Goal: Task Accomplishment & Management: Manage account settings

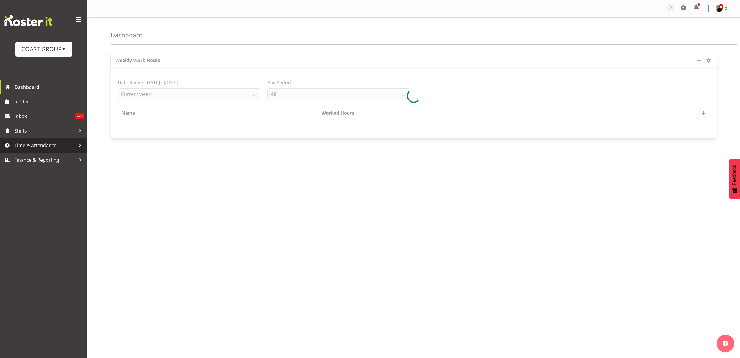
click at [38, 147] on span "Time & Attendance" at bounding box center [45, 145] width 61 height 9
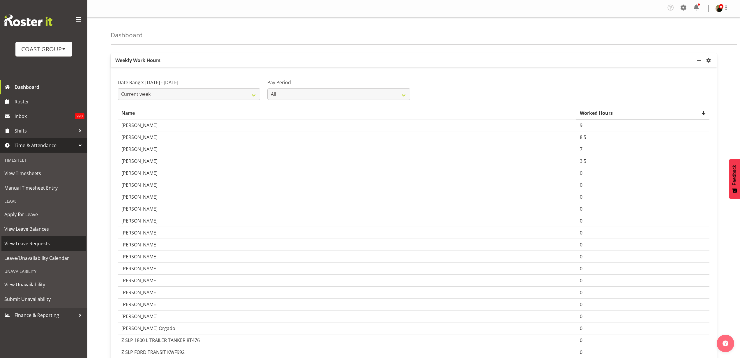
click at [38, 243] on span "View Leave Requests" at bounding box center [43, 243] width 79 height 9
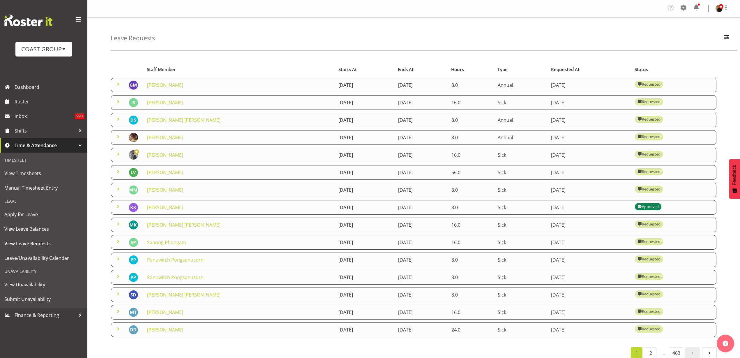
click at [154, 136] on link "[PERSON_NAME]" at bounding box center [165, 137] width 36 height 6
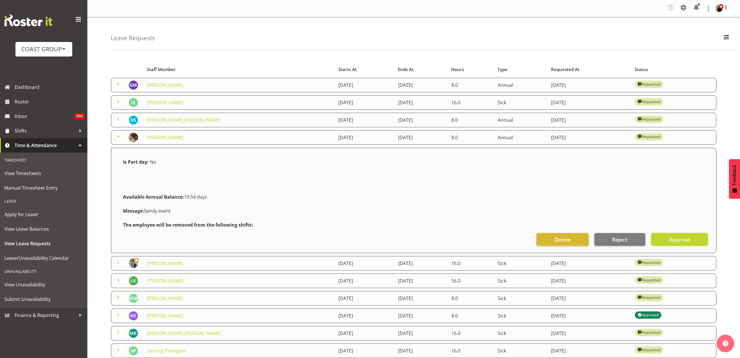
click at [692, 241] on button "Approve" at bounding box center [679, 239] width 57 height 13
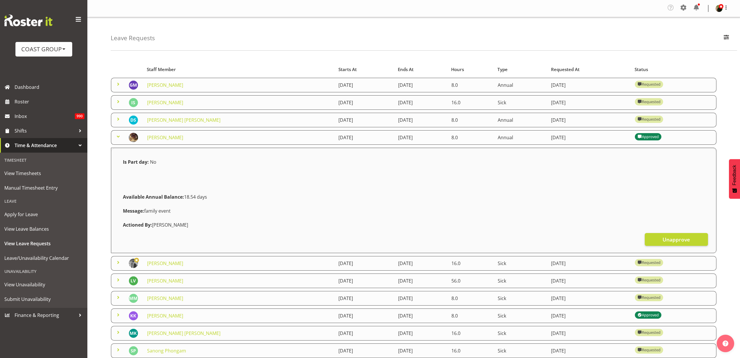
click at [173, 264] on link "Stefaan Simons" at bounding box center [165, 263] width 36 height 6
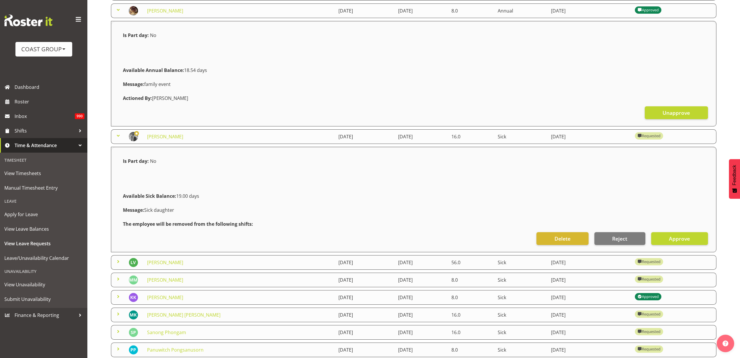
scroll to position [146, 0]
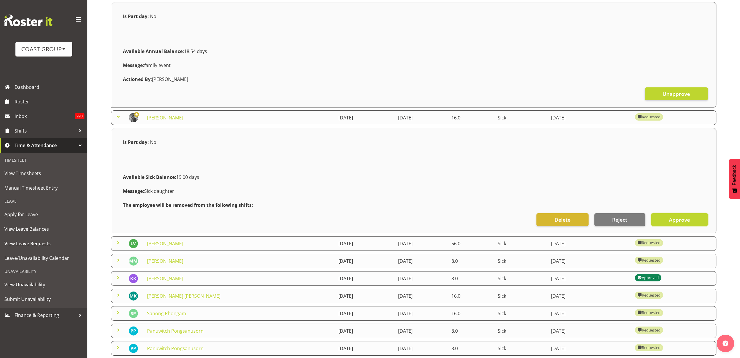
click at [697, 217] on button "Approve" at bounding box center [679, 219] width 57 height 13
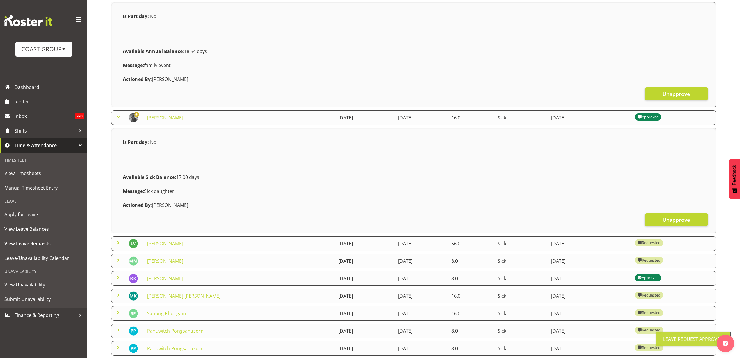
click at [164, 244] on link "Luke Van Eyssen" at bounding box center [165, 243] width 36 height 6
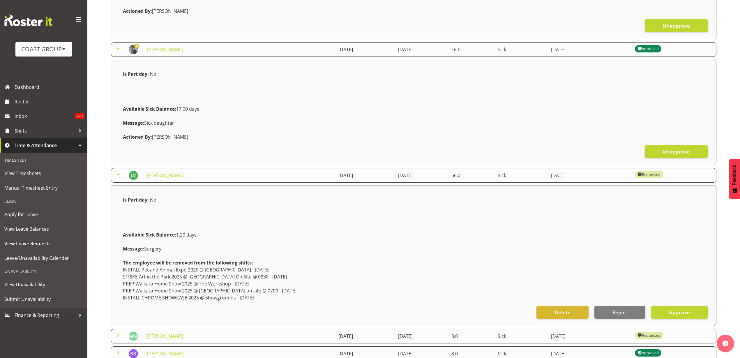
scroll to position [218, 0]
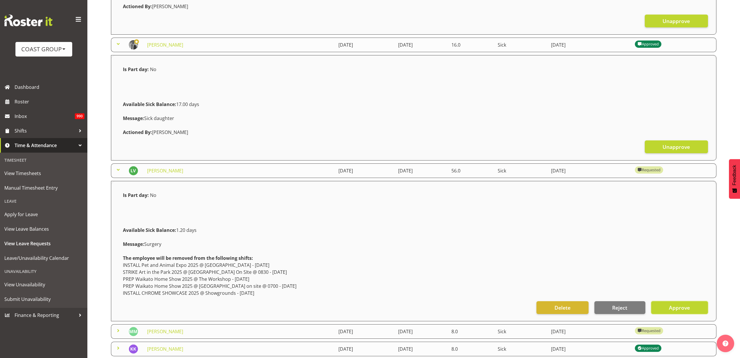
click at [695, 309] on button "Approve" at bounding box center [679, 307] width 57 height 13
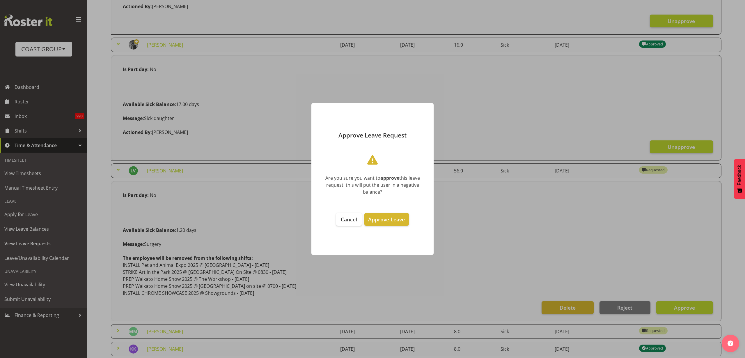
click at [393, 224] on button "Approve Leave" at bounding box center [387, 219] width 44 height 13
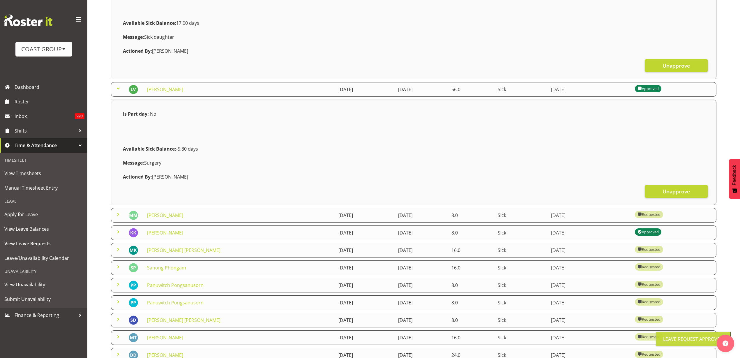
scroll to position [328, 0]
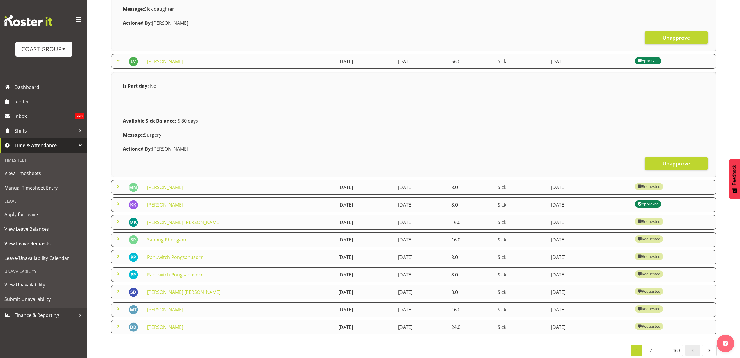
click at [648, 351] on link "2" at bounding box center [651, 350] width 12 height 12
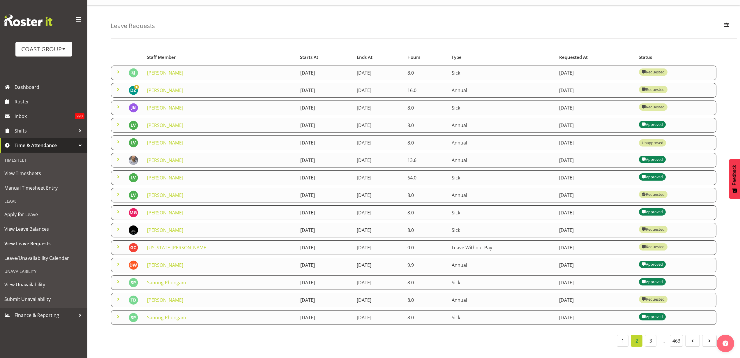
scroll to position [18, 0]
click at [160, 87] on link "Daniel Zhou" at bounding box center [165, 90] width 36 height 6
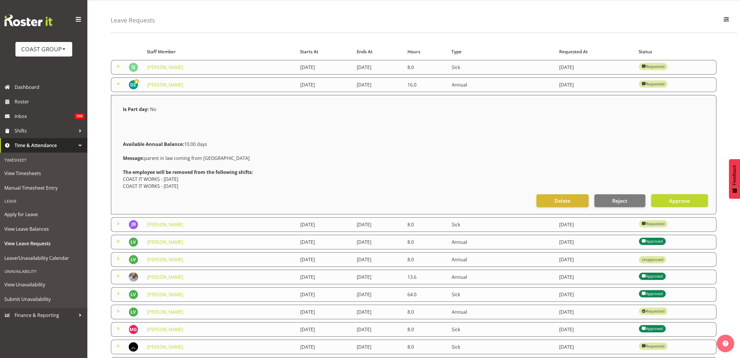
click at [678, 203] on span "Approve" at bounding box center [679, 201] width 21 height 8
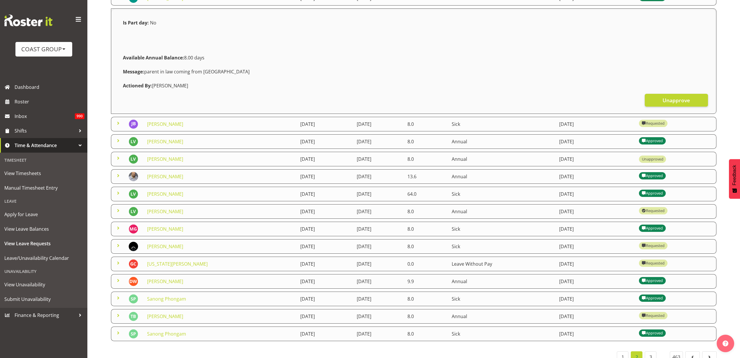
scroll to position [126, 0]
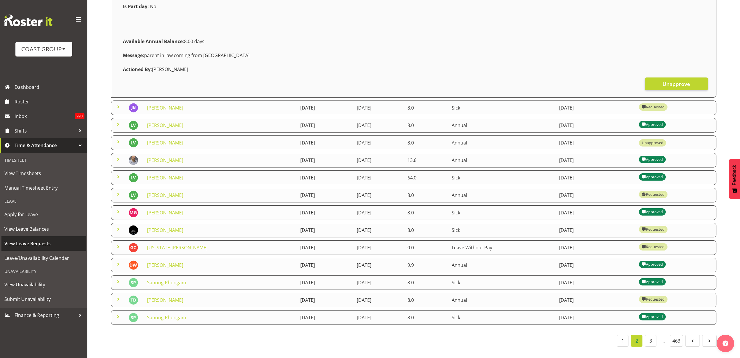
click at [25, 244] on span "View Leave Requests" at bounding box center [43, 243] width 79 height 9
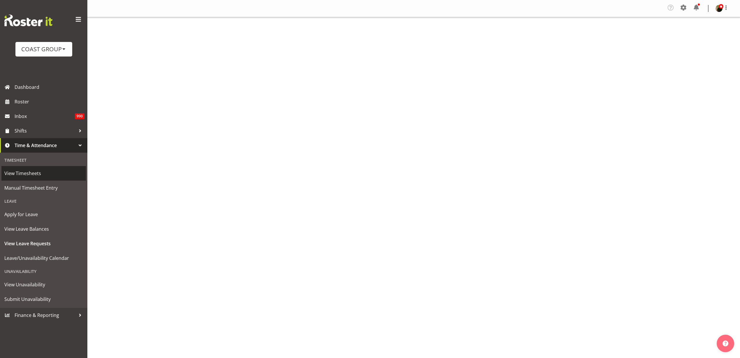
click at [28, 174] on span "View Timesheets" at bounding box center [43, 173] width 79 height 9
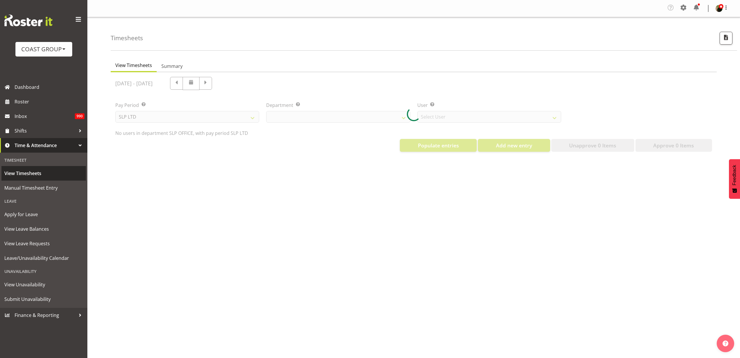
select select "25"
select select "7496"
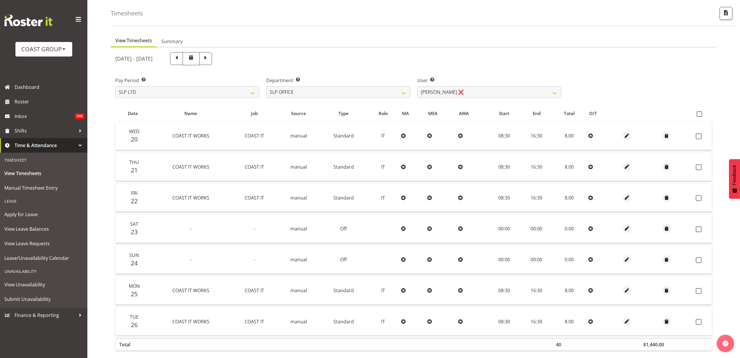
scroll to position [55, 0]
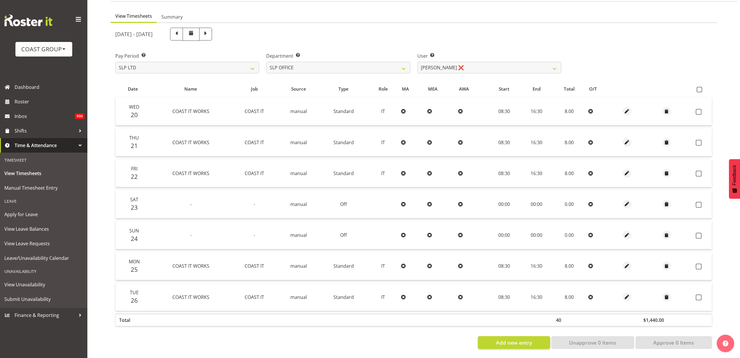
click at [700, 87] on span at bounding box center [700, 90] width 6 height 6
click at [700, 88] on input "checkbox" at bounding box center [699, 90] width 4 height 4
checkbox input "true"
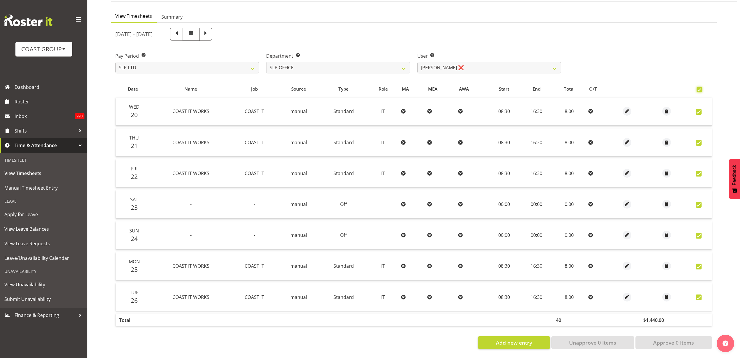
checkbox input "true"
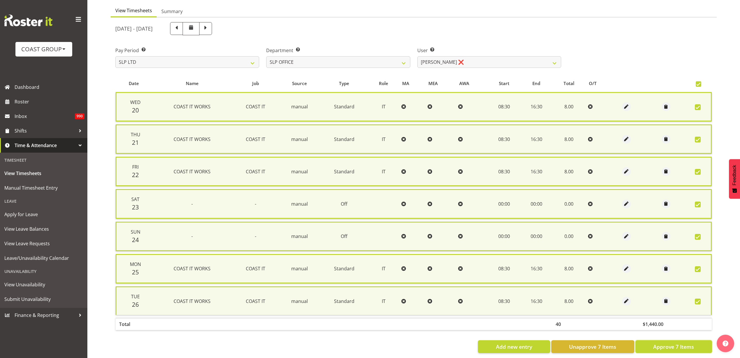
click at [667, 349] on span "Approve 7 Items" at bounding box center [673, 347] width 41 height 8
checkbox input "false"
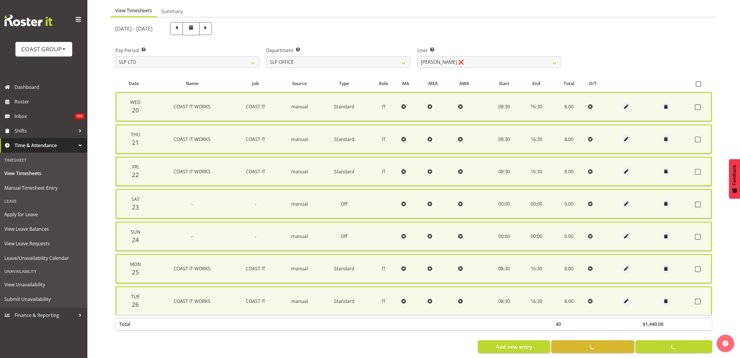
checkbox input "false"
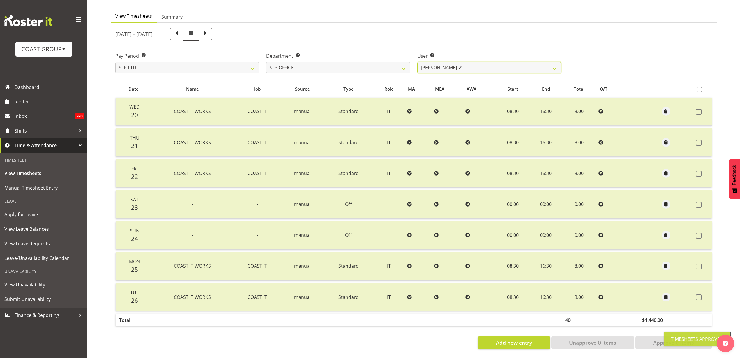
click at [476, 63] on select "Daniel Zhou ✔ Jason Adams ❌ Micah Hetrick ❌" at bounding box center [489, 68] width 144 height 12
select select "254"
click at [417, 62] on select "Daniel Zhou ✔ Jason Adams ❌ Micah Hetrick ❌" at bounding box center [489, 68] width 144 height 12
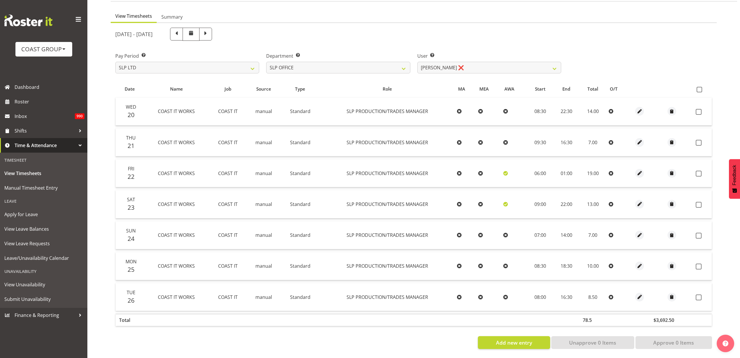
click at [699, 87] on span at bounding box center [700, 90] width 6 height 6
click at [699, 88] on input "checkbox" at bounding box center [699, 90] width 4 height 4
checkbox input "true"
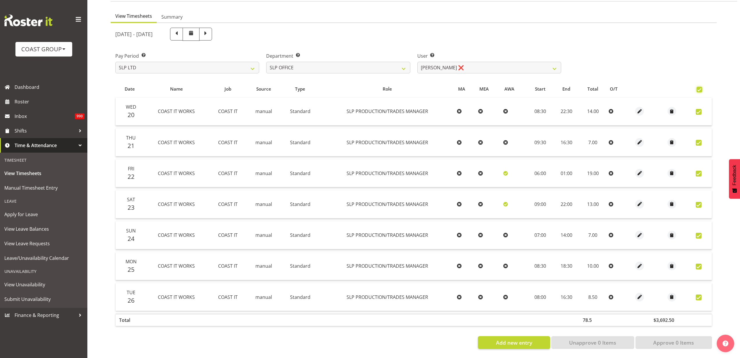
checkbox input "true"
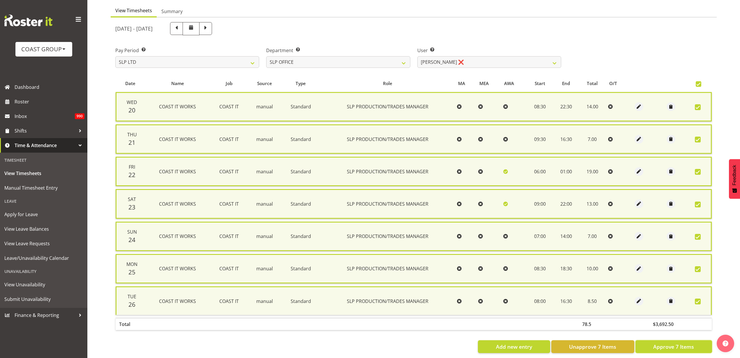
click at [665, 351] on button "Approve 7 Items" at bounding box center [673, 346] width 77 height 13
checkbox input "false"
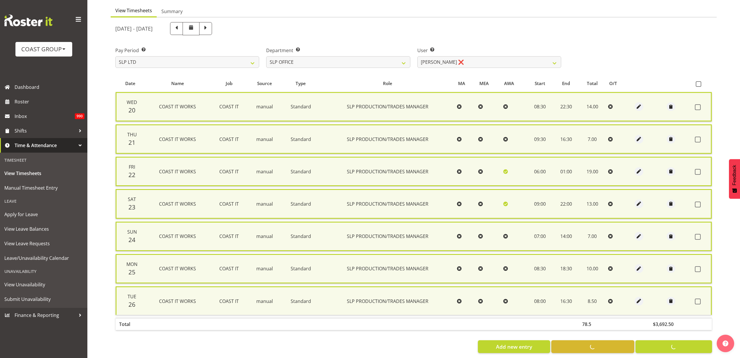
checkbox input "false"
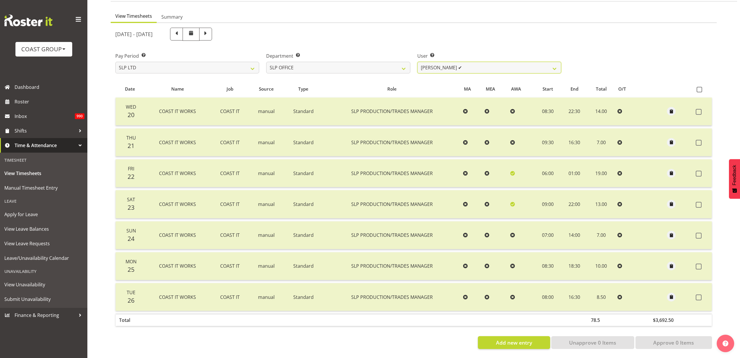
click at [495, 63] on select "Daniel Zhou ✔ Jason Adams ✔ Micah Hetrick ❌" at bounding box center [489, 68] width 144 height 12
select select "119"
click at [417, 62] on select "Daniel Zhou ✔ Jason Adams ✔ Micah Hetrick ❌" at bounding box center [489, 68] width 144 height 12
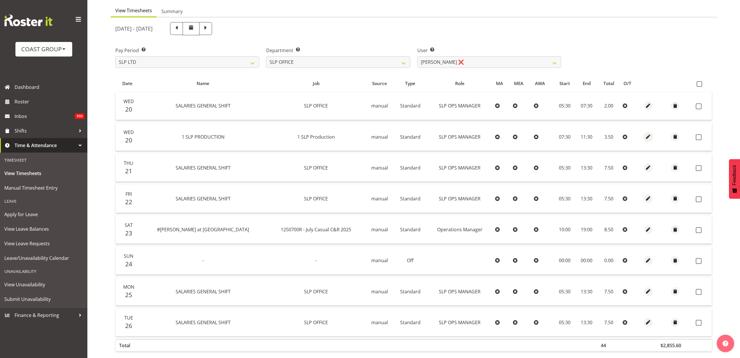
click at [645, 136] on span "button" at bounding box center [648, 136] width 7 height 7
select select "Standard"
select select "24"
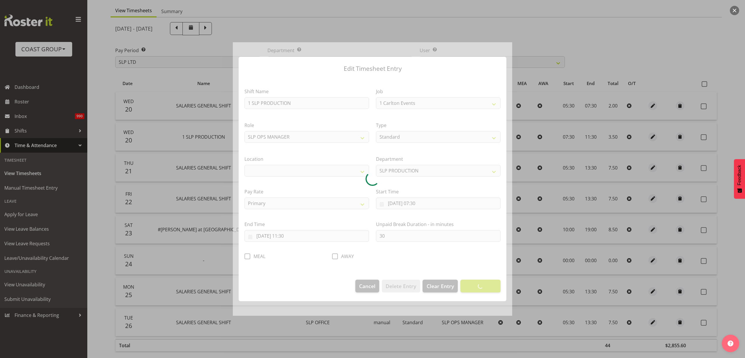
select select "55"
select select "31"
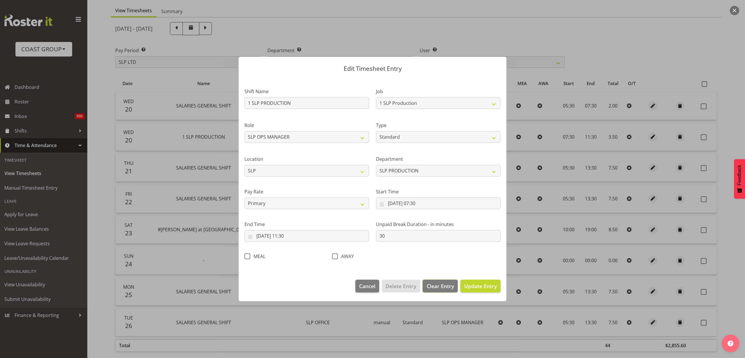
click at [437, 286] on span "Clear Entry" at bounding box center [440, 286] width 27 height 8
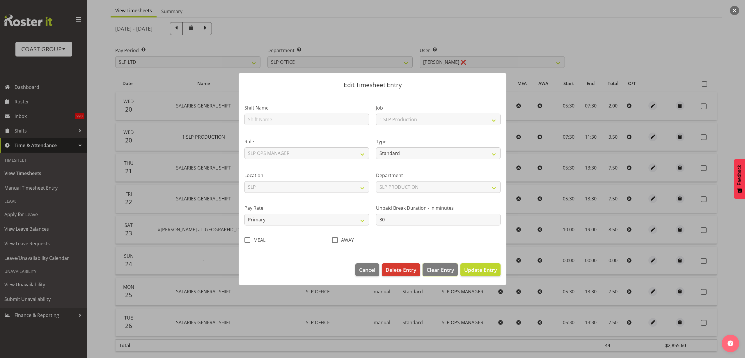
select select
select select "Off"
select select
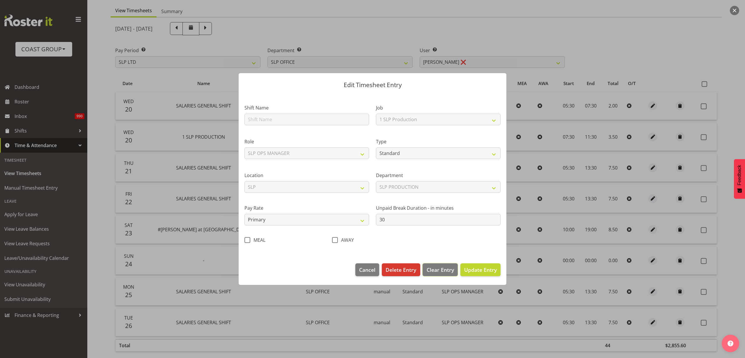
type input "0"
click at [401, 270] on span "Delete Entry" at bounding box center [401, 270] width 31 height 8
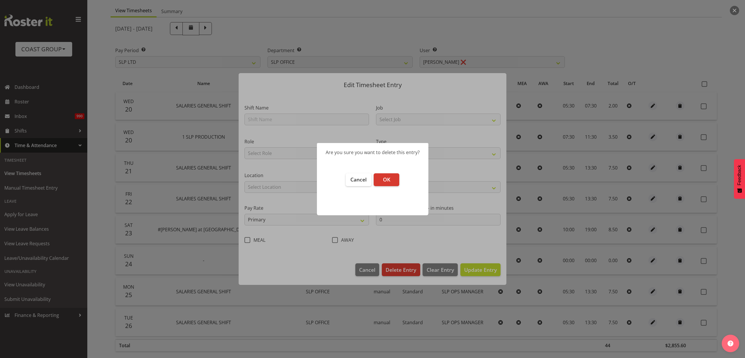
click at [391, 183] on button "OK" at bounding box center [387, 179] width 26 height 13
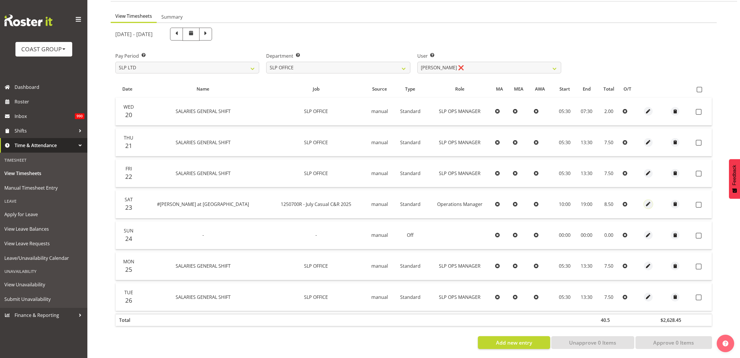
click at [645, 201] on span "button" at bounding box center [648, 204] width 7 height 7
select select "32"
select select "Standard"
select select
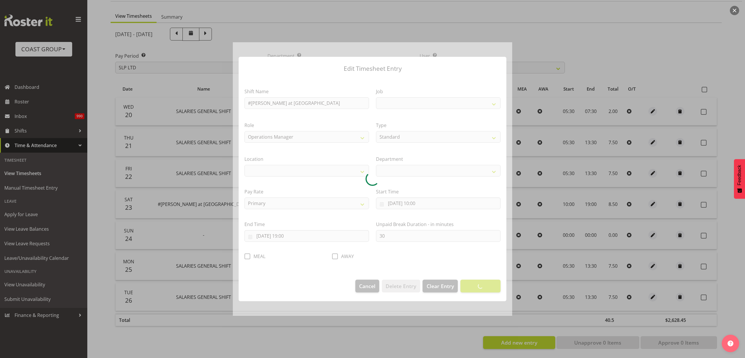
select select
select select "8573"
select select
select select "35"
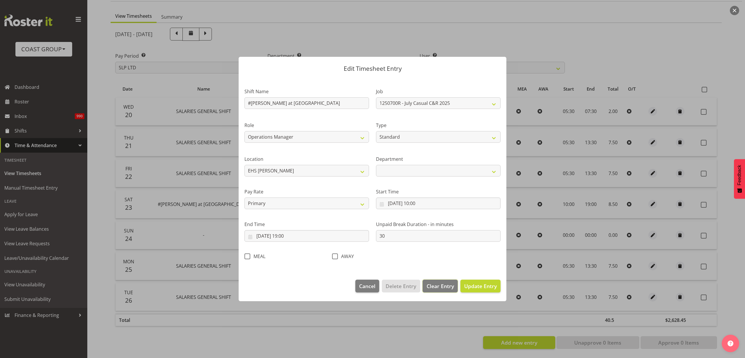
click at [446, 287] on span "Clear Entry" at bounding box center [440, 286] width 27 height 8
select select "Off"
type input "0"
select select
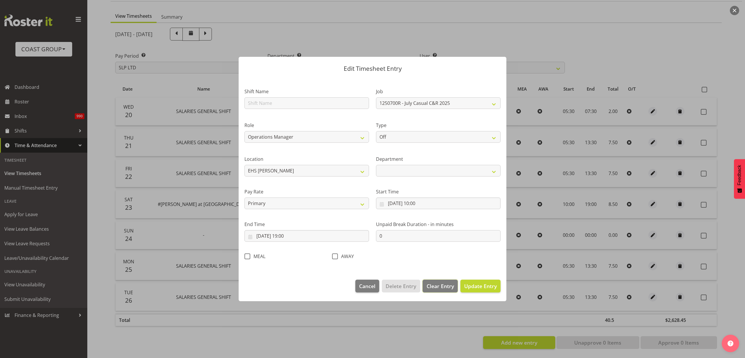
select select
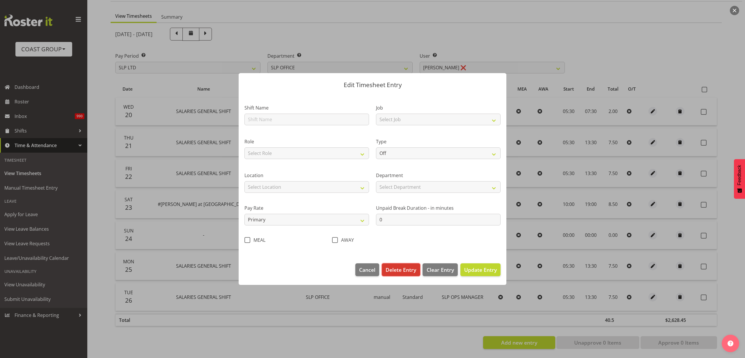
click at [402, 273] on button "Delete Entry" at bounding box center [401, 269] width 38 height 13
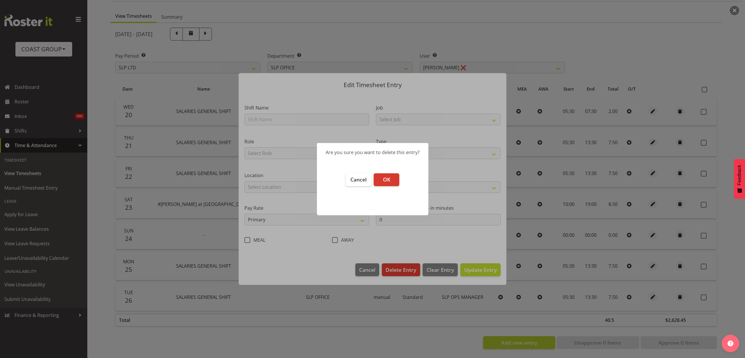
click at [390, 185] on button "OK" at bounding box center [387, 179] width 26 height 13
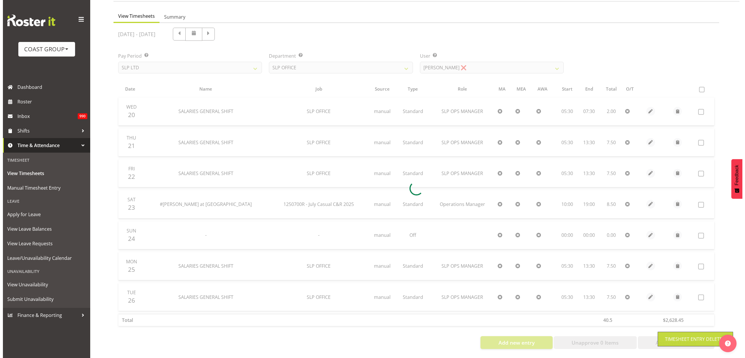
scroll to position [24, 0]
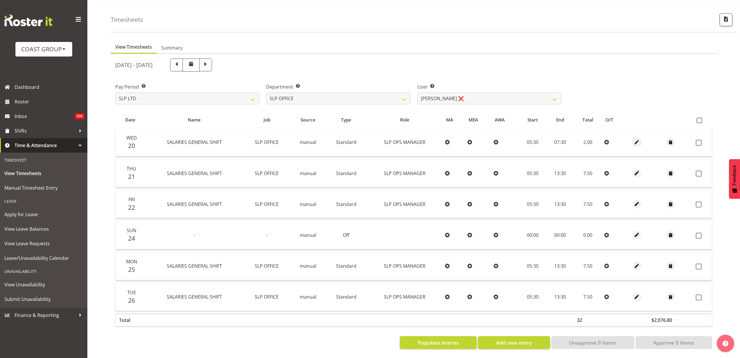
click at [637, 139] on span "button" at bounding box center [637, 142] width 7 height 7
select select "Standard"
select select "7"
select select "2025"
select select "7"
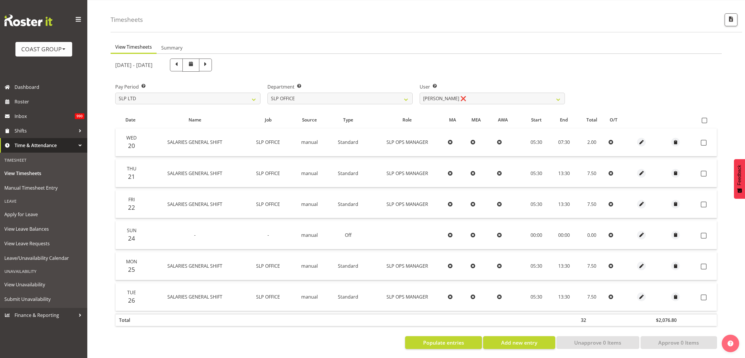
select select "30"
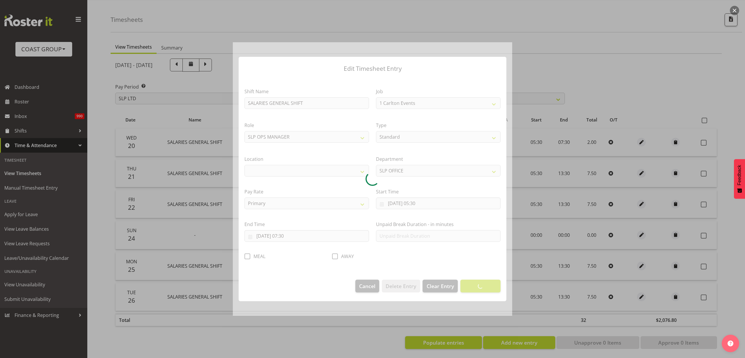
select select "496"
select select "31"
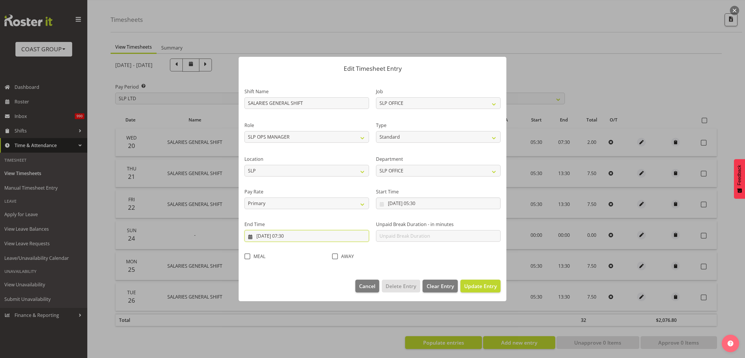
click at [303, 239] on input "20/08/2025, 07:30" at bounding box center [307, 236] width 125 height 12
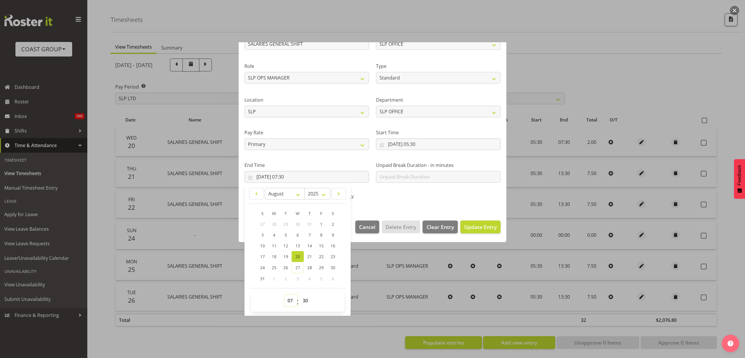
click at [293, 301] on select "00 01 02 03 04 05 06 07 08 09 10 11 12 13 14 15 16 17 18 19 20 21 22 23" at bounding box center [290, 301] width 13 height 12
select select "13"
click at [284, 295] on select "00 01 02 03 04 05 06 07 08 09 10 11 12 13 14 15 16 17 18 19 20 21 22 23" at bounding box center [290, 301] width 13 height 12
type input "20/08/2025, 13:30"
click at [487, 228] on span "Update Entry" at bounding box center [480, 226] width 33 height 7
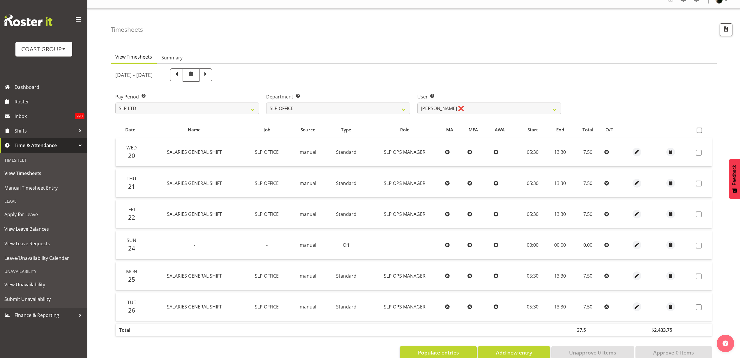
scroll to position [0, 0]
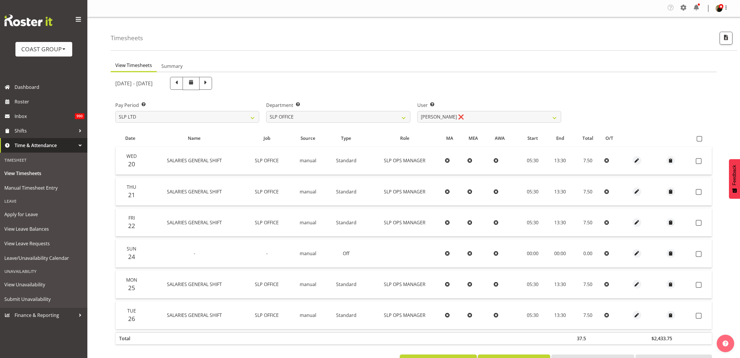
click at [684, 5] on span at bounding box center [683, 7] width 9 height 9
click at [640, 63] on link "Employees" at bounding box center [647, 64] width 81 height 10
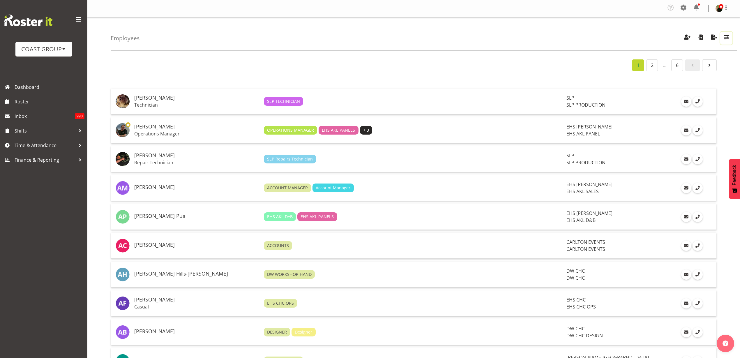
click at [725, 37] on span "button" at bounding box center [726, 37] width 8 height 8
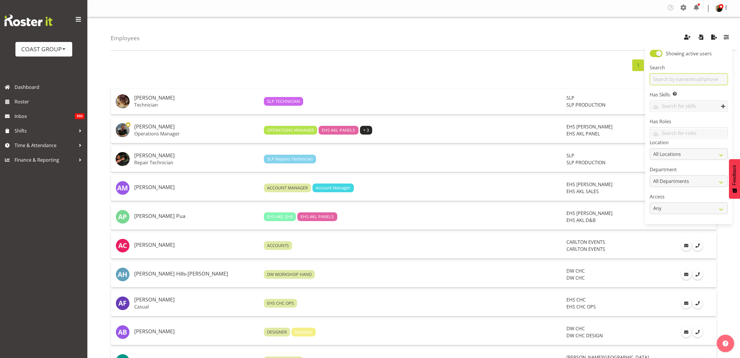
click at [682, 78] on input "text" at bounding box center [689, 79] width 78 height 12
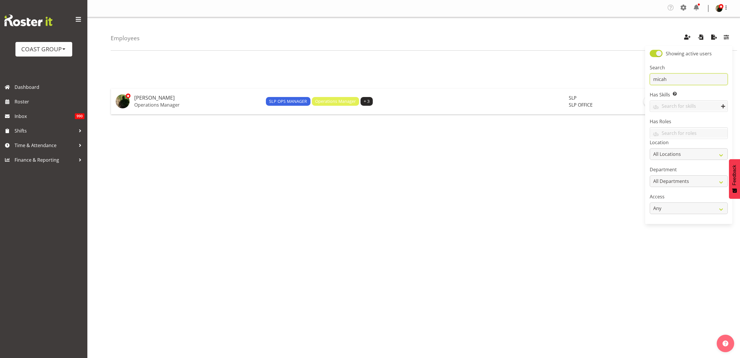
type input "micah"
click at [153, 99] on h5 "[PERSON_NAME]" at bounding box center [197, 98] width 127 height 6
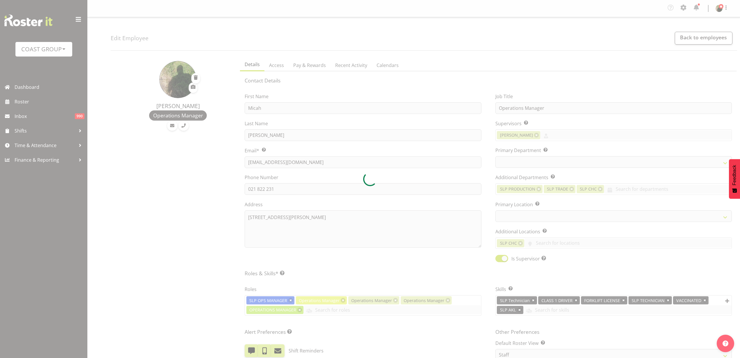
select select "TimelineWeek"
select select
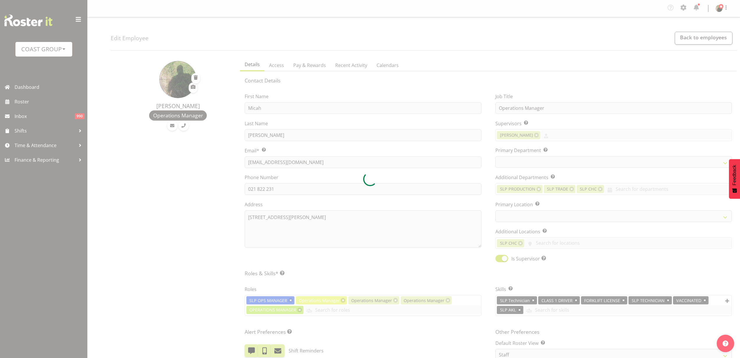
select select "25"
select select "31"
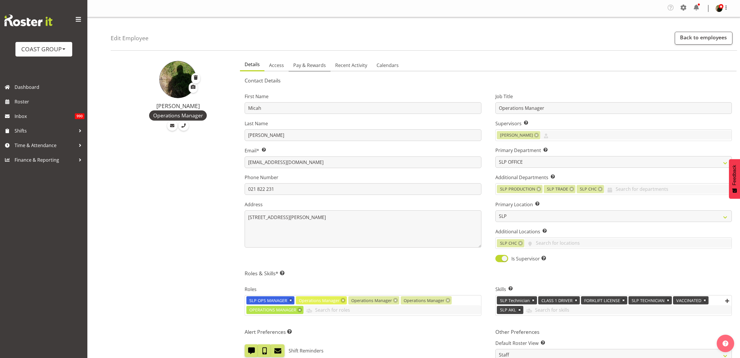
click at [309, 64] on span "Pay & Rewards" at bounding box center [309, 65] width 33 height 7
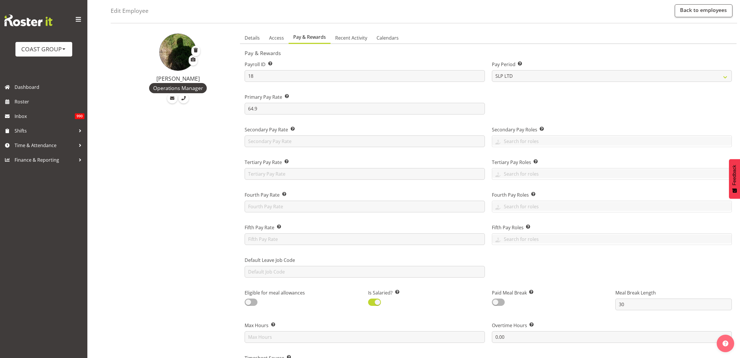
scroll to position [73, 0]
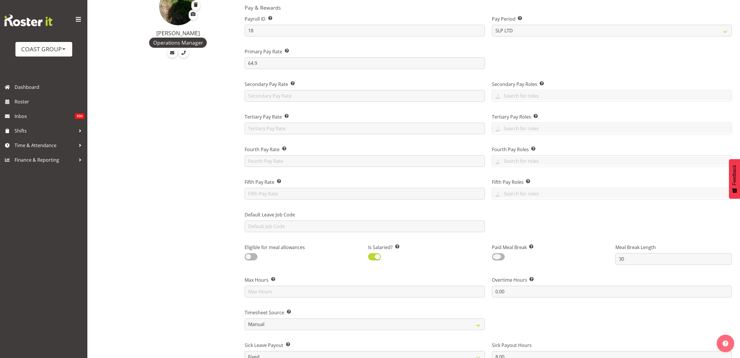
click at [498, 256] on span at bounding box center [498, 256] width 13 height 7
click at [496, 256] on input "checkbox" at bounding box center [494, 257] width 4 height 4
checkbox input "true"
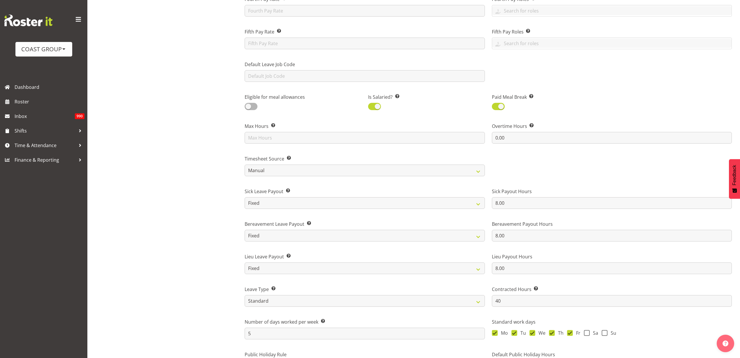
scroll to position [363, 0]
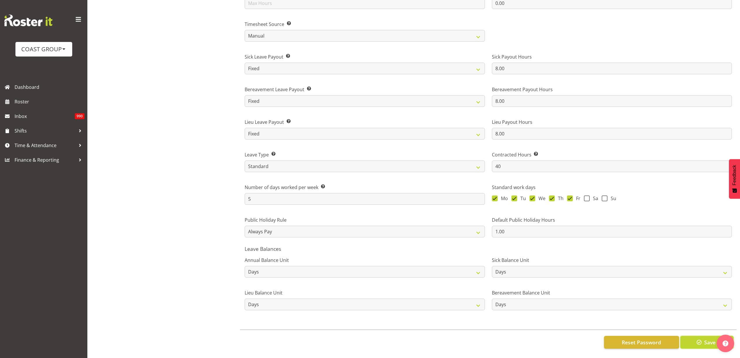
click at [703, 338] on button "Save" at bounding box center [706, 342] width 53 height 13
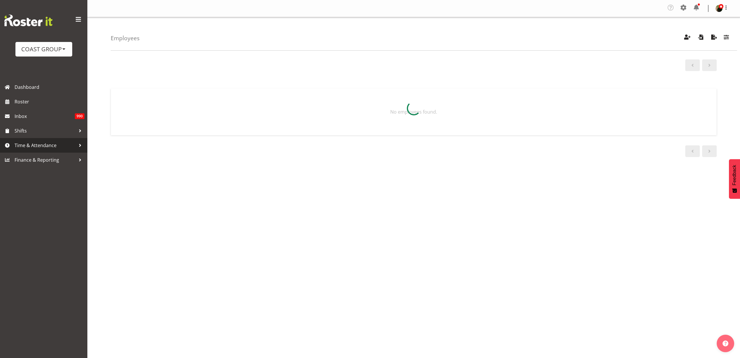
drag, startPoint x: 0, startPoint y: 0, endPoint x: 29, endPoint y: 150, distance: 152.5
click at [29, 150] on link "Time & Attendance" at bounding box center [43, 145] width 87 height 15
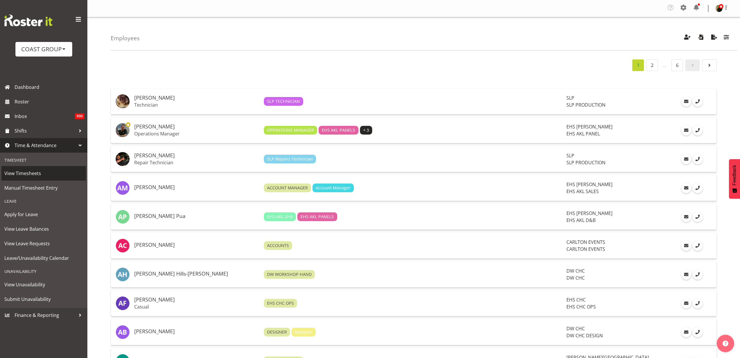
click at [25, 174] on span "View Timesheets" at bounding box center [43, 173] width 79 height 9
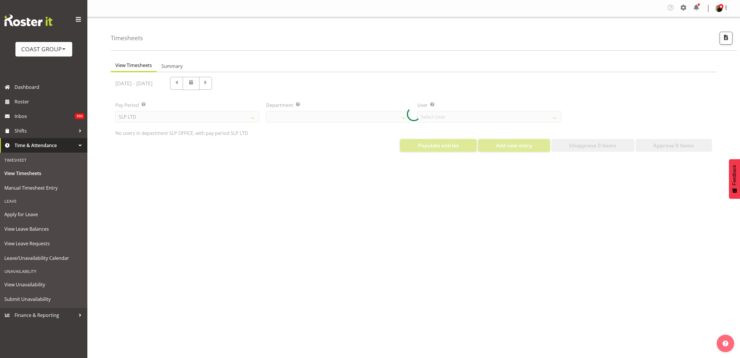
select select "25"
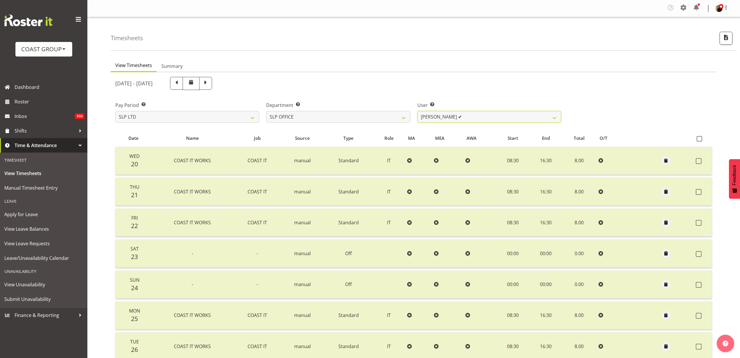
click at [501, 116] on select "[PERSON_NAME] ✔ [PERSON_NAME] ✔ [PERSON_NAME] ❌" at bounding box center [489, 117] width 144 height 12
select select "119"
click at [417, 111] on select "[PERSON_NAME] ✔ [PERSON_NAME] ✔ [PERSON_NAME] ❌" at bounding box center [489, 117] width 144 height 12
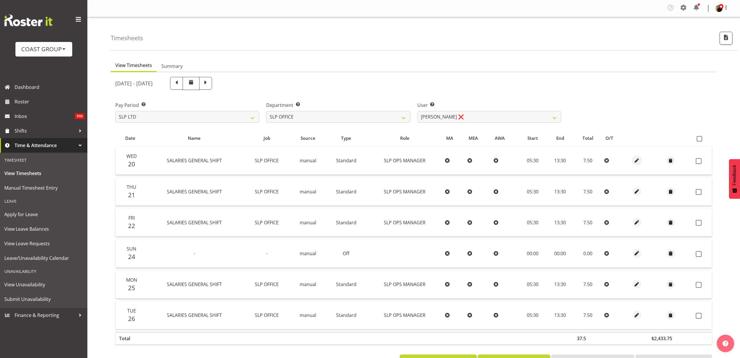
click at [636, 158] on span "button" at bounding box center [637, 160] width 7 height 7
select select "Standard"
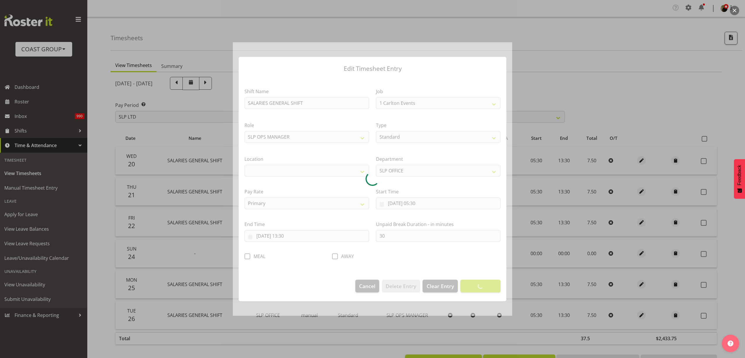
select select "496"
select select "31"
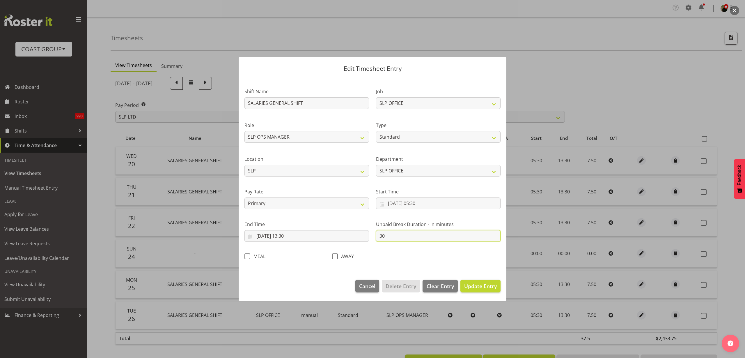
drag, startPoint x: 389, startPoint y: 236, endPoint x: 346, endPoint y: 236, distance: 43.1
click at [346, 236] on div "Shift Name SALARIES GENERAL SHIFT Job 1 Carlton Events 1 Carlton Hamilton 1 Car…" at bounding box center [372, 172] width 263 height 185
type input "0"
click at [485, 287] on span "Update Entry" at bounding box center [480, 285] width 33 height 7
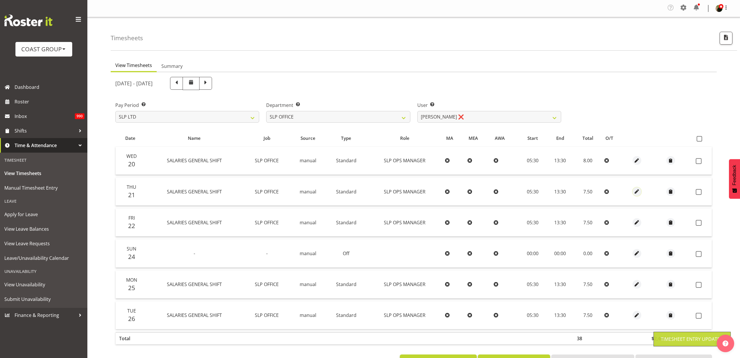
click at [639, 194] on span "button" at bounding box center [637, 191] width 7 height 7
select select "Standard"
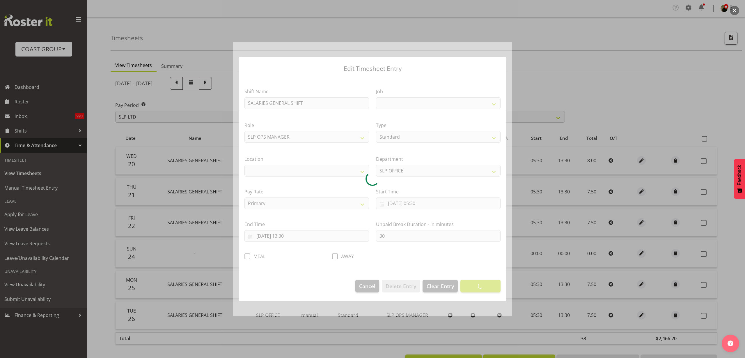
select select
select select "496"
select select "31"
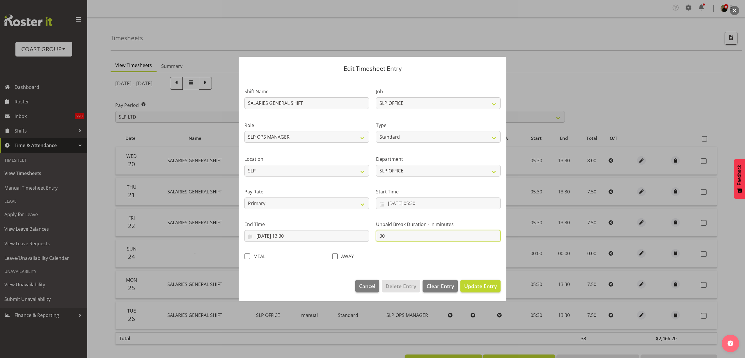
drag, startPoint x: 411, startPoint y: 233, endPoint x: 358, endPoint y: 234, distance: 53.3
click at [358, 234] on div "Shift Name SALARIES GENERAL SHIFT Job 1 Carlton Events 1 Carlton Hamilton 1 Car…" at bounding box center [372, 172] width 263 height 185
type input "0"
click at [482, 285] on span "Update Entry" at bounding box center [480, 285] width 33 height 7
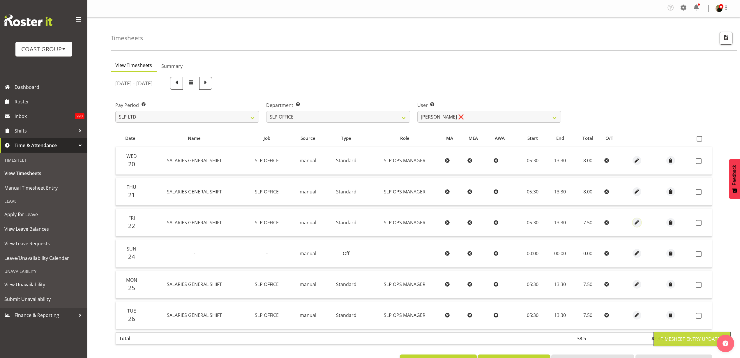
click at [637, 223] on span "button" at bounding box center [637, 222] width 7 height 7
select select "Standard"
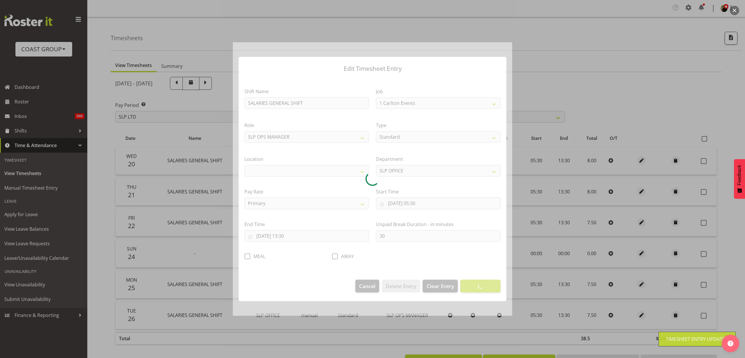
select select "496"
select select "31"
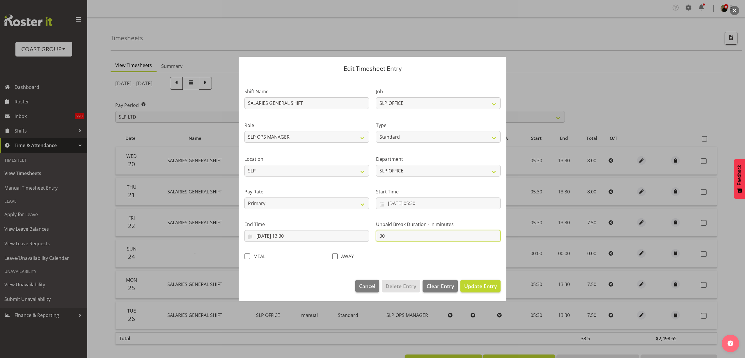
drag, startPoint x: 393, startPoint y: 236, endPoint x: 342, endPoint y: 237, distance: 51.0
click at [342, 237] on div "Shift Name SALARIES GENERAL SHIFT Job 1 Carlton Events 1 Carlton Hamilton 1 Car…" at bounding box center [372, 172] width 263 height 185
type input "0"
click at [482, 287] on span "Update Entry" at bounding box center [480, 285] width 33 height 7
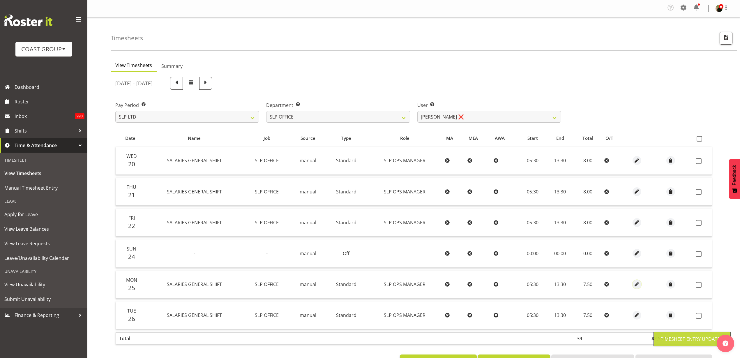
click at [637, 284] on span "button" at bounding box center [637, 284] width 7 height 7
select select "Standard"
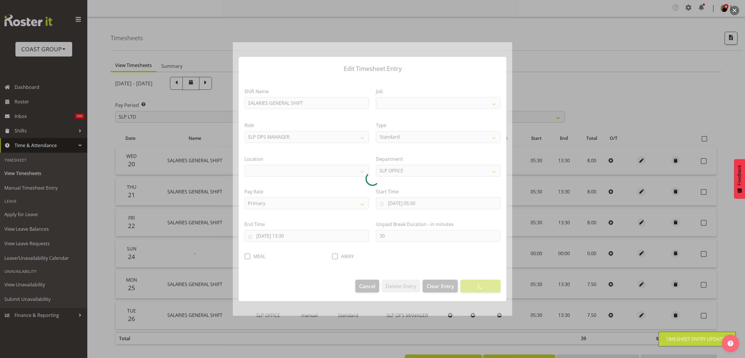
select select
select select "496"
select select "31"
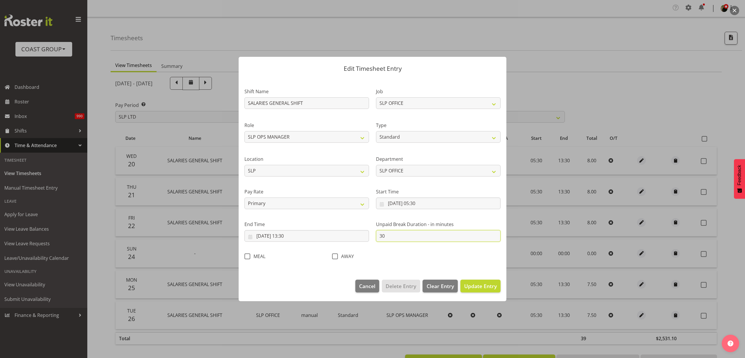
drag, startPoint x: 395, startPoint y: 236, endPoint x: 356, endPoint y: 237, distance: 39.3
click at [356, 237] on div "Shift Name SALARIES GENERAL SHIFT Job 1 Carlton Events 1 Carlton Hamilton 1 Car…" at bounding box center [372, 172] width 263 height 185
type input "0"
click at [483, 285] on span "Update Entry" at bounding box center [480, 285] width 33 height 7
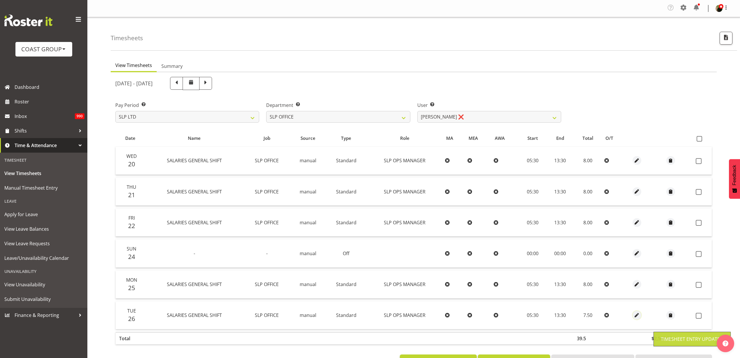
click at [635, 315] on span "button" at bounding box center [637, 315] width 7 height 7
select select "Standard"
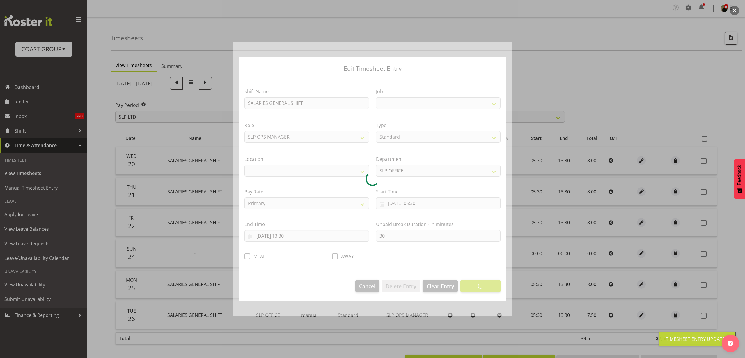
select select
select select "496"
select select "31"
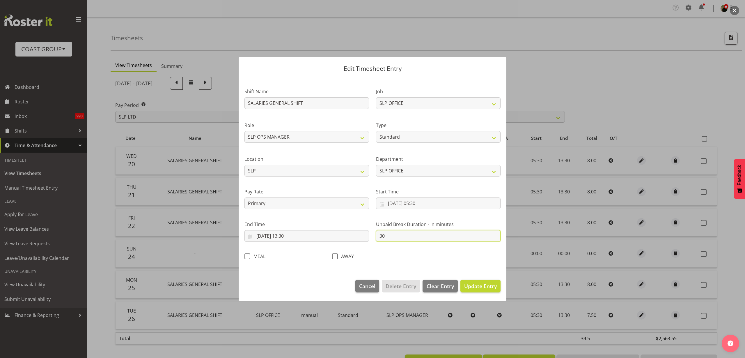
drag, startPoint x: 396, startPoint y: 238, endPoint x: 355, endPoint y: 233, distance: 40.7
click at [355, 233] on div "Shift Name SALARIES GENERAL SHIFT Job 1 Carlton Events 1 Carlton Hamilton 1 Car…" at bounding box center [372, 172] width 263 height 185
type input "0"
click at [475, 284] on span "Update Entry" at bounding box center [480, 285] width 33 height 7
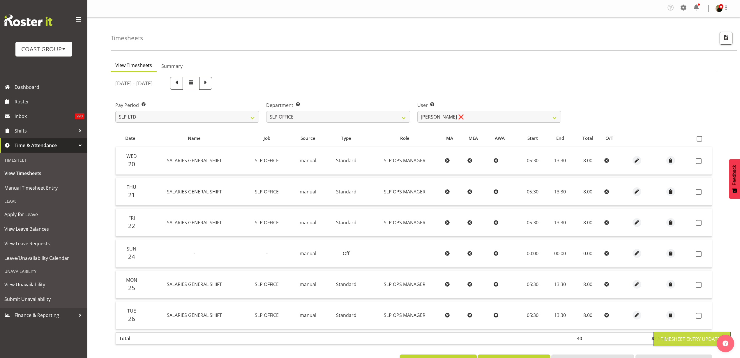
click at [699, 139] on span at bounding box center [700, 139] width 6 height 6
click at [699, 139] on input "checkbox" at bounding box center [699, 139] width 4 height 4
checkbox input "true"
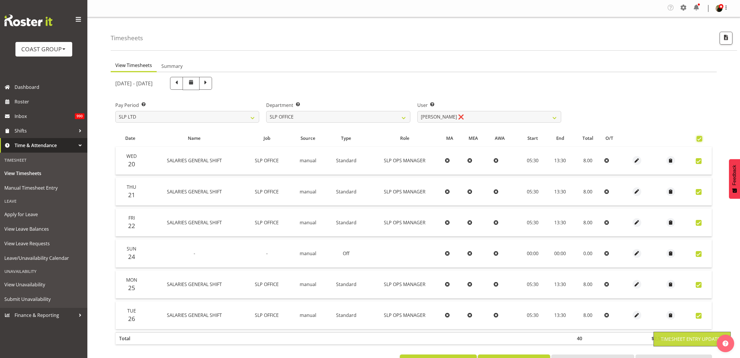
checkbox input "true"
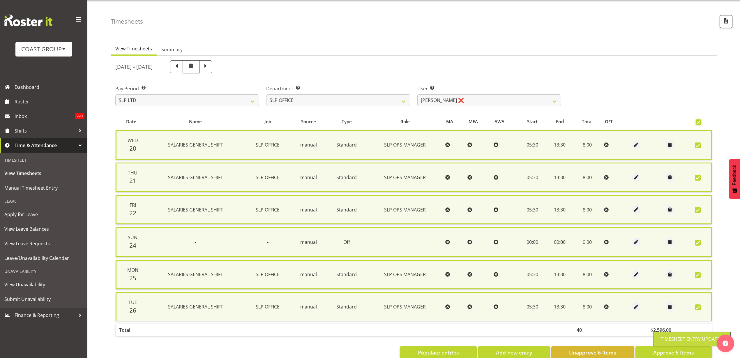
scroll to position [32, 0]
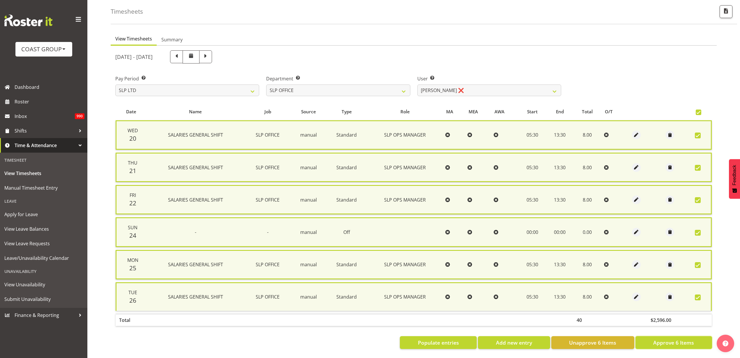
click at [640, 337] on button "Approve 6 Items" at bounding box center [673, 342] width 77 height 13
checkbox input "false"
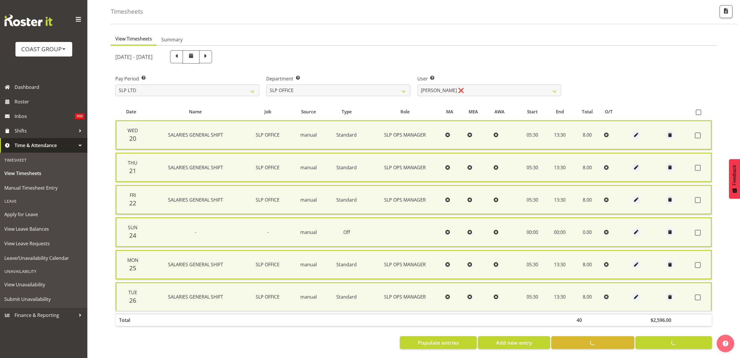
checkbox input "false"
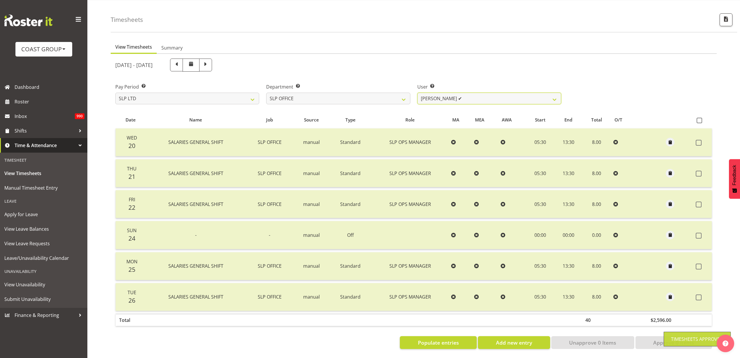
click at [477, 93] on select "[PERSON_NAME] ✔ [PERSON_NAME] ✔ [PERSON_NAME] ✔" at bounding box center [489, 99] width 144 height 12
click at [353, 93] on select "SLP CHC SLP OFFICE SLP PRODUCTION SLP TRADE" at bounding box center [338, 99] width 144 height 12
select select "24"
click at [266, 93] on select "SLP CHC SLP OFFICE SLP PRODUCTION SLP TRADE" at bounding box center [338, 99] width 144 height 12
select select "246"
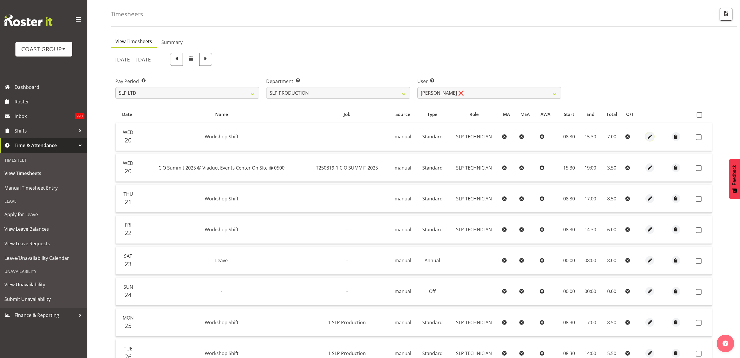
click at [648, 135] on span "button" at bounding box center [649, 136] width 7 height 7
select select "Standard"
select select "23"
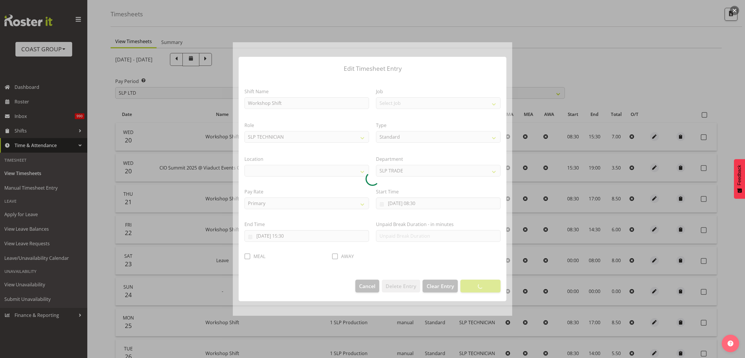
select select "31"
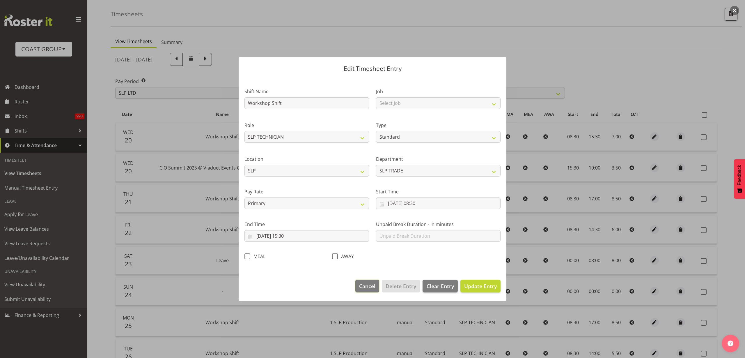
click at [362, 280] on button "Cancel" at bounding box center [368, 286] width 24 height 13
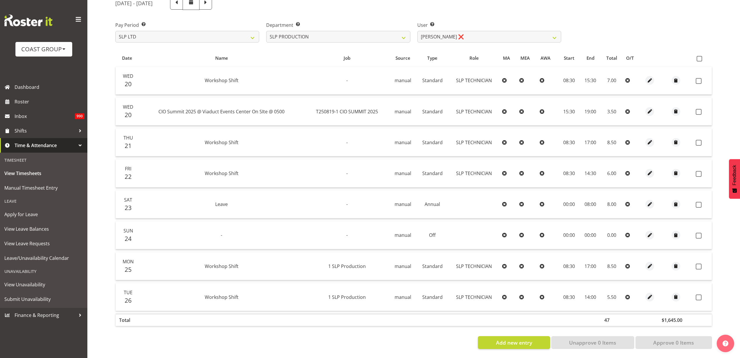
scroll to position [86, 0]
click at [700, 56] on span at bounding box center [700, 59] width 6 height 6
click at [700, 57] on input "checkbox" at bounding box center [699, 59] width 4 height 4
checkbox input "true"
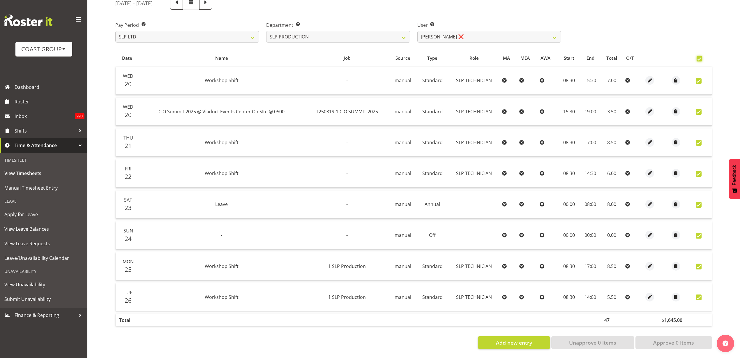
checkbox input "true"
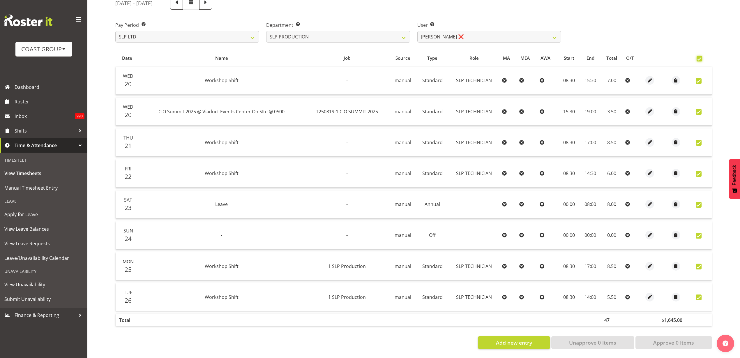
checkbox input "true"
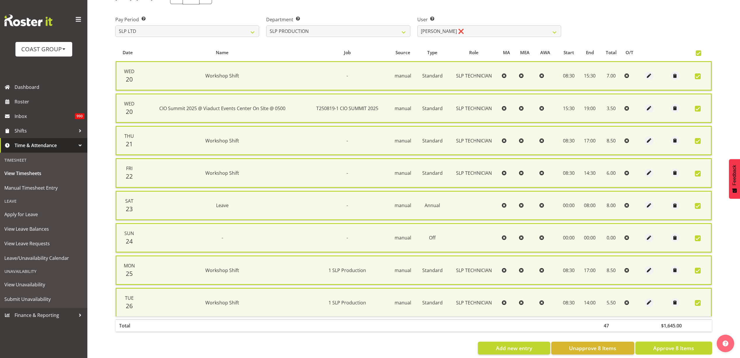
click at [658, 346] on span "Approve 8 Items" at bounding box center [673, 348] width 41 height 8
checkbox input "false"
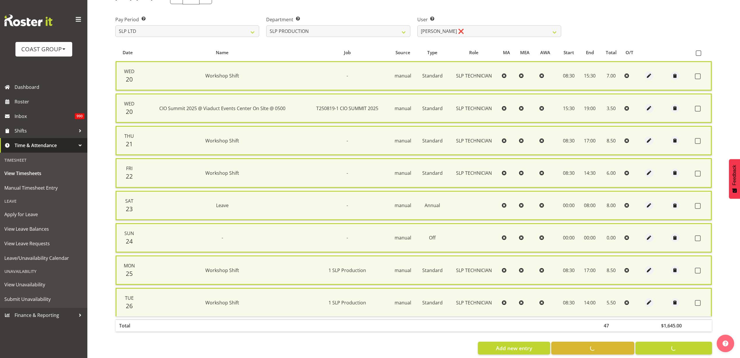
checkbox input "false"
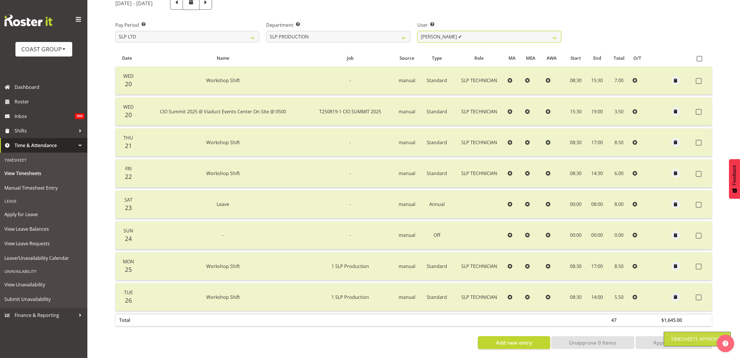
click at [495, 31] on select "Aaron Grant ✔ Alan Burrows ❌ Coel Phillips ❌ Kent Stevens ❌ Kes David ❌ Mark Ph…" at bounding box center [489, 37] width 144 height 12
select select "247"
click at [417, 31] on select "Aaron Grant ✔ Alan Burrows ❌ Coel Phillips ❌ Kent Stevens ❌ Kes David ❌ Mark Ph…" at bounding box center [489, 37] width 144 height 12
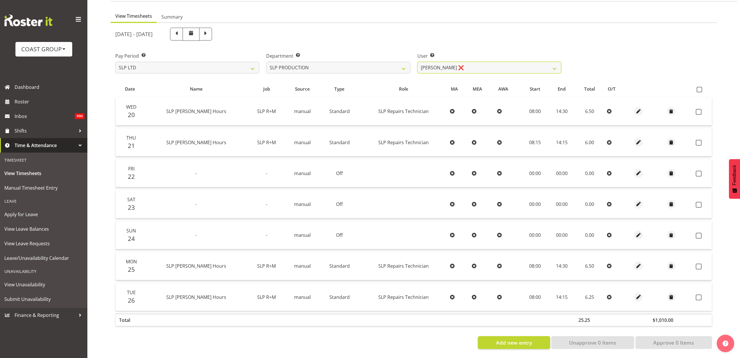
scroll to position [55, 0]
click at [698, 87] on span at bounding box center [700, 90] width 6 height 6
click at [698, 88] on input "checkbox" at bounding box center [699, 90] width 4 height 4
checkbox input "true"
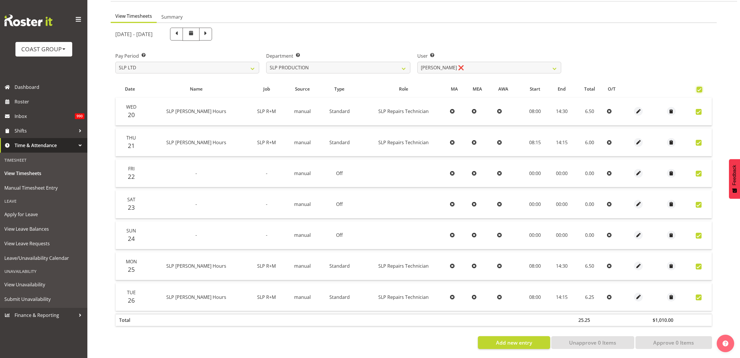
checkbox input "true"
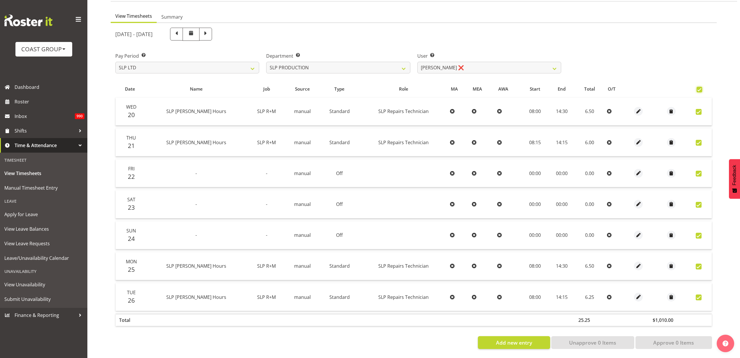
checkbox input "true"
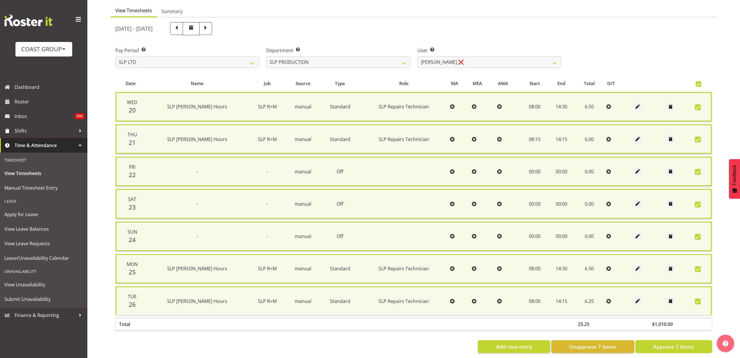
click at [662, 349] on span "Approve 7 Items" at bounding box center [673, 347] width 41 height 8
checkbox input "false"
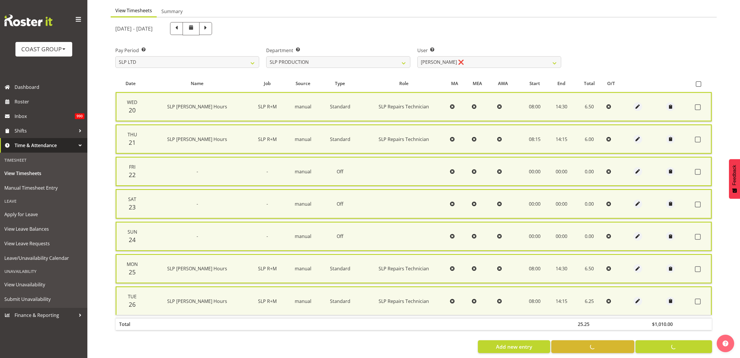
checkbox input "false"
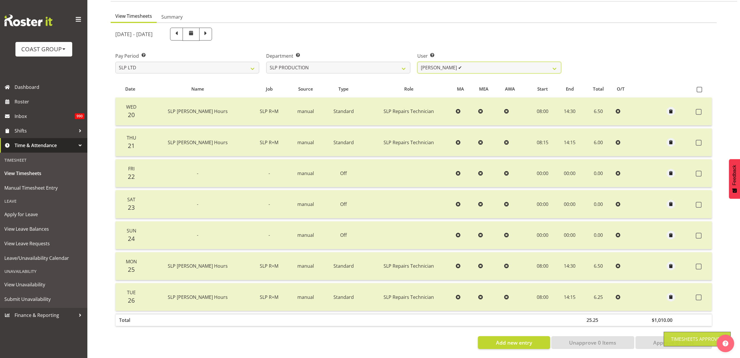
click at [514, 65] on select "Aaron Grant ✔ Alan Burrows ✔ Coel Phillips ❌ Kent Stevens ❌ Kes David ❌ Mark Ph…" at bounding box center [489, 68] width 144 height 12
select select "250"
click at [417, 62] on select "Aaron Grant ✔ Alan Burrows ✔ Coel Phillips ❌ Kent Stevens ❌ Kes David ❌ Mark Ph…" at bounding box center [489, 68] width 144 height 12
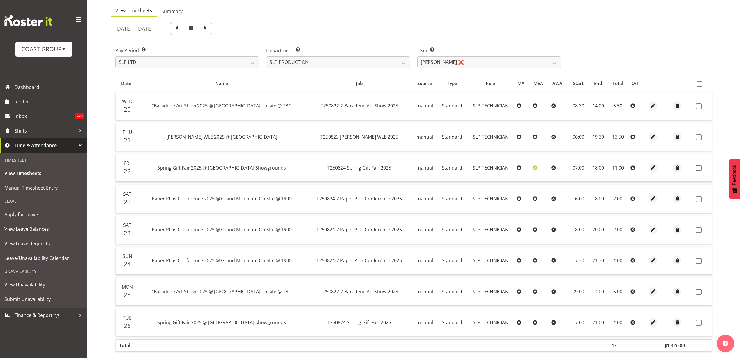
click at [699, 84] on span at bounding box center [700, 84] width 6 height 6
click at [699, 84] on input "checkbox" at bounding box center [699, 84] width 4 height 4
checkbox input "true"
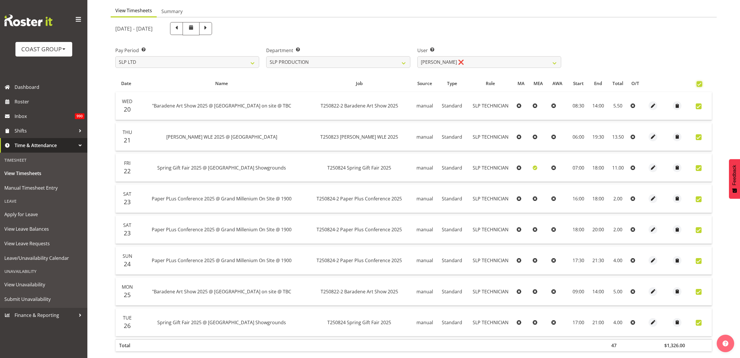
checkbox input "true"
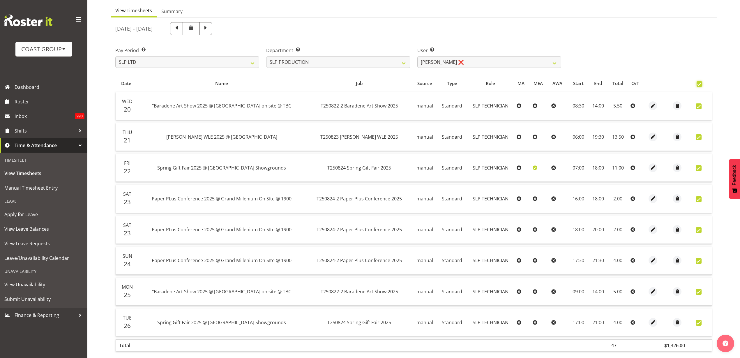
checkbox input "true"
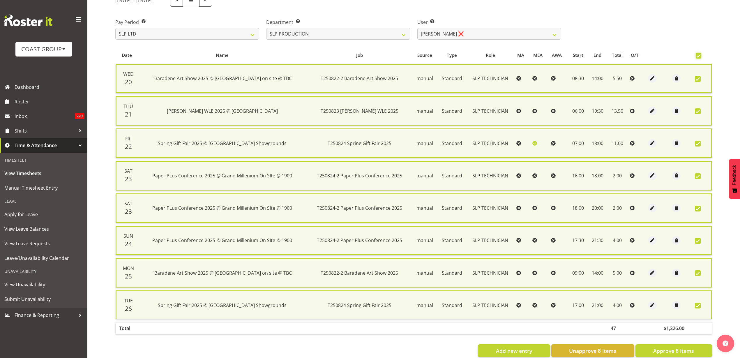
scroll to position [97, 0]
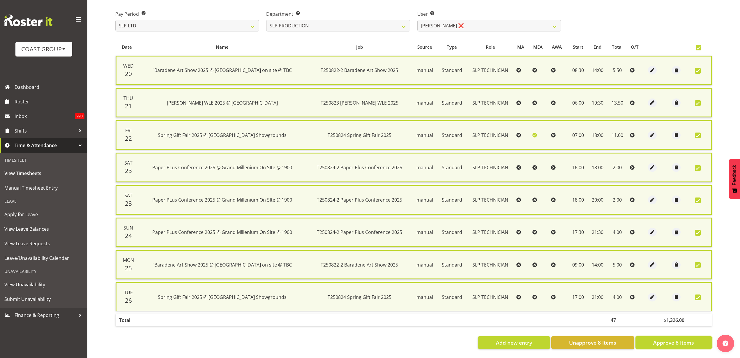
click at [671, 339] on span "Approve 8 Items" at bounding box center [673, 343] width 41 height 8
checkbox input "false"
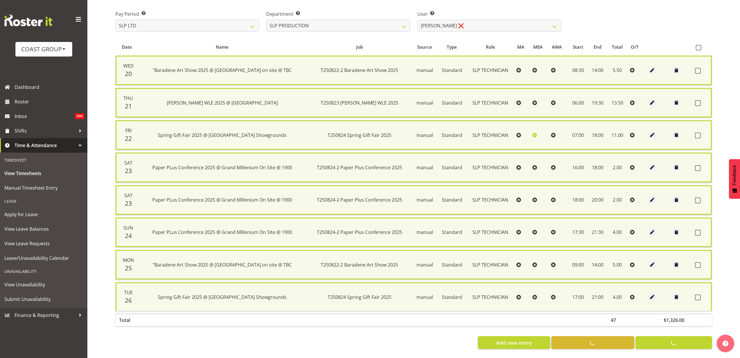
checkbox input "false"
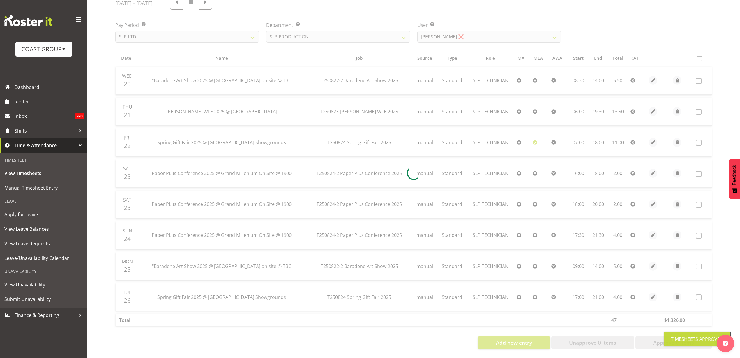
scroll to position [86, 0]
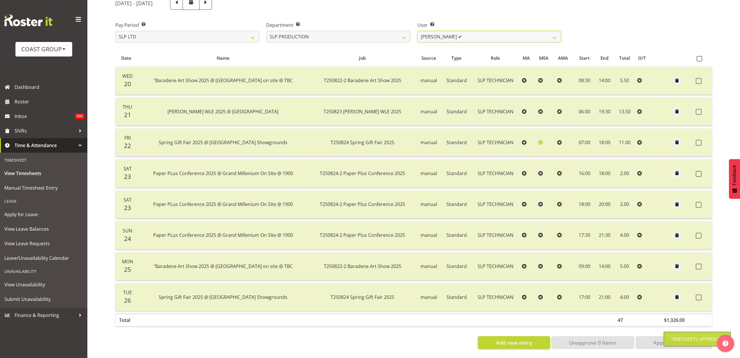
click at [469, 31] on select "Aaron Grant ✔ Alan Burrows ✔ Coel Phillips ✔ Kent Stevens ❌ Kes David ❌ Mark Ph…" at bounding box center [489, 37] width 144 height 12
select select "10978"
click at [417, 31] on select "Aaron Grant ✔ Alan Burrows ✔ Coel Phillips ✔ Kent Stevens ❌ Kes David ❌ Mark Ph…" at bounding box center [489, 37] width 144 height 12
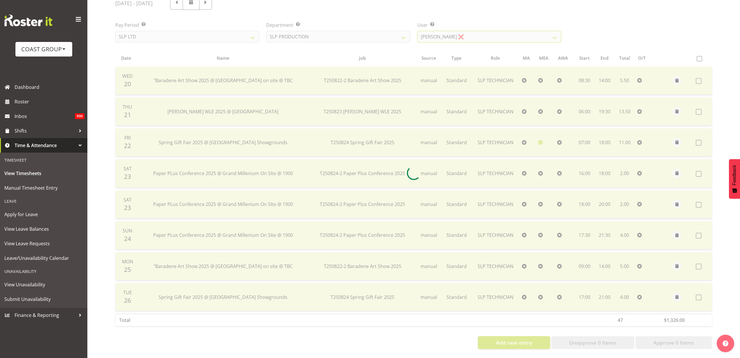
scroll to position [55, 0]
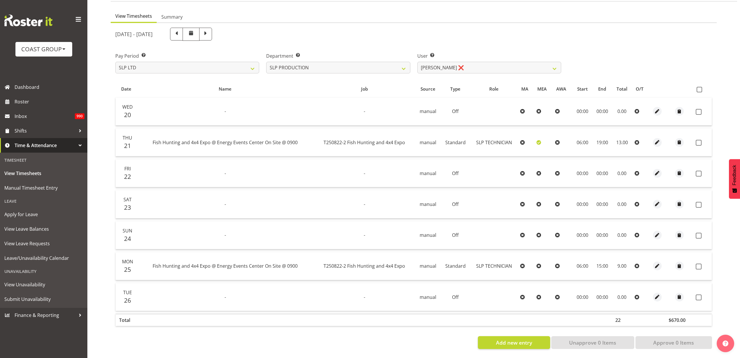
click at [705, 84] on th at bounding box center [702, 89] width 18 height 11
click at [702, 87] on span at bounding box center [700, 90] width 6 height 6
click at [700, 88] on input "checkbox" at bounding box center [699, 90] width 4 height 4
checkbox input "true"
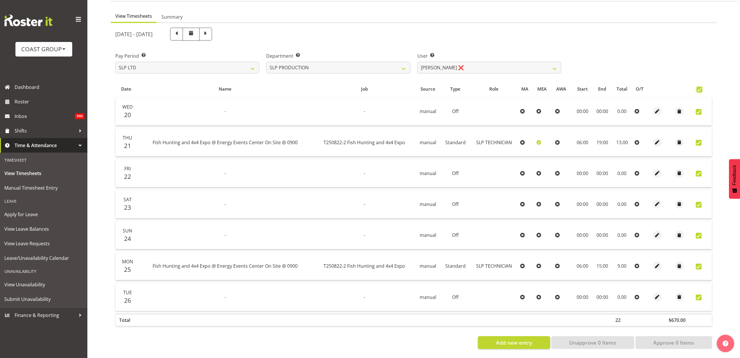
checkbox input "true"
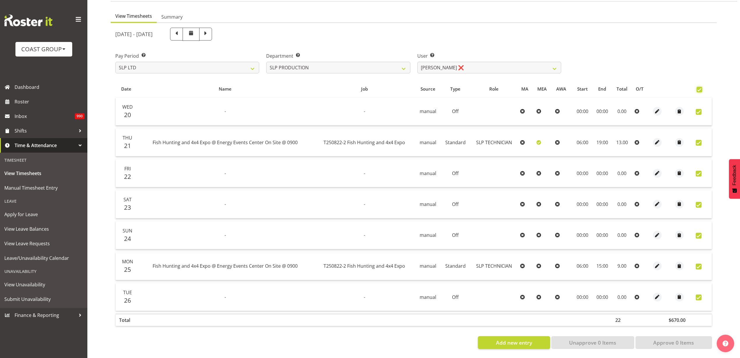
checkbox input "true"
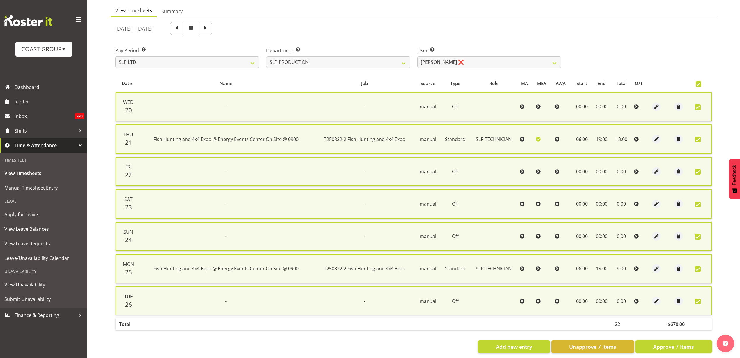
click at [670, 349] on span "Approve 7 Items" at bounding box center [673, 347] width 41 height 8
checkbox input "false"
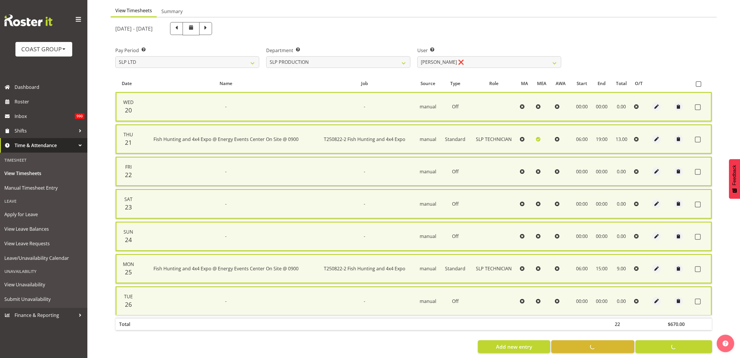
checkbox input "false"
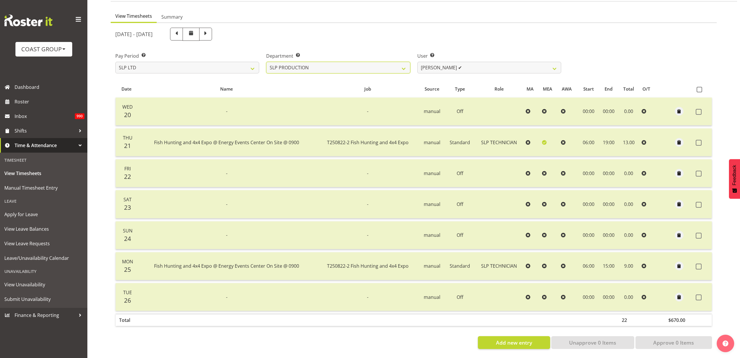
click at [367, 64] on select "SLP CHC SLP OFFICE SLP PRODUCTION SLP TRADE" at bounding box center [338, 68] width 144 height 12
select select "23"
click at [266, 62] on select "SLP CHC SLP OFFICE SLP PRODUCTION SLP TRADE" at bounding box center [338, 68] width 144 height 12
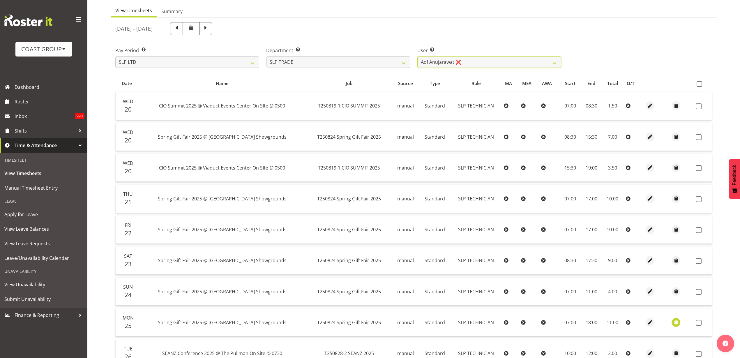
click at [468, 63] on select "Aof Anujarawat ❌ Han Chaleerin ❌ Hayden Watts ❌ Jack Brewer ❌ Jesse Hawira ❌ Jo…" at bounding box center [489, 62] width 144 height 12
select select "252"
click at [417, 56] on select "Aof Anujarawat ❌ Han Chaleerin ❌ Hayden Watts ❌ Jack Brewer ❌ Jesse Hawira ❌ Jo…" at bounding box center [489, 62] width 144 height 12
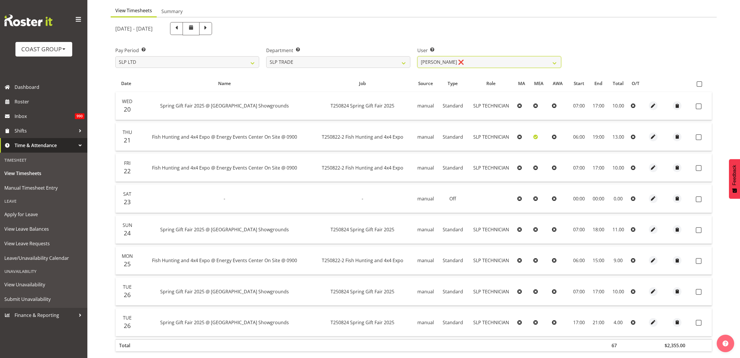
scroll to position [86, 0]
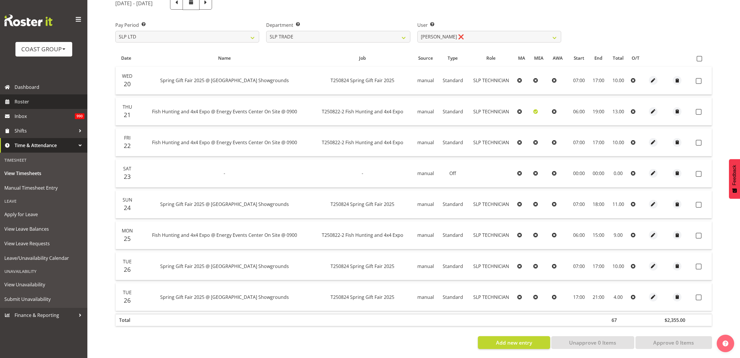
click at [24, 102] on span "Roster" at bounding box center [50, 101] width 70 height 9
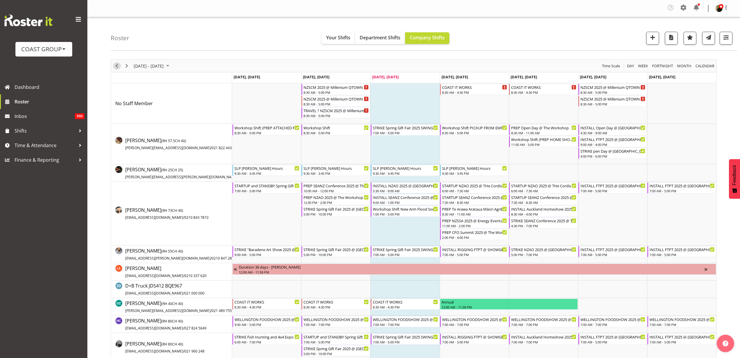
drag, startPoint x: 120, startPoint y: 67, endPoint x: 250, endPoint y: 91, distance: 132.7
click at [120, 67] on span "Previous" at bounding box center [116, 65] width 7 height 7
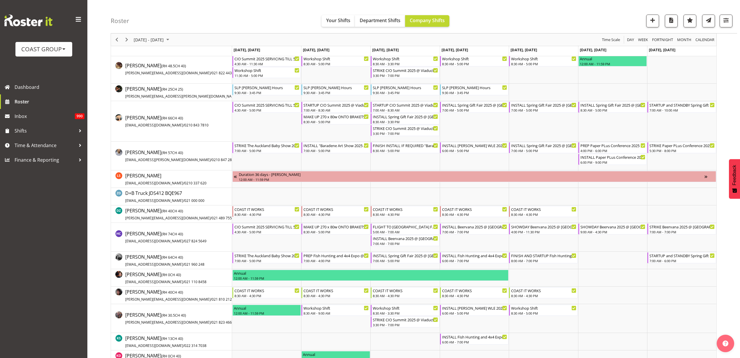
scroll to position [109, 0]
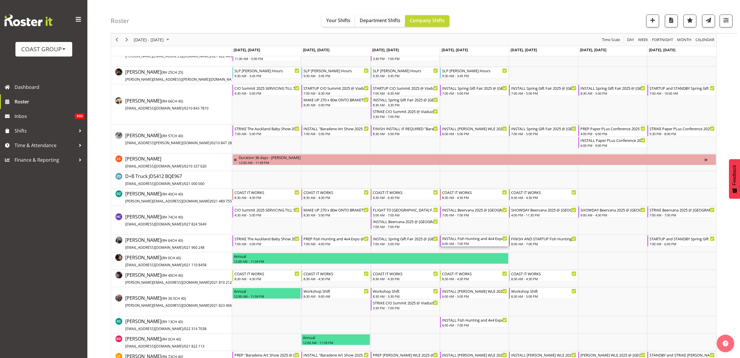
click at [458, 241] on div "6:00 AM - 7:00 PM" at bounding box center [475, 243] width 66 height 5
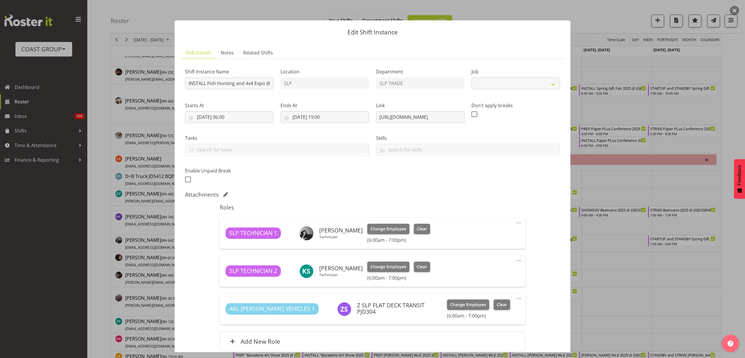
select select "10524"
click at [734, 10] on button "button" at bounding box center [734, 10] width 9 height 9
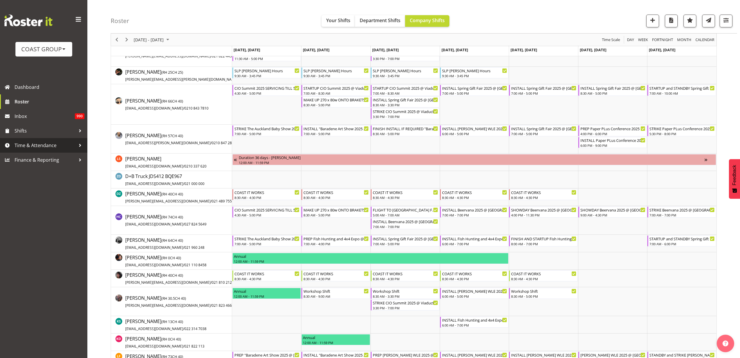
click at [36, 146] on span "Time & Attendance" at bounding box center [45, 145] width 61 height 9
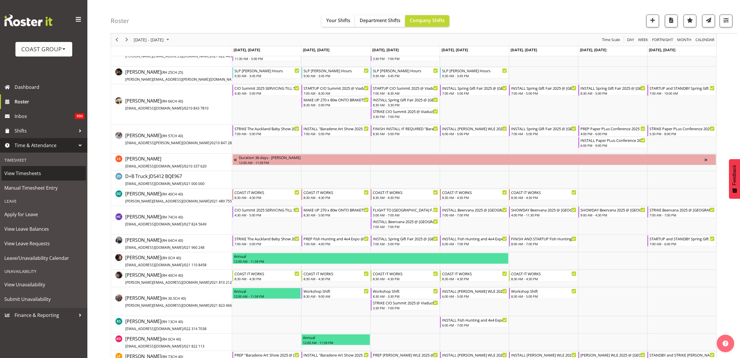
click at [12, 171] on span "View Timesheets" at bounding box center [43, 173] width 79 height 9
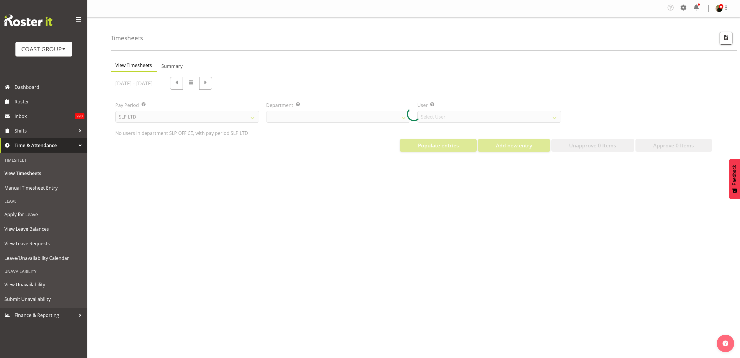
select select "25"
select select "7496"
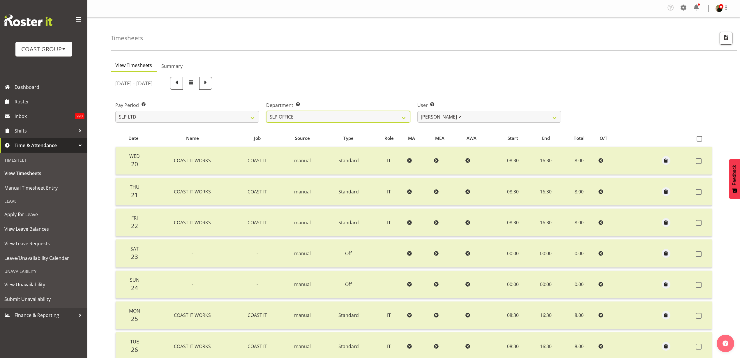
click at [349, 118] on select "SLP CHC SLP OFFICE SLP PRODUCTION SLP TRADE" at bounding box center [338, 117] width 144 height 12
select select "390"
click at [266, 111] on select "SLP CHC SLP OFFICE SLP PRODUCTION SLP TRADE" at bounding box center [338, 117] width 144 height 12
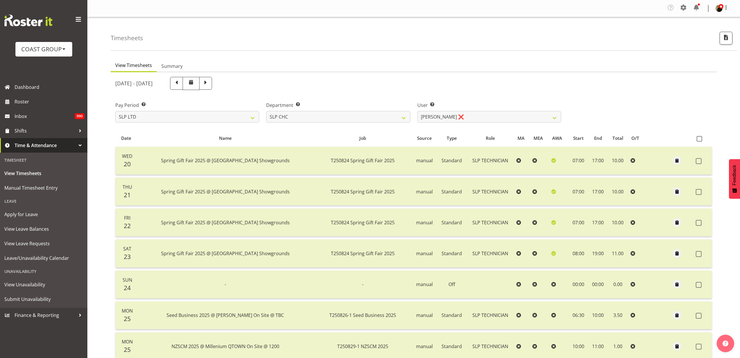
click at [700, 136] on span at bounding box center [700, 139] width 6 height 6
click at [700, 137] on input "checkbox" at bounding box center [699, 139] width 4 height 4
checkbox input "true"
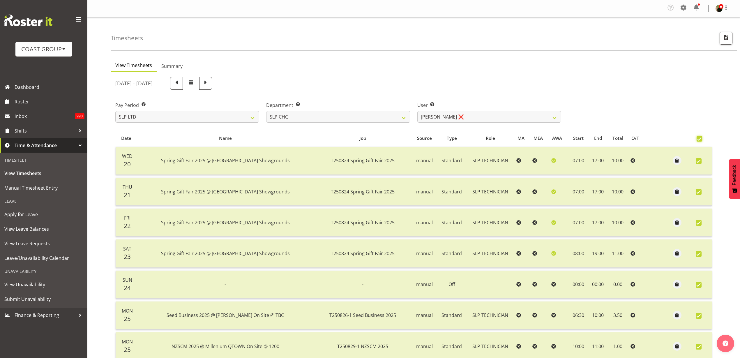
checkbox input "true"
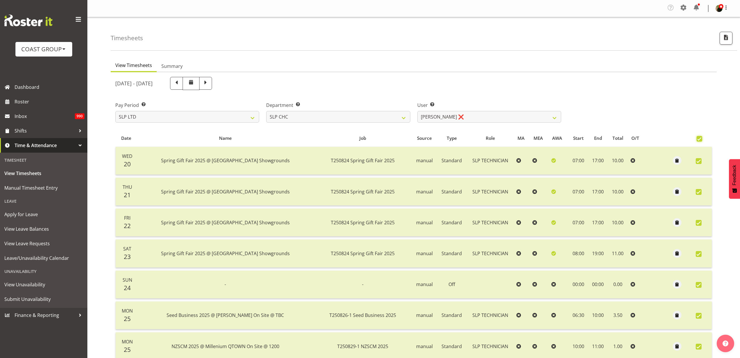
checkbox input "true"
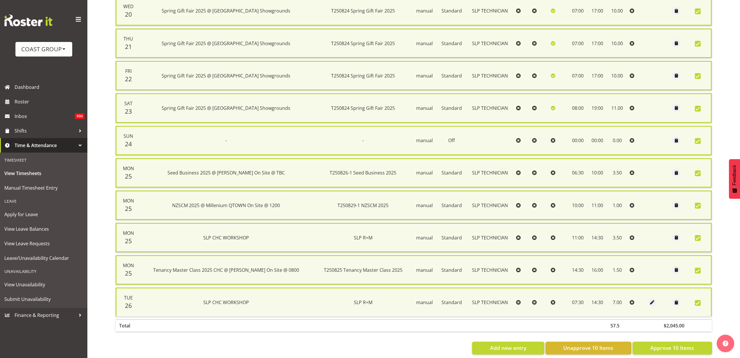
scroll to position [162, 0]
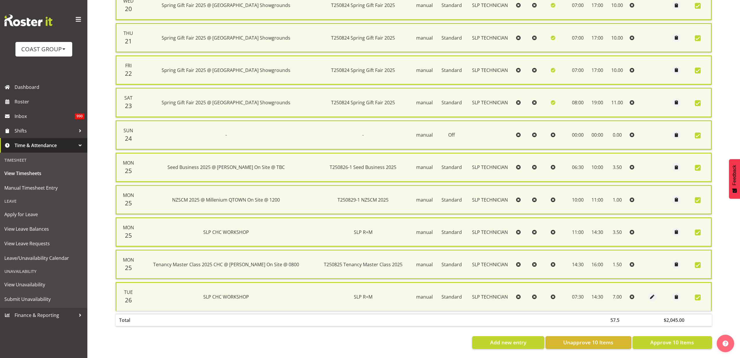
click at [718, 111] on div "View Timesheets Summary [DATE] - [DATE] Pay Period Select which pay period you …" at bounding box center [425, 128] width 629 height 459
click at [672, 339] on span "Approve 10 Items" at bounding box center [672, 342] width 44 height 8
checkbox input "false"
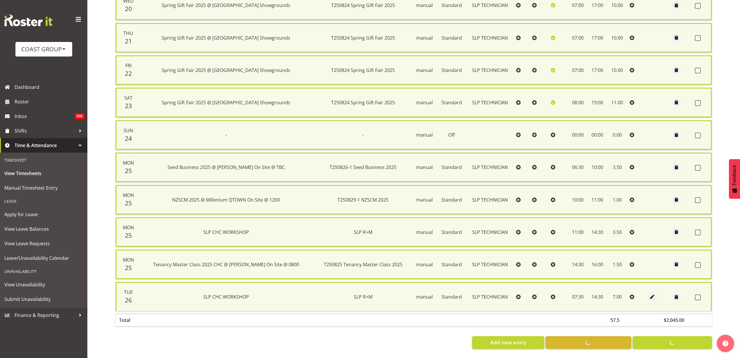
checkbox input "false"
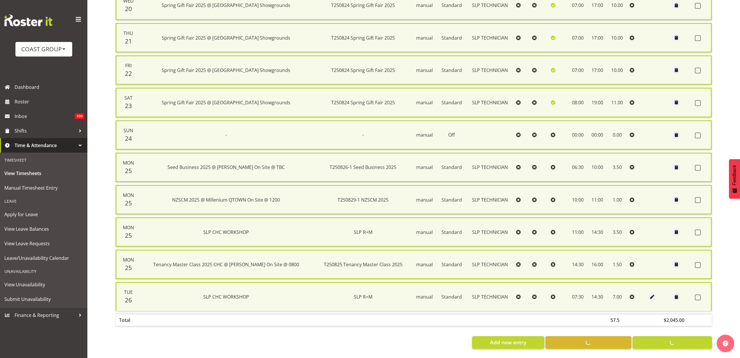
checkbox input "false"
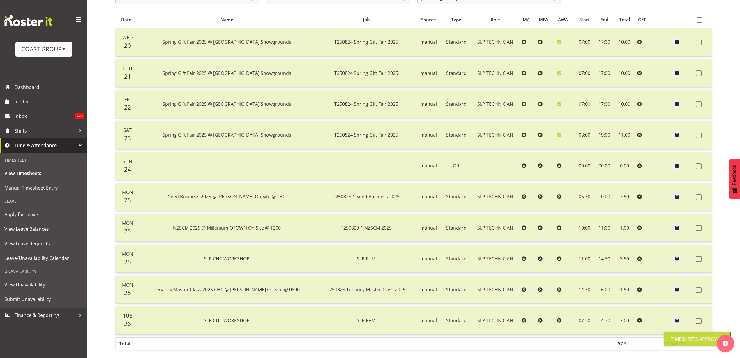
scroll to position [38, 0]
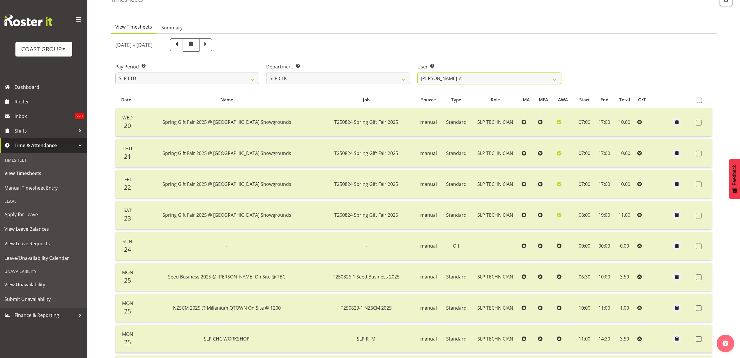
click at [508, 76] on select "[PERSON_NAME] ✔ [PERSON_NAME] ❌ [PERSON_NAME] ❌" at bounding box center [489, 79] width 144 height 12
select select "263"
click at [417, 73] on select "[PERSON_NAME] ✔ [PERSON_NAME] ❌ [PERSON_NAME] ❌" at bounding box center [489, 79] width 144 height 12
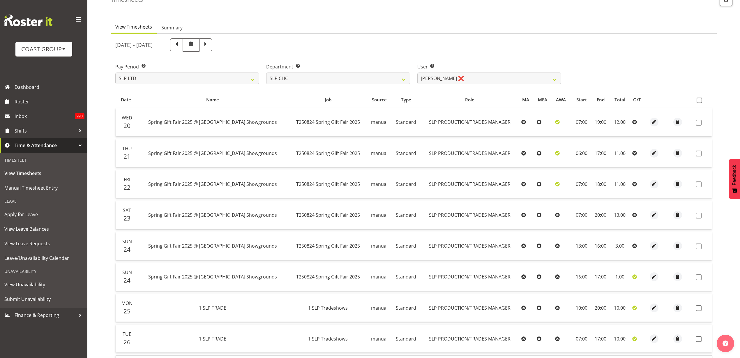
click at [700, 99] on span at bounding box center [700, 101] width 6 height 6
click at [700, 99] on input "checkbox" at bounding box center [699, 100] width 4 height 4
checkbox input "true"
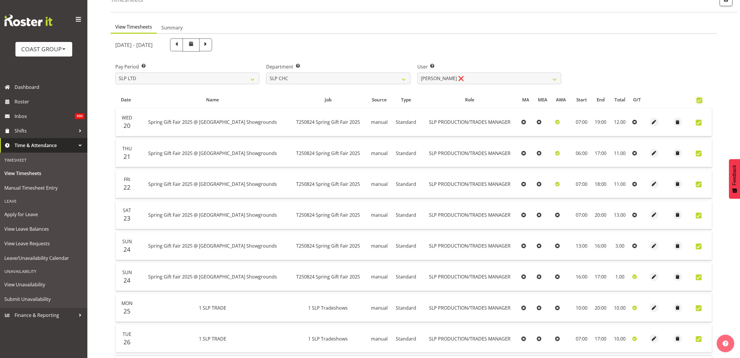
checkbox input "true"
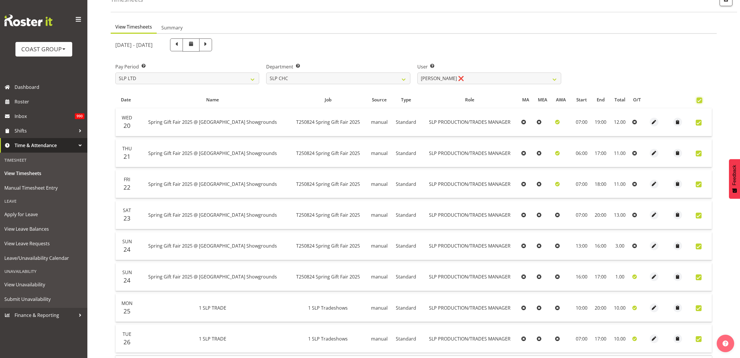
checkbox input "true"
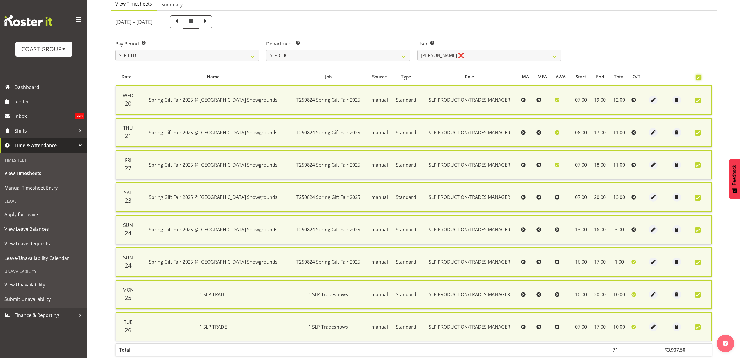
scroll to position [97, 0]
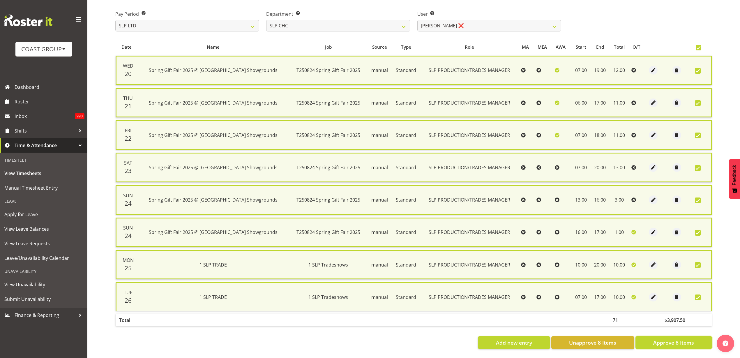
click at [676, 339] on span "Approve 8 Items" at bounding box center [673, 343] width 41 height 8
checkbox input "false"
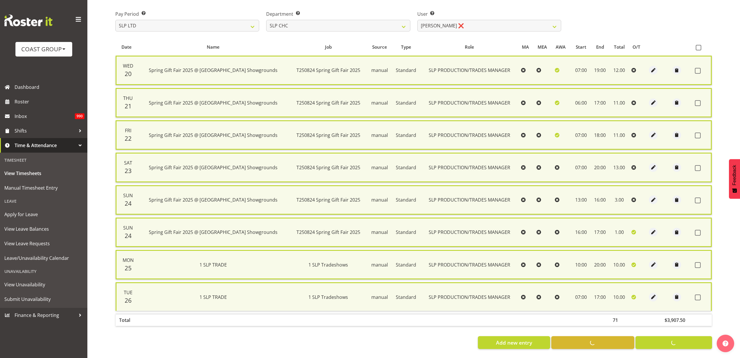
checkbox input "false"
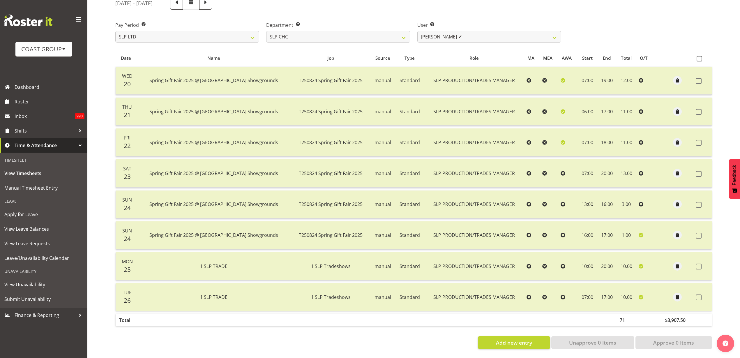
scroll to position [49, 0]
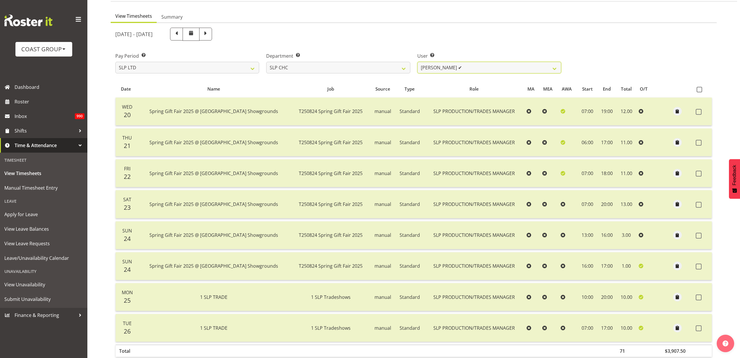
click at [485, 67] on select "[PERSON_NAME] ✔ [PERSON_NAME] ✔ [PERSON_NAME] ❌" at bounding box center [489, 68] width 144 height 12
select select "5115"
click at [417, 62] on select "[PERSON_NAME] ✔ [PERSON_NAME] ✔ [PERSON_NAME] ❌" at bounding box center [489, 68] width 144 height 12
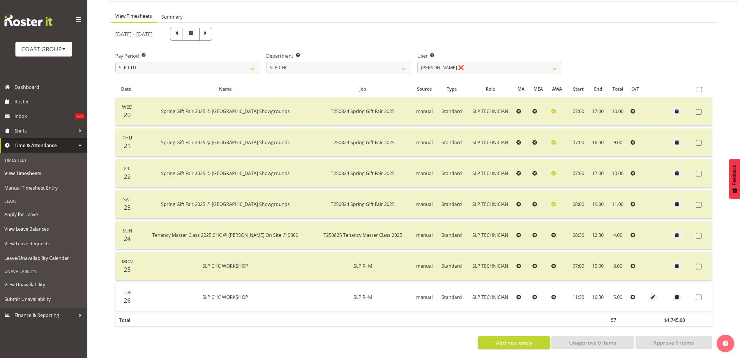
click at [701, 89] on span at bounding box center [700, 90] width 6 height 6
click at [700, 89] on input "checkbox" at bounding box center [699, 90] width 4 height 4
checkbox input "true"
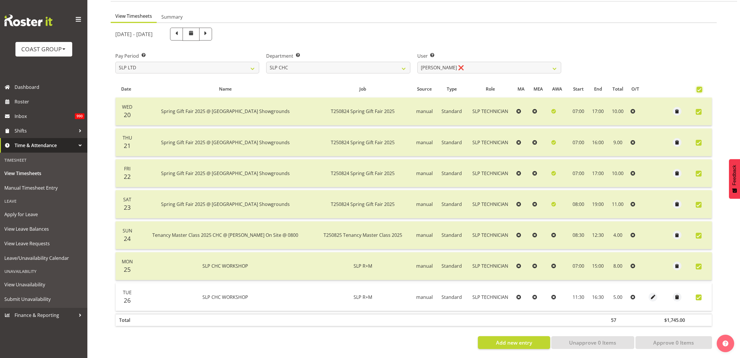
checkbox input "true"
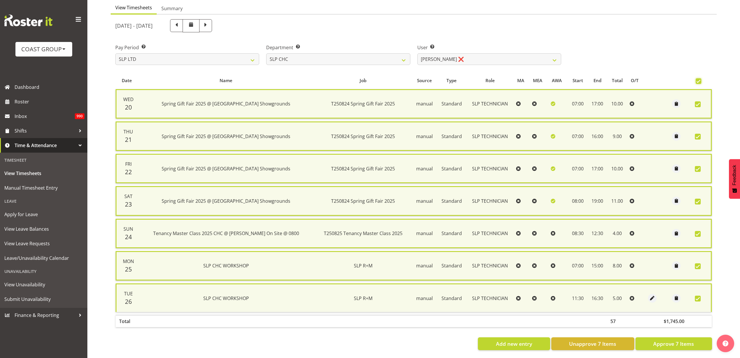
scroll to position [64, 0]
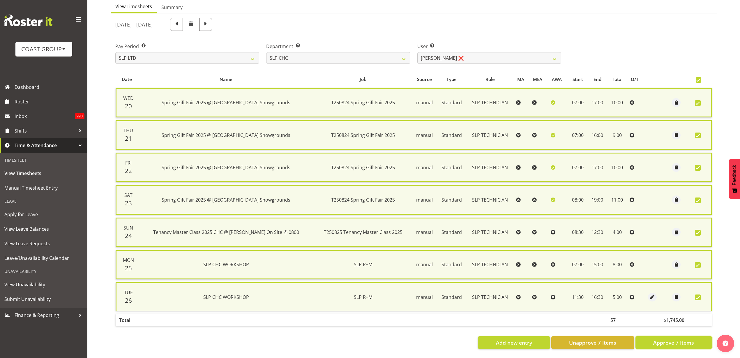
click at [662, 339] on span "Approve 7 Items" at bounding box center [673, 343] width 41 height 8
checkbox input "false"
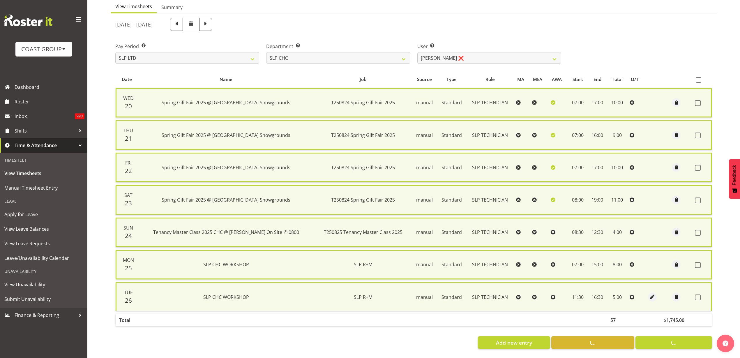
checkbox input "false"
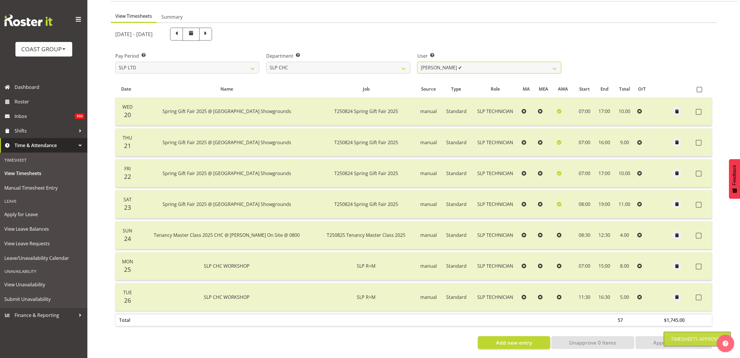
click at [478, 62] on select "[PERSON_NAME] ✔ [PERSON_NAME] ✔ [PERSON_NAME] ✔" at bounding box center [489, 68] width 144 height 12
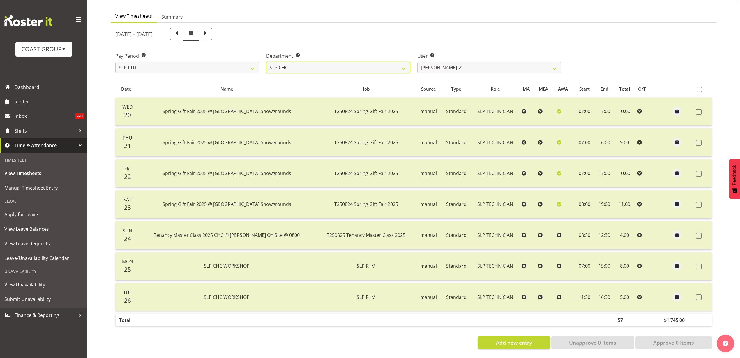
click at [370, 64] on select "SLP CHC SLP OFFICE SLP PRODUCTION SLP TRADE" at bounding box center [338, 68] width 144 height 12
select select "25"
click at [266, 62] on select "SLP CHC SLP OFFICE SLP PRODUCTION SLP TRADE" at bounding box center [338, 68] width 144 height 12
select select "7496"
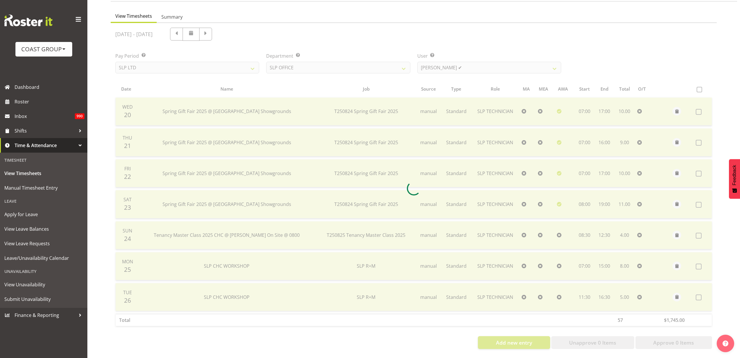
click at [507, 59] on div at bounding box center [414, 188] width 606 height 331
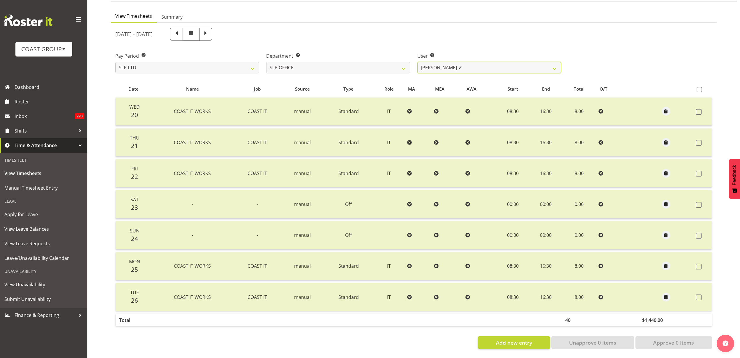
click at [508, 62] on select "[PERSON_NAME] ✔ [PERSON_NAME] ✔ [PERSON_NAME] ✔" at bounding box center [489, 68] width 144 height 12
click at [360, 62] on select "SLP CHC SLP OFFICE SLP PRODUCTION SLP TRADE" at bounding box center [338, 68] width 144 height 12
select select "24"
click at [266, 62] on select "SLP CHC SLP OFFICE SLP PRODUCTION SLP TRADE" at bounding box center [338, 68] width 144 height 12
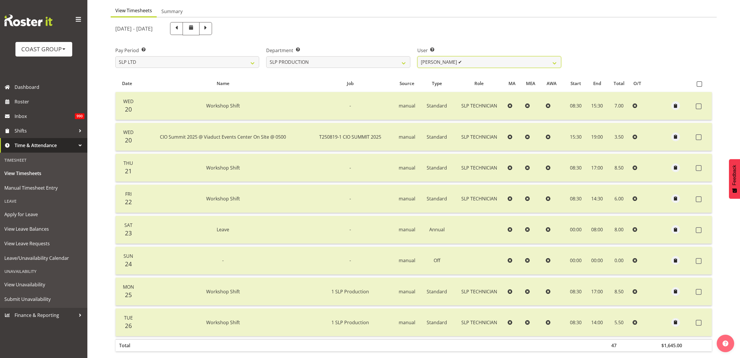
click at [483, 62] on select "[PERSON_NAME] ✔ [PERSON_NAME] ✔ [PERSON_NAME] ✔ [PERSON_NAME] ✔ [PERSON_NAME] ❌…" at bounding box center [489, 62] width 144 height 12
select select "8570"
click at [417, 56] on select "[PERSON_NAME] ✔ [PERSON_NAME] ✔ [PERSON_NAME] ✔ [PERSON_NAME] ✔ [PERSON_NAME] ❌…" at bounding box center [489, 62] width 144 height 12
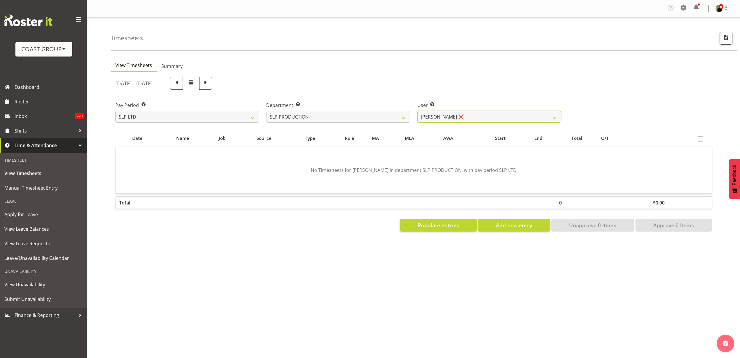
scroll to position [0, 0]
click at [437, 227] on span "Populate entries" at bounding box center [438, 225] width 41 height 8
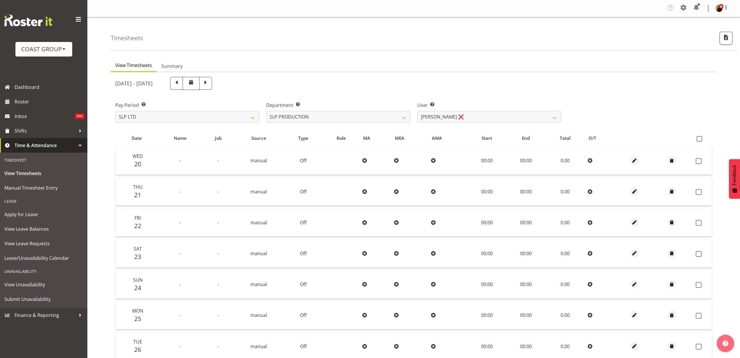
click at [699, 138] on span at bounding box center [700, 139] width 6 height 6
click at [699, 138] on input "checkbox" at bounding box center [699, 139] width 4 height 4
checkbox input "true"
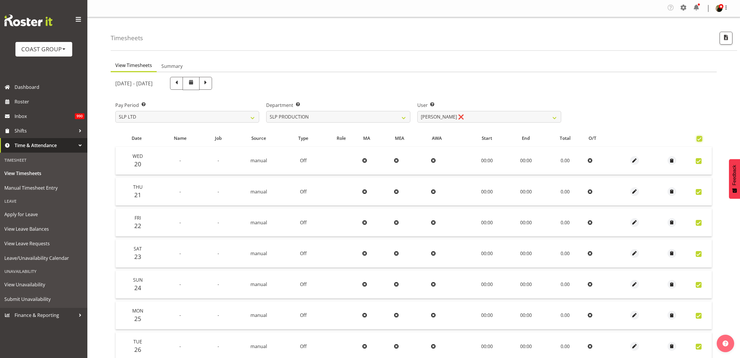
checkbox input "true"
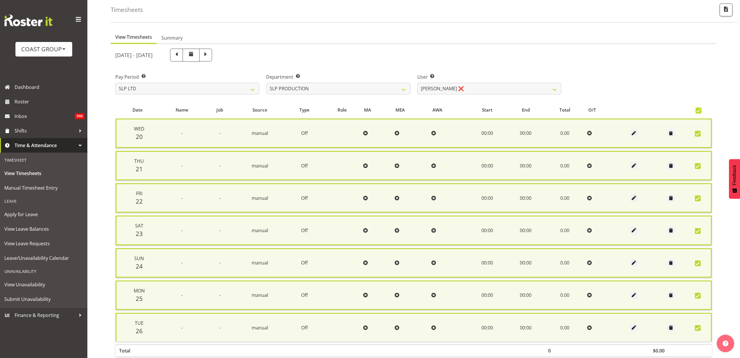
scroll to position [64, 0]
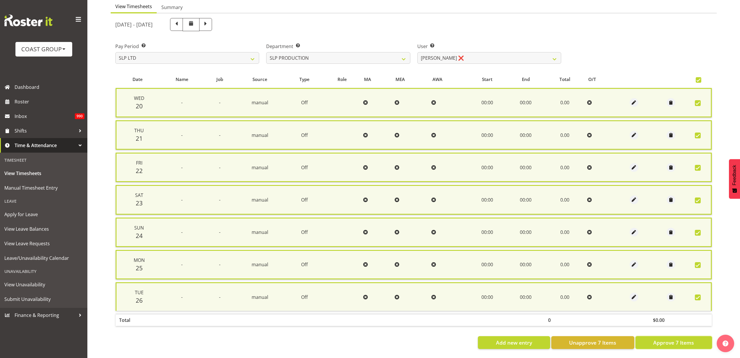
click at [676, 339] on span "Approve 7 Items" at bounding box center [673, 343] width 41 height 8
checkbox input "false"
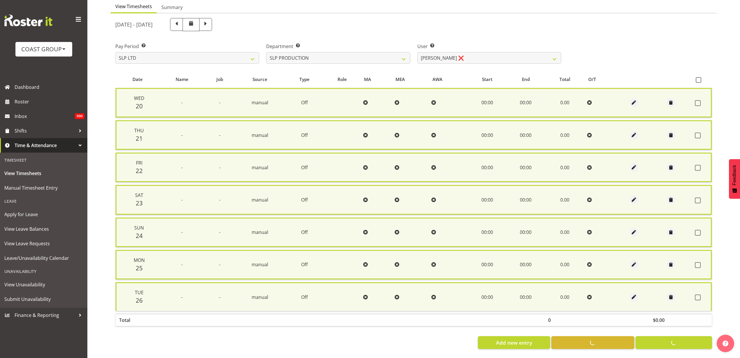
checkbox input "false"
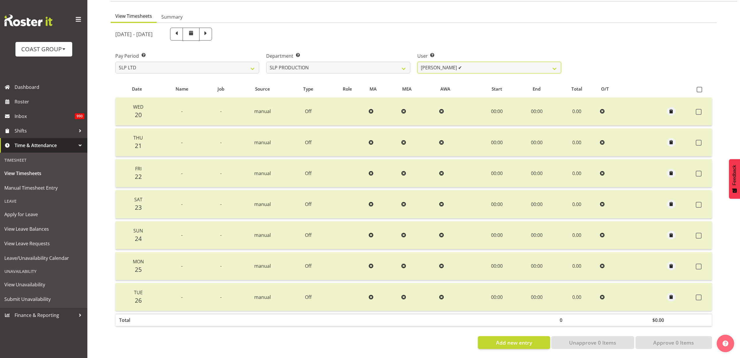
click at [488, 62] on select "[PERSON_NAME] ✔ [PERSON_NAME] ✔ [PERSON_NAME] ✔ [PERSON_NAME] ✔ [PERSON_NAME] ✔…" at bounding box center [489, 68] width 144 height 12
select select "258"
click at [417, 62] on select "[PERSON_NAME] ✔ [PERSON_NAME] ✔ [PERSON_NAME] ✔ [PERSON_NAME] ✔ [PERSON_NAME] ✔…" at bounding box center [489, 68] width 144 height 12
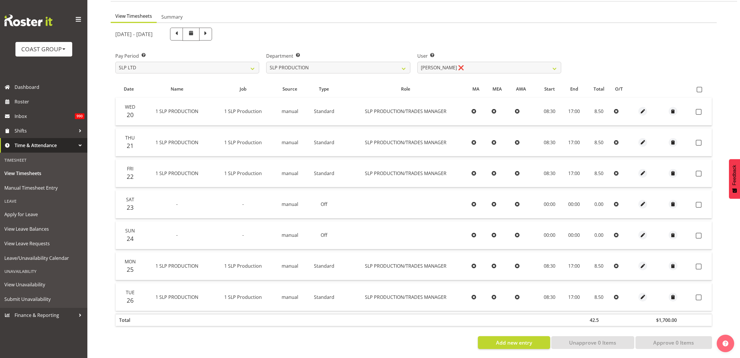
click at [699, 87] on span at bounding box center [700, 90] width 6 height 6
click at [699, 88] on input "checkbox" at bounding box center [699, 90] width 4 height 4
checkbox input "true"
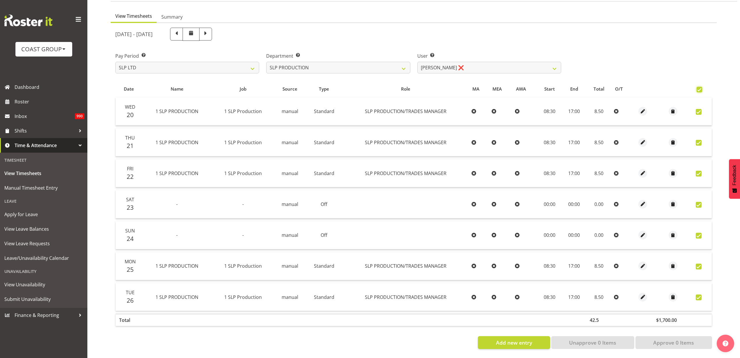
checkbox input "true"
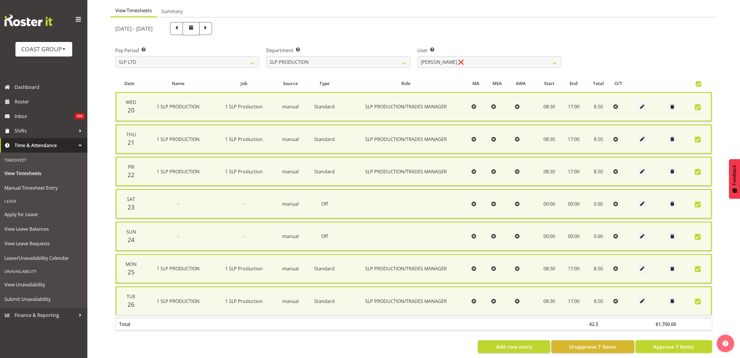
click at [665, 350] on span "Approve 7 Items" at bounding box center [673, 347] width 41 height 8
checkbox input "false"
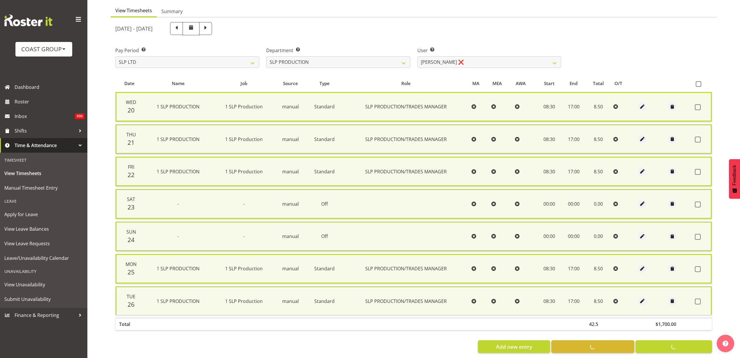
checkbox input "false"
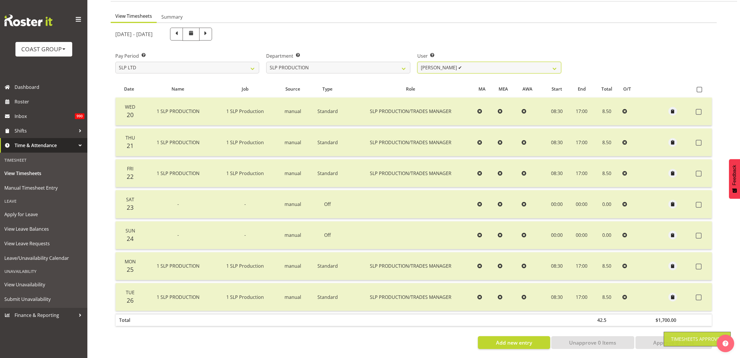
click at [479, 63] on select "[PERSON_NAME] ✔ [PERSON_NAME] ✔ [PERSON_NAME] ✔ [PERSON_NAME] ✔ [PERSON_NAME] ✔…" at bounding box center [489, 68] width 144 height 12
select select "259"
click at [417, 62] on select "[PERSON_NAME] ✔ [PERSON_NAME] ✔ [PERSON_NAME] ✔ [PERSON_NAME] ✔ [PERSON_NAME] ✔…" at bounding box center [489, 68] width 144 height 12
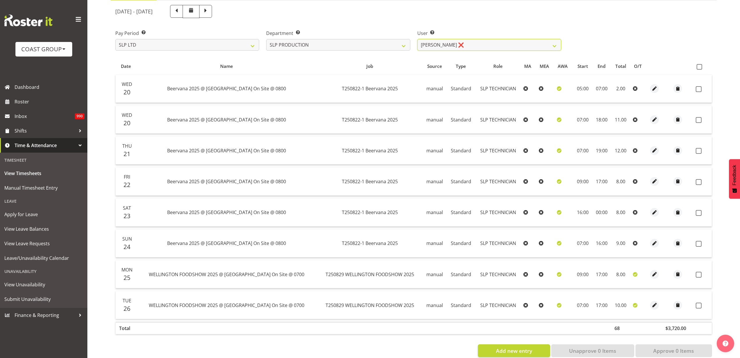
scroll to position [86, 0]
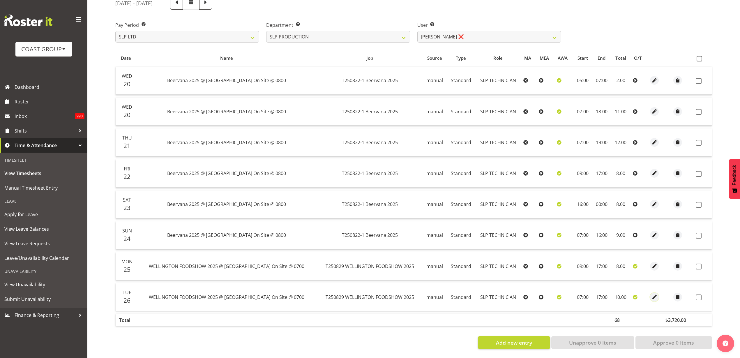
click at [652, 294] on span "button" at bounding box center [654, 297] width 7 height 7
select select "Standard"
select select "23"
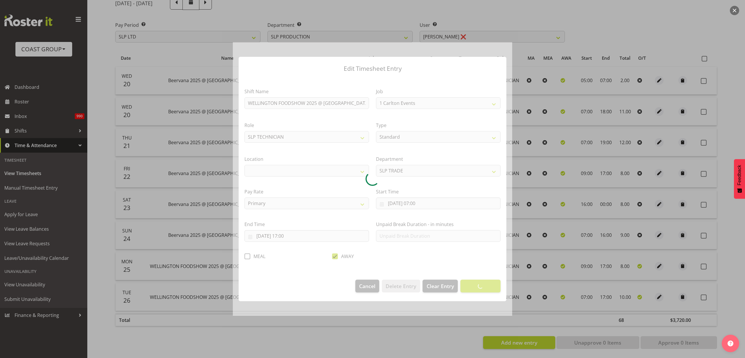
select select "9151"
select select "31"
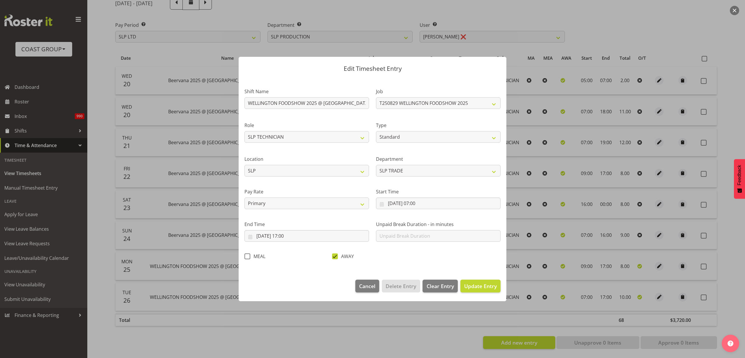
click at [334, 257] on span at bounding box center [335, 256] width 6 height 6
click at [334, 257] on input "AWAY" at bounding box center [334, 256] width 4 height 4
checkbox input "false"
click at [486, 286] on span "Update Entry" at bounding box center [480, 285] width 33 height 7
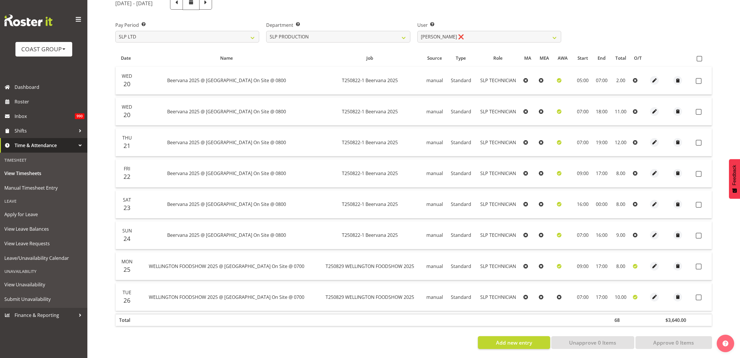
click at [699, 56] on span at bounding box center [700, 59] width 6 height 6
click at [699, 57] on input "checkbox" at bounding box center [699, 59] width 4 height 4
checkbox input "true"
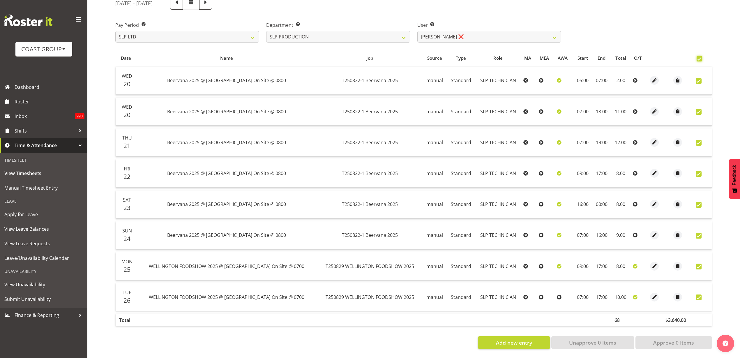
checkbox input "true"
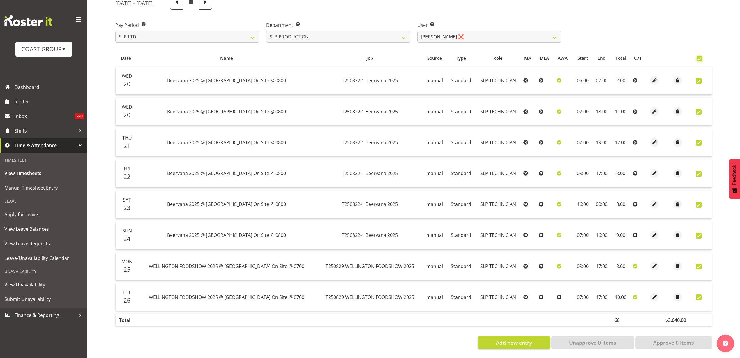
checkbox input "true"
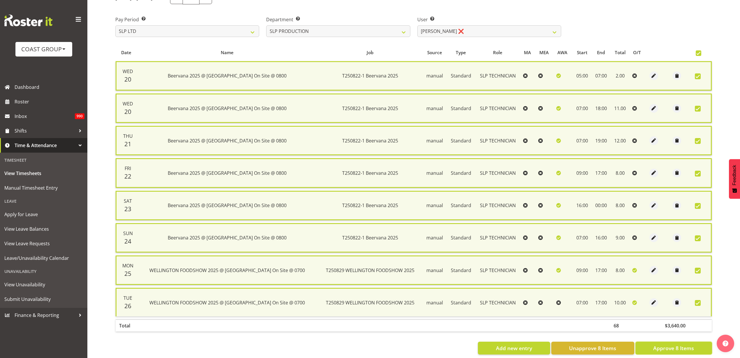
click at [682, 347] on span "Approve 8 Items" at bounding box center [673, 348] width 41 height 8
checkbox input "false"
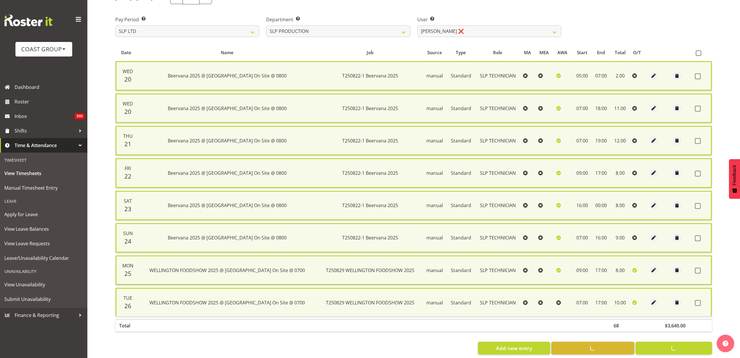
checkbox input "false"
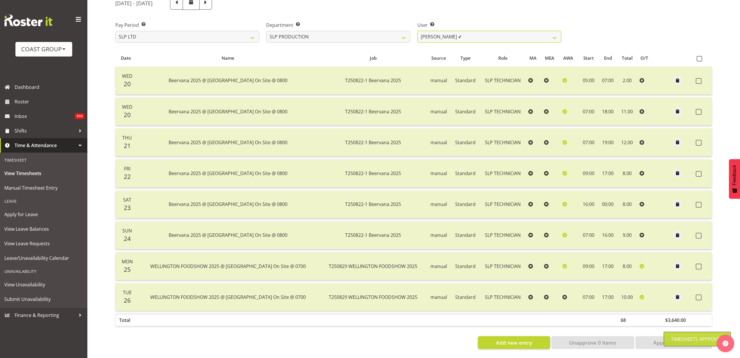
click at [480, 31] on select "[PERSON_NAME] ✔ [PERSON_NAME] ✔ [PERSON_NAME] ✔ [PERSON_NAME] ✔ [PERSON_NAME] ✔…" at bounding box center [489, 37] width 144 height 12
select select "11402"
click at [417, 31] on select "[PERSON_NAME] ✔ [PERSON_NAME] ✔ [PERSON_NAME] ✔ [PERSON_NAME] ✔ [PERSON_NAME] ✔…" at bounding box center [489, 37] width 144 height 12
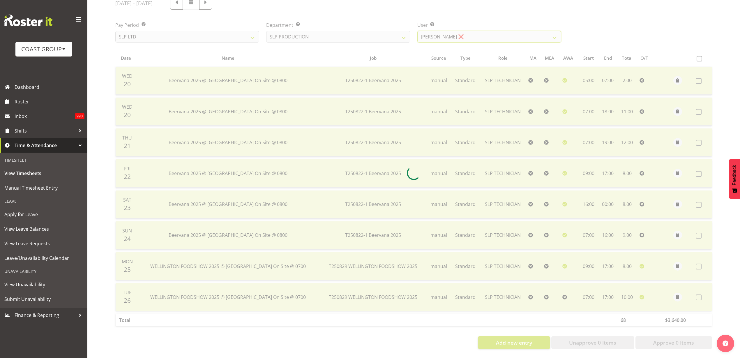
scroll to position [55, 0]
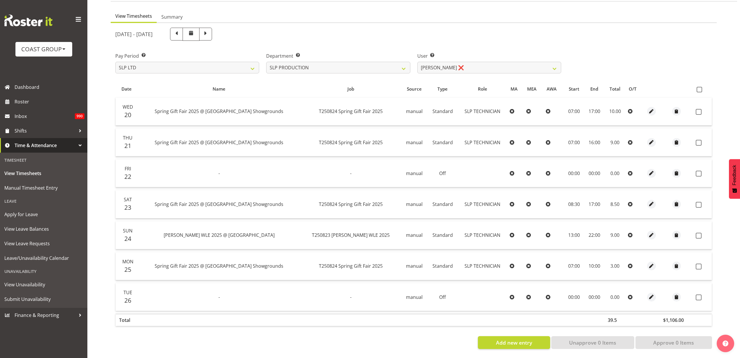
click at [701, 87] on span at bounding box center [700, 90] width 6 height 6
click at [700, 88] on input "checkbox" at bounding box center [699, 90] width 4 height 4
checkbox input "true"
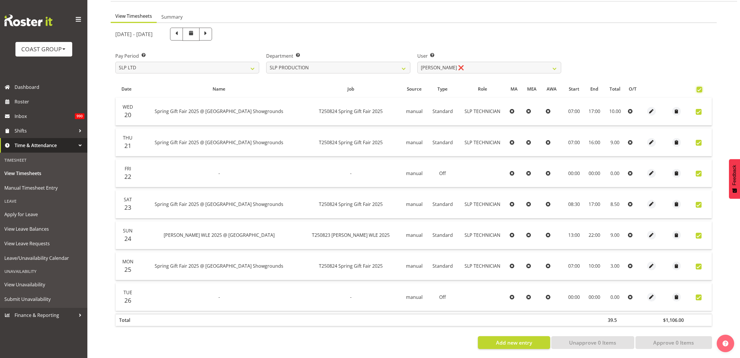
checkbox input "true"
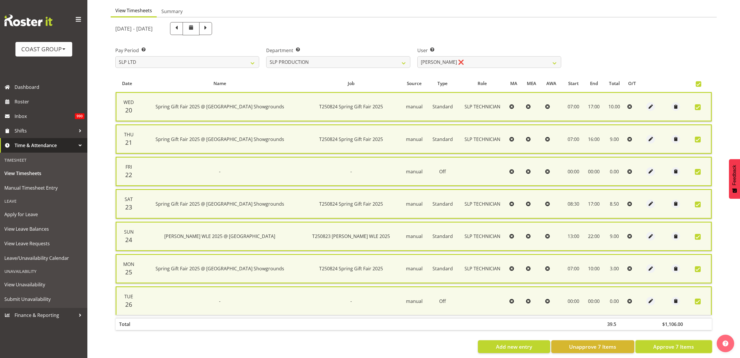
click at [676, 347] on span "Approve 7 Items" at bounding box center [673, 347] width 41 height 8
checkbox input "false"
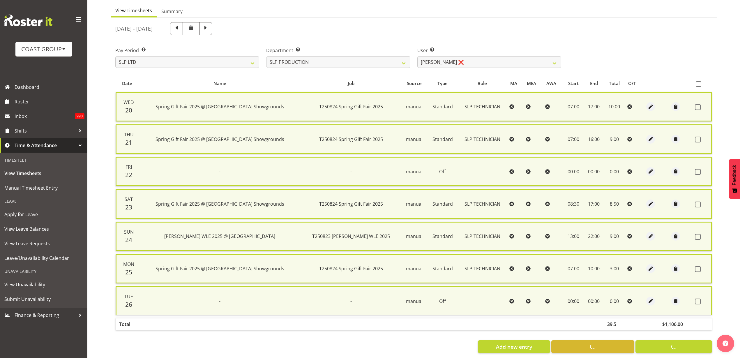
checkbox input "false"
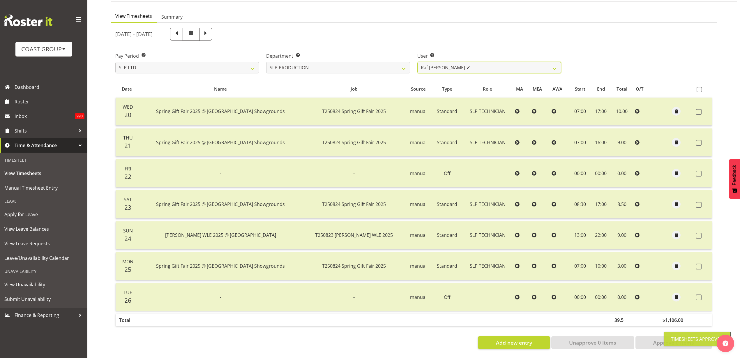
click at [503, 62] on select "[PERSON_NAME] ✔ [PERSON_NAME] ✔ [PERSON_NAME] ✔ [PERSON_NAME] ✔ [PERSON_NAME] ✔…" at bounding box center [489, 68] width 144 height 12
select select "9775"
click at [417, 62] on select "[PERSON_NAME] ✔ [PERSON_NAME] ✔ [PERSON_NAME] ✔ [PERSON_NAME] ✔ [PERSON_NAME] ✔…" at bounding box center [489, 68] width 144 height 12
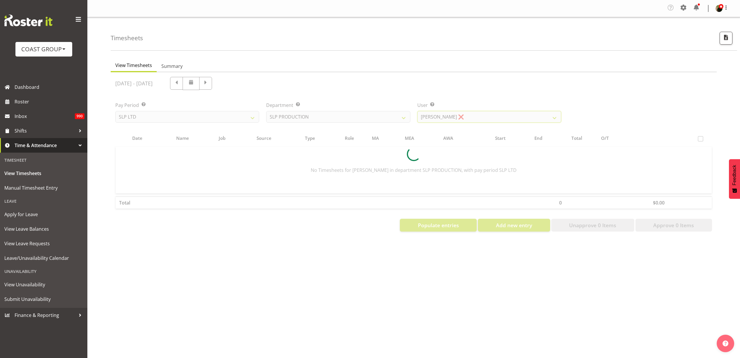
scroll to position [0, 0]
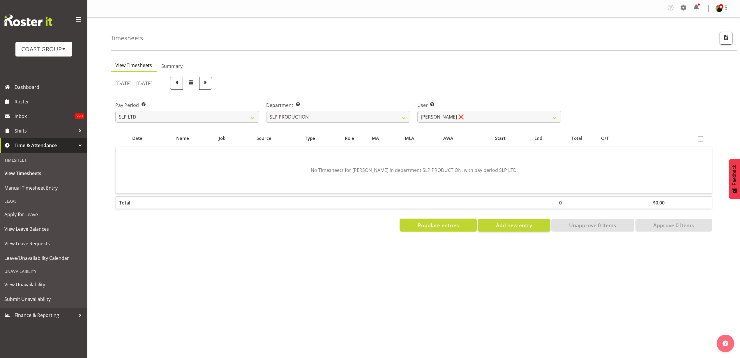
click at [447, 225] on span "Populate entries" at bounding box center [438, 225] width 41 height 8
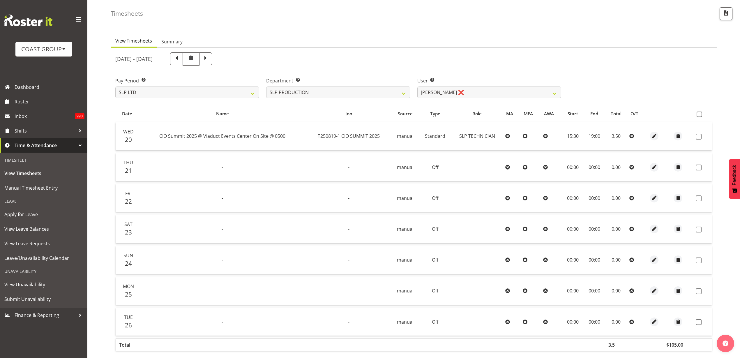
scroll to position [55, 0]
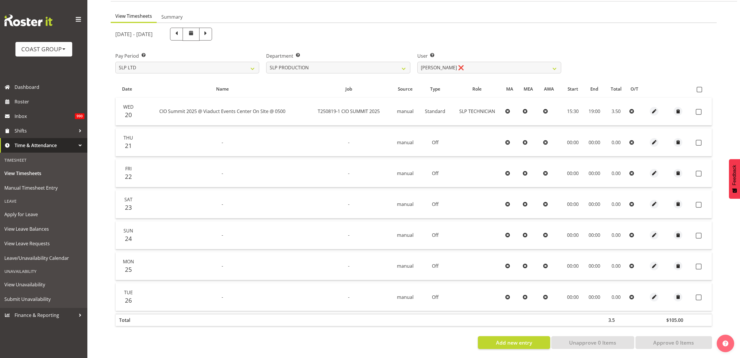
click at [701, 87] on span at bounding box center [700, 90] width 6 height 6
click at [700, 88] on input "checkbox" at bounding box center [699, 90] width 4 height 4
checkbox input "true"
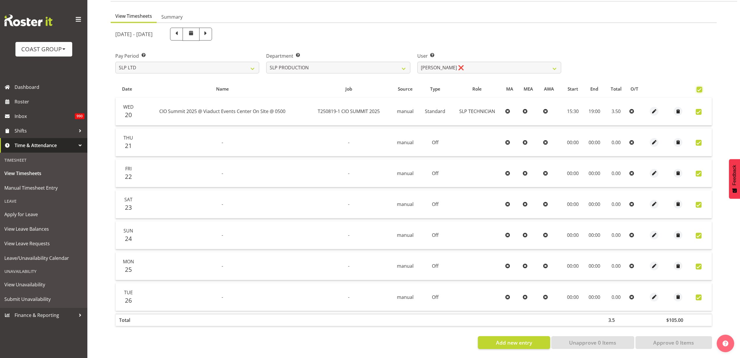
checkbox input "true"
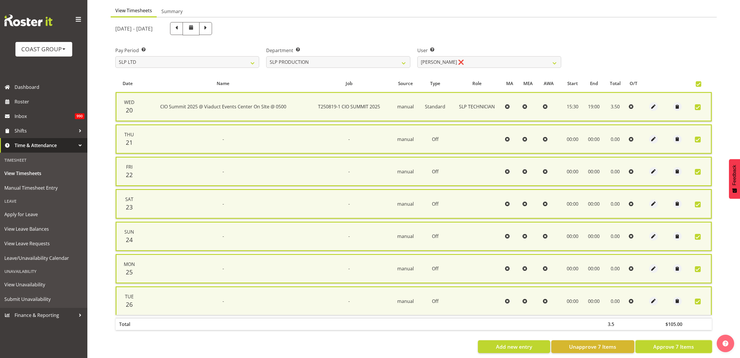
click at [665, 347] on span "Approve 7 Items" at bounding box center [673, 347] width 41 height 8
checkbox input "false"
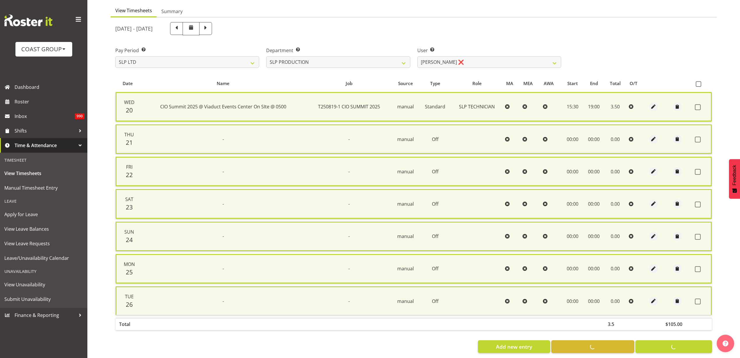
checkbox input "false"
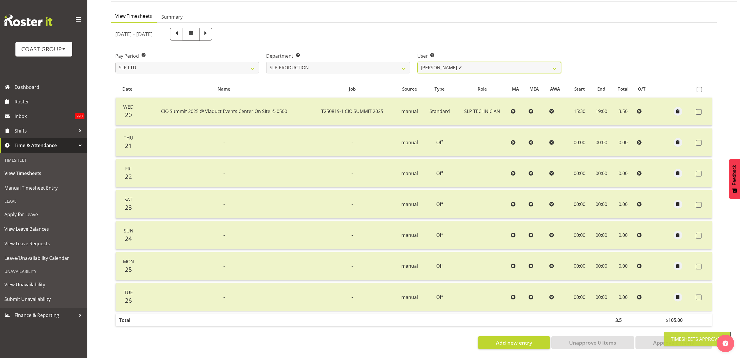
click at [492, 62] on select "[PERSON_NAME] ✔ [PERSON_NAME] ✔ [PERSON_NAME] ✔ [PERSON_NAME] ✔ [PERSON_NAME] ✔…" at bounding box center [489, 68] width 144 height 12
select select "264"
click at [417, 62] on select "[PERSON_NAME] ✔ [PERSON_NAME] ✔ [PERSON_NAME] ✔ [PERSON_NAME] ✔ [PERSON_NAME] ✔…" at bounding box center [489, 68] width 144 height 12
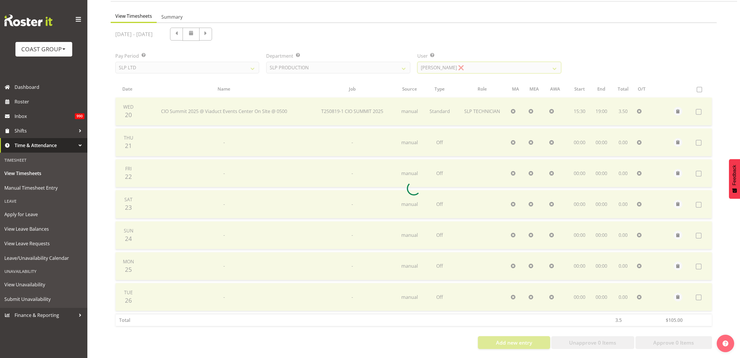
scroll to position [0, 0]
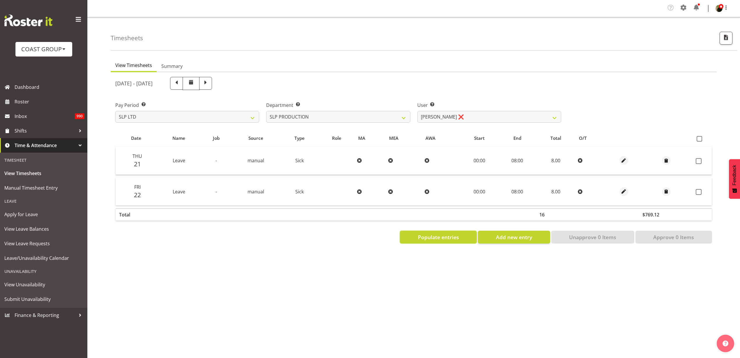
click at [447, 240] on span "Populate entries" at bounding box center [438, 237] width 41 height 8
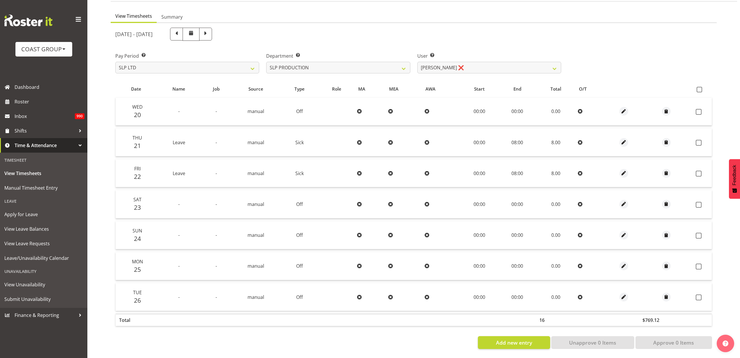
scroll to position [55, 0]
click at [702, 87] on label at bounding box center [701, 90] width 8 height 6
click at [700, 88] on input "checkbox" at bounding box center [699, 90] width 4 height 4
checkbox input "true"
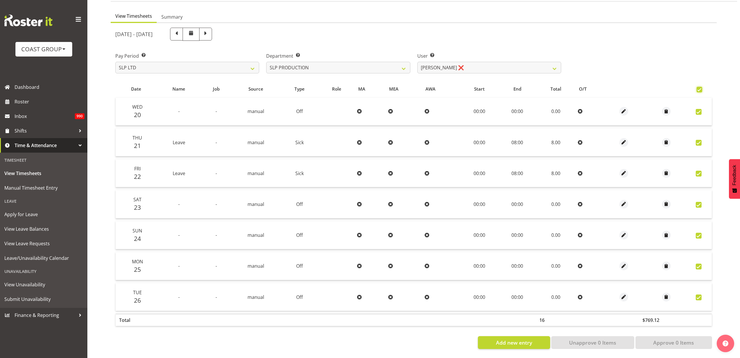
checkbox input "true"
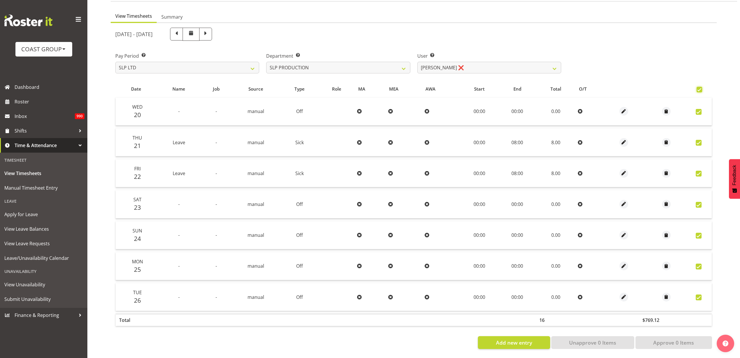
checkbox input "true"
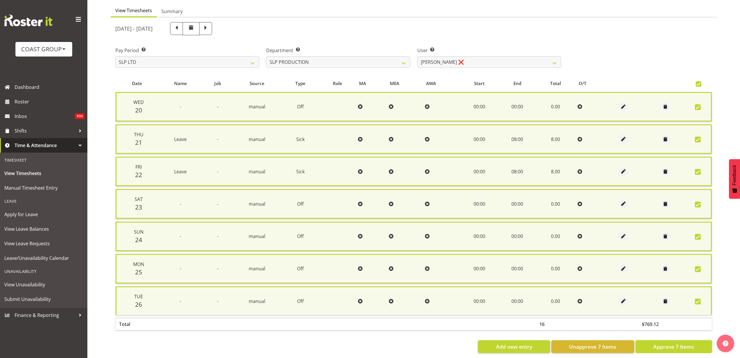
click at [673, 347] on span "Approve 7 Items" at bounding box center [673, 347] width 41 height 8
checkbox input "false"
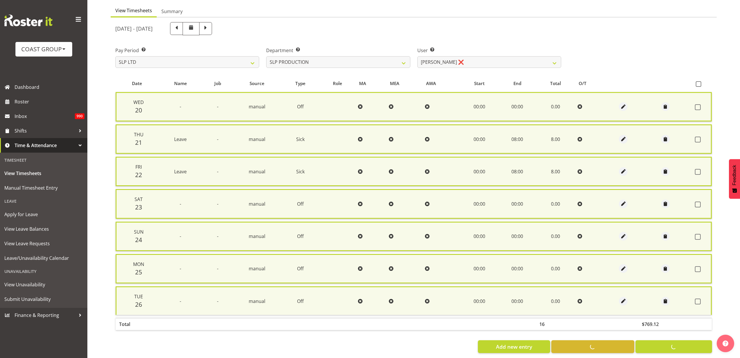
checkbox input "false"
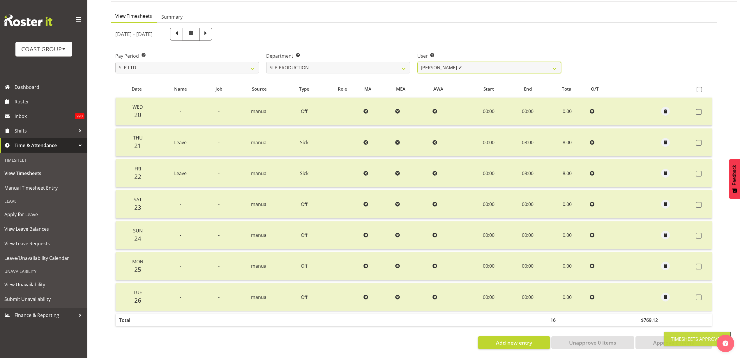
click at [481, 64] on select "[PERSON_NAME] ✔ [PERSON_NAME] ✔ [PERSON_NAME] ✔ [PERSON_NAME] ✔ [PERSON_NAME] ✔…" at bounding box center [489, 68] width 144 height 12
click at [366, 62] on select "SLP CHC SLP OFFICE SLP PRODUCTION SLP TRADE" at bounding box center [338, 68] width 144 height 12
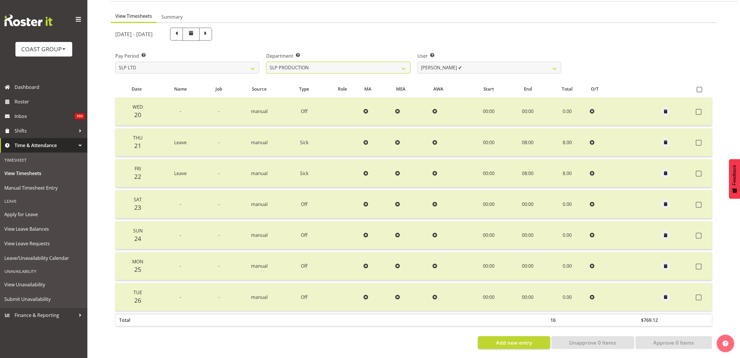
select select "23"
click at [266, 62] on select "SLP CHC SLP OFFICE SLP PRODUCTION SLP TRADE" at bounding box center [338, 68] width 144 height 12
select select "248"
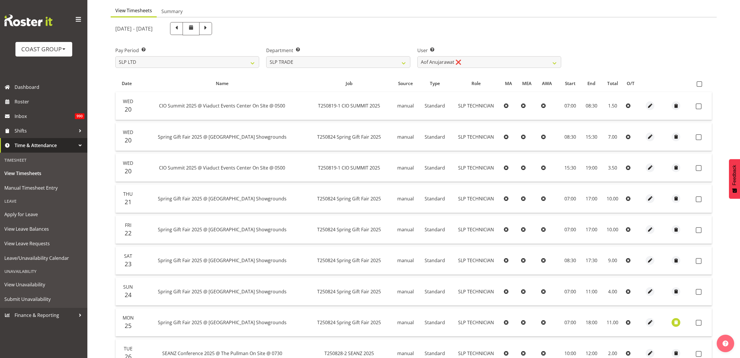
click at [699, 82] on span at bounding box center [700, 84] width 6 height 6
click at [699, 82] on input "checkbox" at bounding box center [699, 84] width 4 height 4
checkbox input "true"
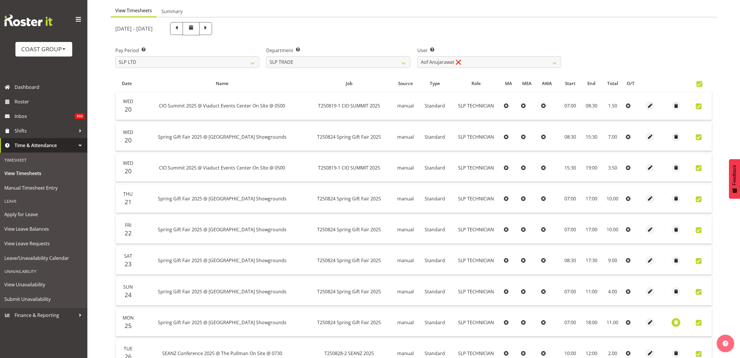
checkbox input "true"
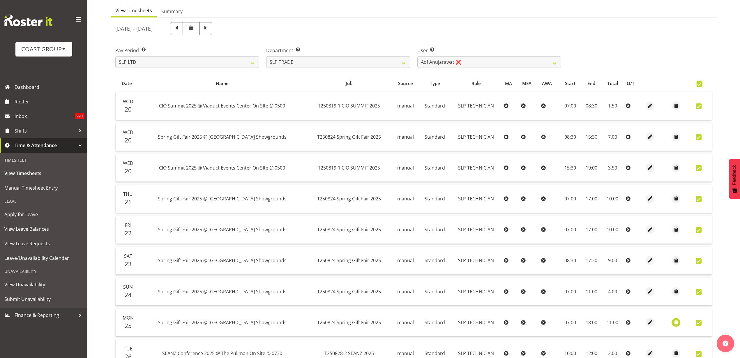
checkbox input "true"
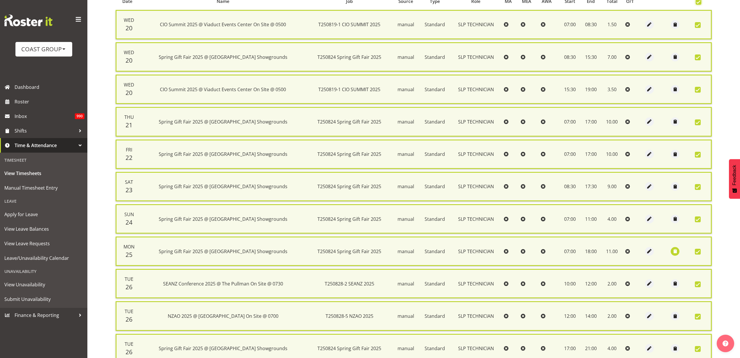
scroll to position [194, 0]
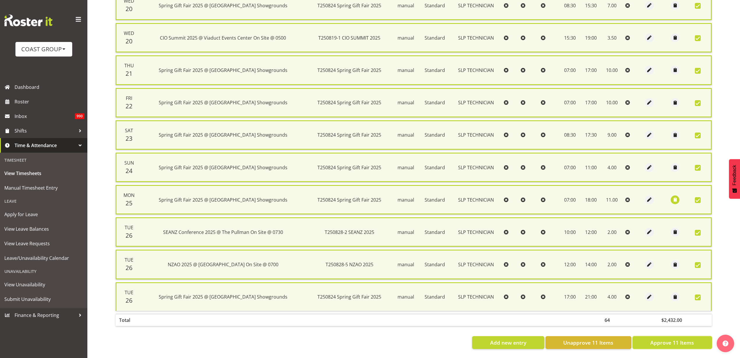
click at [650, 340] on button "Approve 11 Items" at bounding box center [671, 342] width 79 height 13
checkbox input "false"
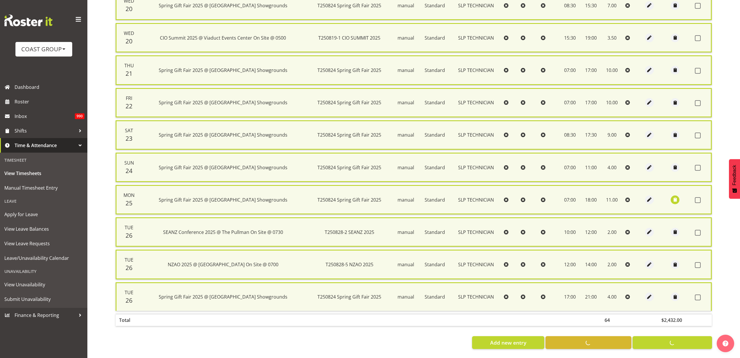
checkbox input "false"
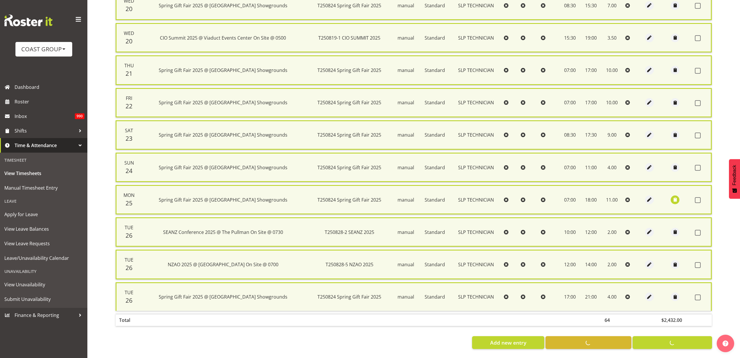
checkbox input "false"
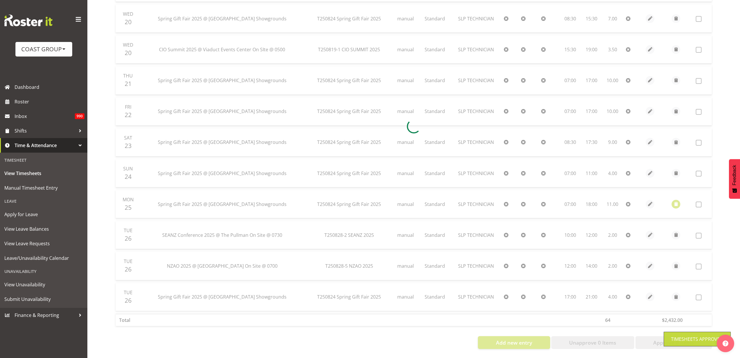
scroll to position [178, 0]
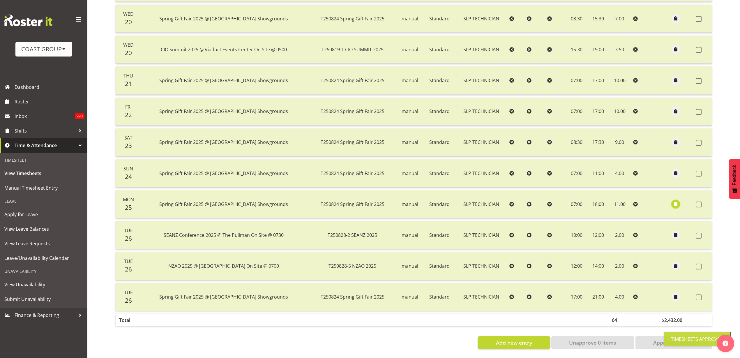
click at [676, 201] on span "button" at bounding box center [675, 204] width 7 height 7
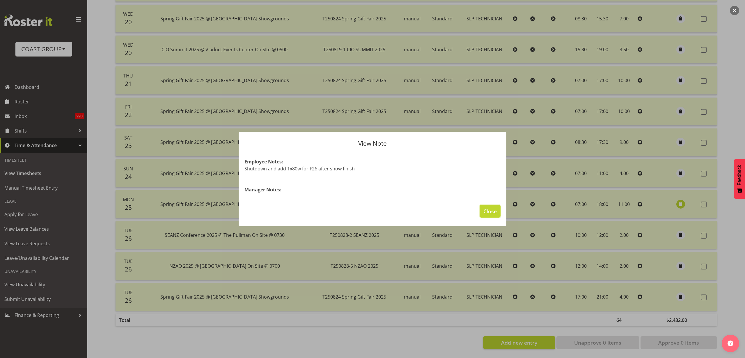
click at [491, 212] on span "Close" at bounding box center [490, 211] width 13 height 8
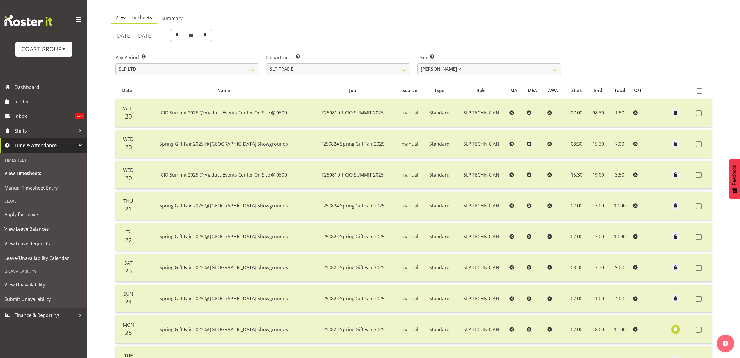
scroll to position [0, 0]
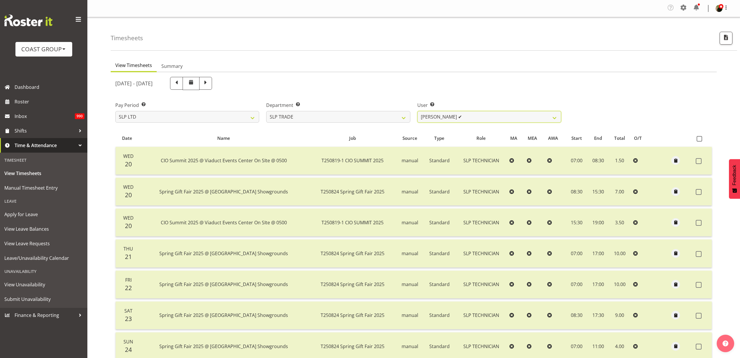
click at [507, 114] on select "[PERSON_NAME] ✔ [PERSON_NAME] ❌ [PERSON_NAME] ❌ [PERSON_NAME] ❌ [PERSON_NAME] ❌…" at bounding box center [489, 117] width 144 height 12
select select "10367"
click at [417, 111] on select "[PERSON_NAME] ✔ [PERSON_NAME] ❌ [PERSON_NAME] ❌ [PERSON_NAME] ❌ [PERSON_NAME] ❌…" at bounding box center [489, 117] width 144 height 12
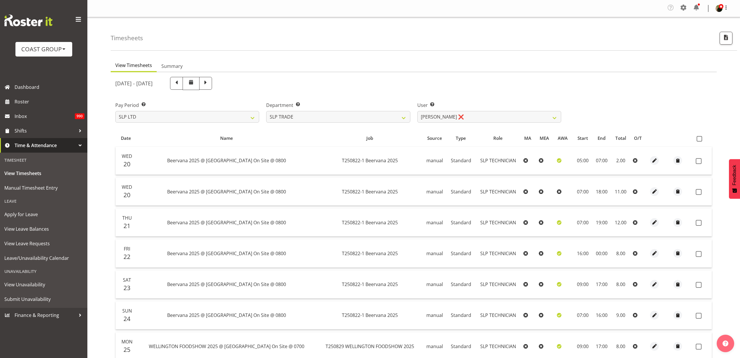
click at [699, 137] on span at bounding box center [700, 139] width 6 height 6
click at [699, 137] on input "checkbox" at bounding box center [699, 139] width 4 height 4
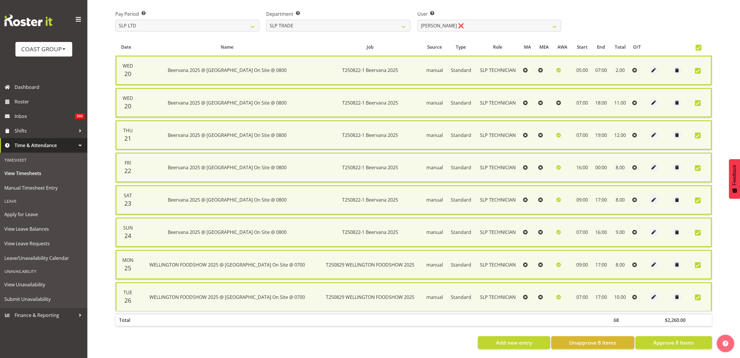
scroll to position [97, 0]
click at [688, 339] on span "Approve 8 Items" at bounding box center [673, 343] width 41 height 8
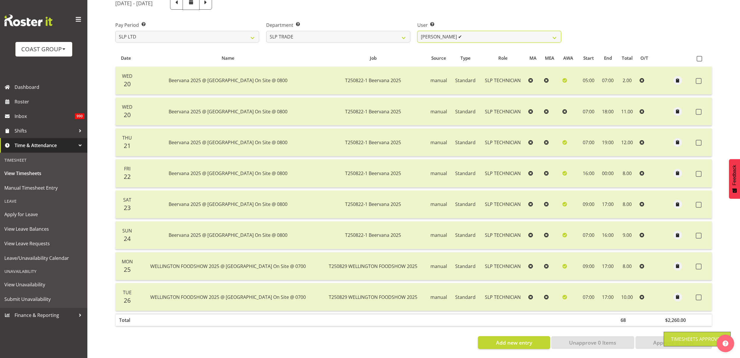
click at [521, 31] on select "[PERSON_NAME] ✔ [PERSON_NAME] ✔ [PERSON_NAME] ❌ [PERSON_NAME] ❌ [PERSON_NAME] ❌…" at bounding box center [489, 37] width 144 height 12
click at [417, 31] on select "[PERSON_NAME] ✔ [PERSON_NAME] ✔ [PERSON_NAME] ❌ [PERSON_NAME] ❌ [PERSON_NAME] ❌…" at bounding box center [489, 37] width 144 height 12
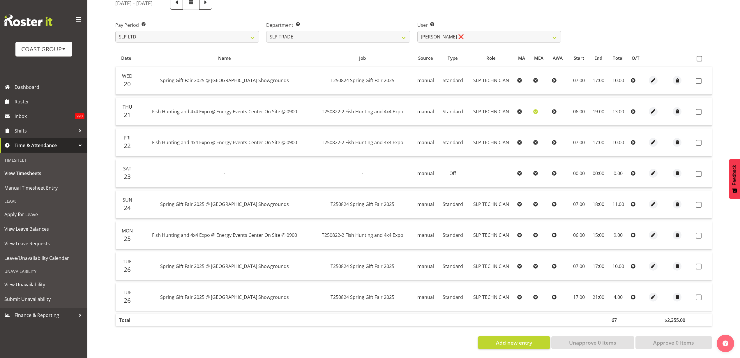
click at [700, 56] on span at bounding box center [700, 59] width 6 height 6
click at [700, 57] on input "checkbox" at bounding box center [699, 59] width 4 height 4
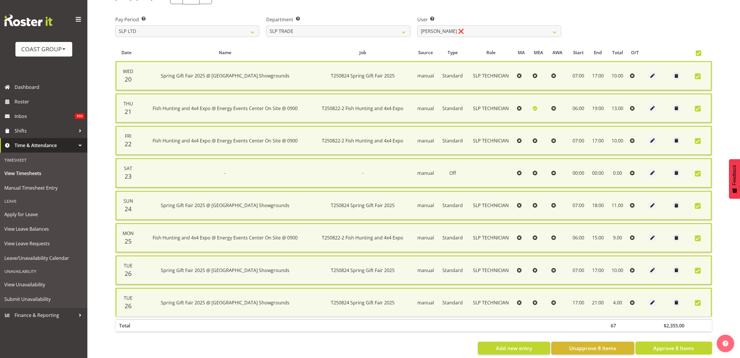
click at [660, 347] on span "Approve 8 Items" at bounding box center [673, 348] width 41 height 8
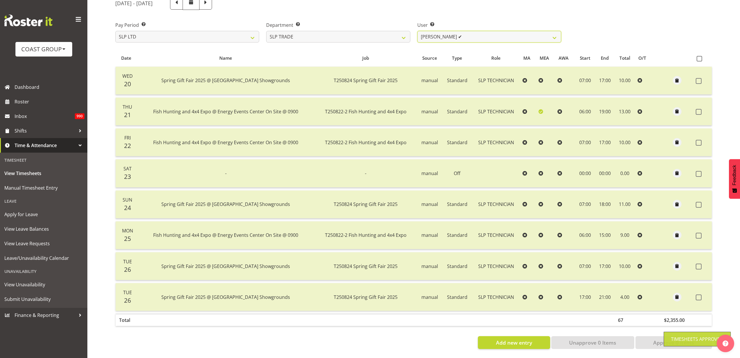
click at [512, 34] on select "[PERSON_NAME] ✔ [PERSON_NAME] ✔ [PERSON_NAME] ✔ [PERSON_NAME] ❌ [PERSON_NAME] ❌…" at bounding box center [489, 37] width 144 height 12
click at [417, 31] on select "[PERSON_NAME] ✔ [PERSON_NAME] ✔ [PERSON_NAME] ✔ [PERSON_NAME] ❌ [PERSON_NAME] ❌…" at bounding box center [489, 37] width 144 height 12
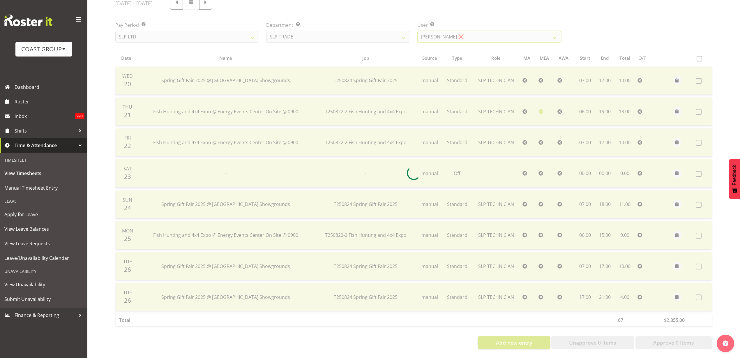
scroll to position [55, 0]
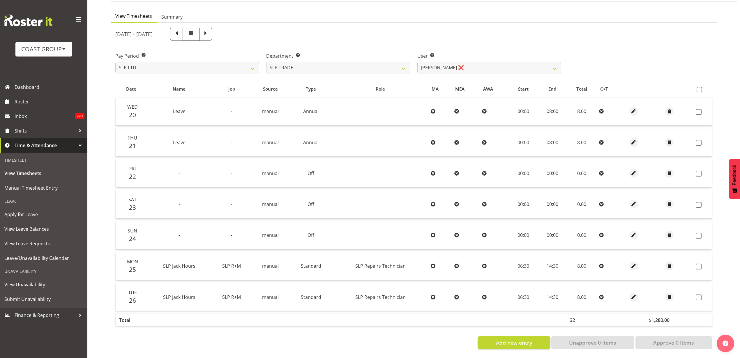
click at [698, 87] on span at bounding box center [700, 90] width 6 height 6
click at [698, 88] on input "checkbox" at bounding box center [699, 90] width 4 height 4
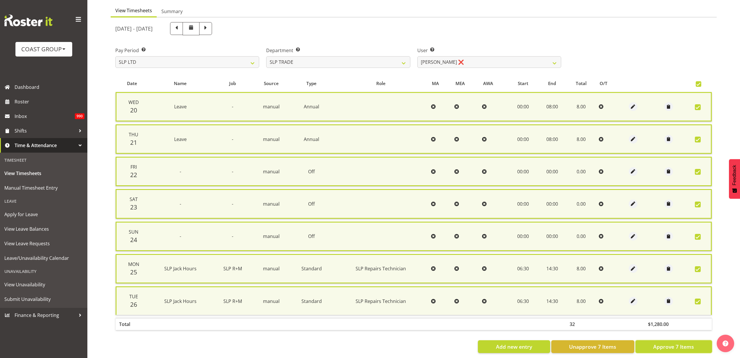
click at [686, 348] on span "Approve 7 Items" at bounding box center [673, 347] width 41 height 8
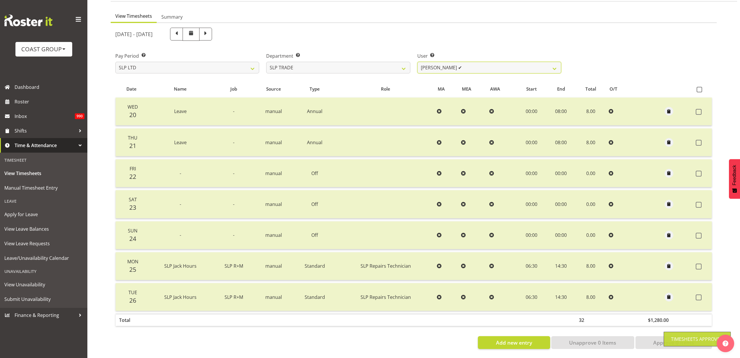
click at [464, 62] on select "[PERSON_NAME] ✔ [PERSON_NAME] ✔ [PERSON_NAME] ✔ [PERSON_NAME] ✔ [PERSON_NAME] ❌…" at bounding box center [489, 68] width 144 height 12
click at [417, 62] on select "[PERSON_NAME] ✔ [PERSON_NAME] ✔ [PERSON_NAME] ✔ [PERSON_NAME] ✔ [PERSON_NAME] ❌…" at bounding box center [489, 68] width 144 height 12
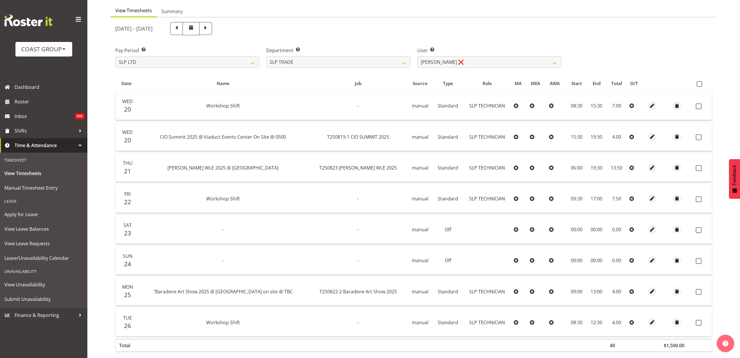
click at [700, 84] on span at bounding box center [700, 84] width 6 height 6
click at [700, 84] on input "checkbox" at bounding box center [699, 84] width 4 height 4
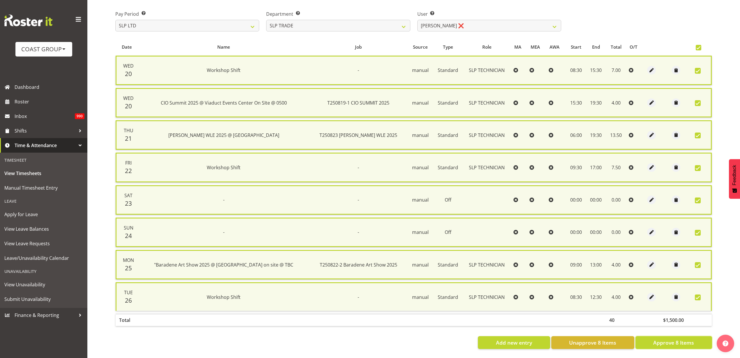
click at [660, 339] on span "Approve 8 Items" at bounding box center [673, 343] width 41 height 8
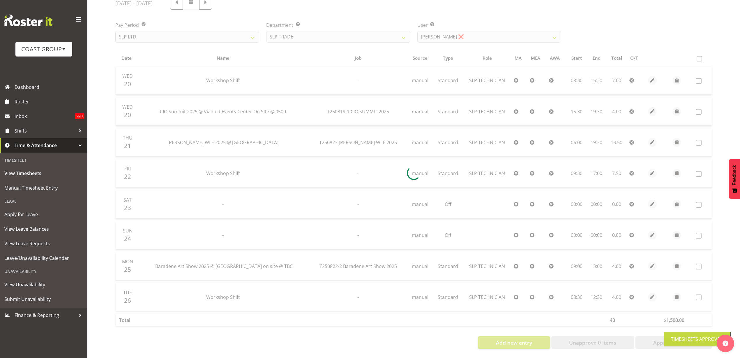
scroll to position [86, 0]
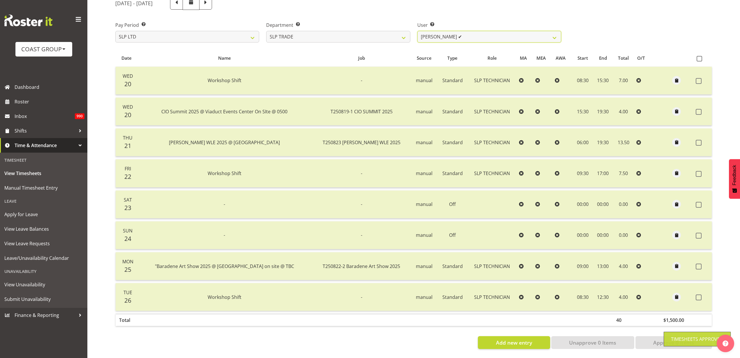
click at [481, 31] on select "[PERSON_NAME] ✔ [PERSON_NAME] ✔ [PERSON_NAME] ✔ [PERSON_NAME] ✔ [PERSON_NAME] ✔…" at bounding box center [489, 37] width 144 height 12
click at [417, 31] on select "[PERSON_NAME] ✔ [PERSON_NAME] ✔ [PERSON_NAME] ✔ [PERSON_NAME] ✔ [PERSON_NAME] ✔…" at bounding box center [489, 37] width 144 height 12
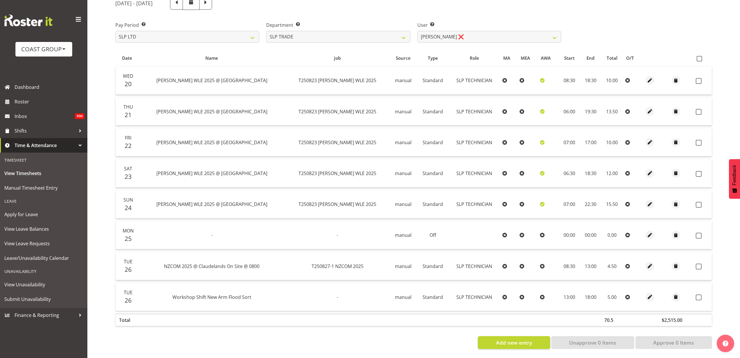
click at [702, 56] on span at bounding box center [700, 59] width 6 height 6
click at [700, 57] on input "checkbox" at bounding box center [699, 59] width 4 height 4
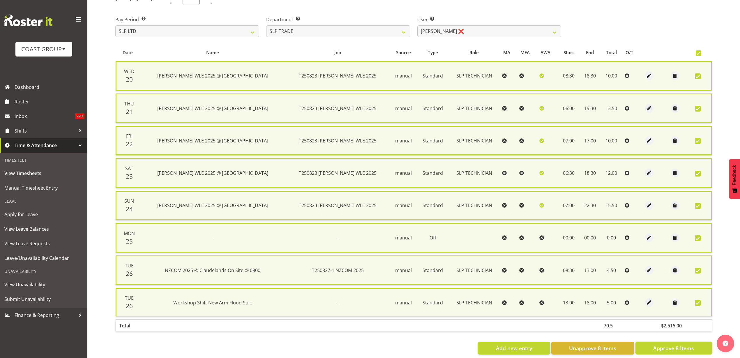
click at [675, 345] on span "Approve 8 Items" at bounding box center [673, 348] width 41 height 8
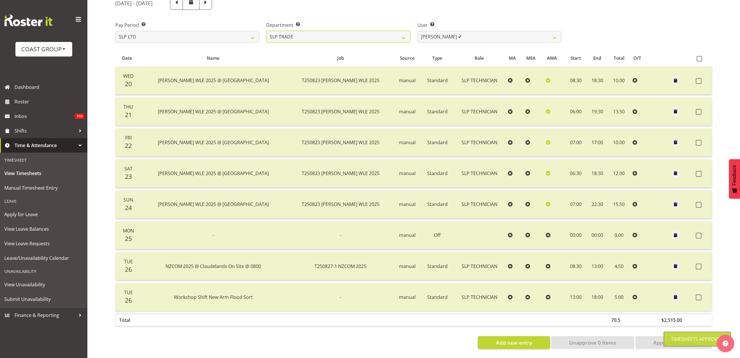
click at [356, 31] on select "SLP CHC SLP OFFICE SLP PRODUCTION SLP TRADE" at bounding box center [338, 37] width 144 height 12
click at [266, 31] on select "SLP CHC SLP OFFICE SLP PRODUCTION SLP TRADE" at bounding box center [338, 37] width 144 height 12
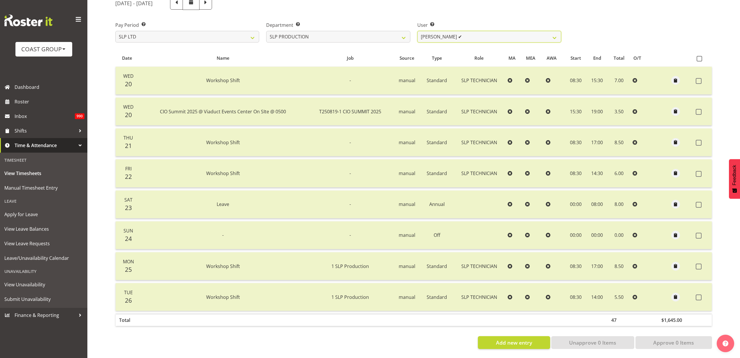
click at [490, 31] on select "[PERSON_NAME] ✔ [PERSON_NAME] ✔ [PERSON_NAME] ✔ [PERSON_NAME] ✔ [PERSON_NAME] ✔…" at bounding box center [489, 37] width 144 height 12
click at [417, 31] on select "[PERSON_NAME] ✔ [PERSON_NAME] ✔ [PERSON_NAME] ✔ [PERSON_NAME] ✔ [PERSON_NAME] ✔…" at bounding box center [489, 37] width 144 height 12
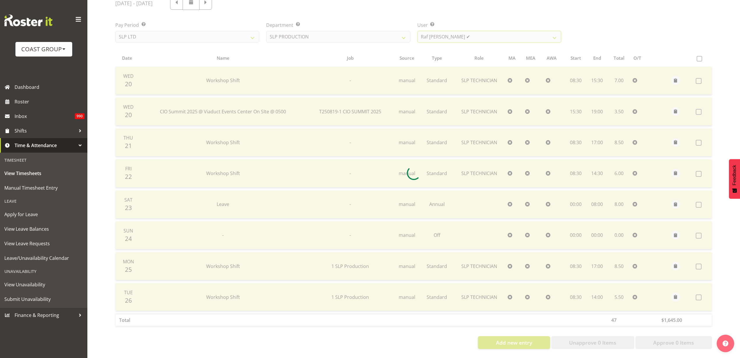
scroll to position [55, 0]
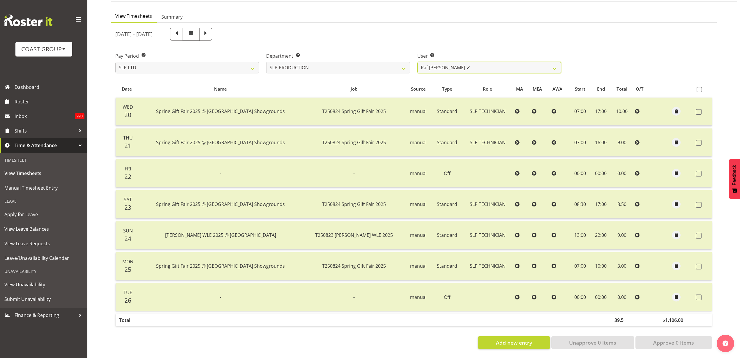
click at [482, 63] on select "[PERSON_NAME] ✔ [PERSON_NAME] ✔ [PERSON_NAME] ✔ [PERSON_NAME] ✔ [PERSON_NAME] ✔…" at bounding box center [489, 68] width 144 height 12
click at [338, 62] on select "SLP CHC SLP OFFICE SLP PRODUCTION SLP TRADE" at bounding box center [338, 68] width 144 height 12
click at [266, 62] on select "SLP CHC SLP OFFICE SLP PRODUCTION SLP TRADE" at bounding box center [338, 68] width 144 height 12
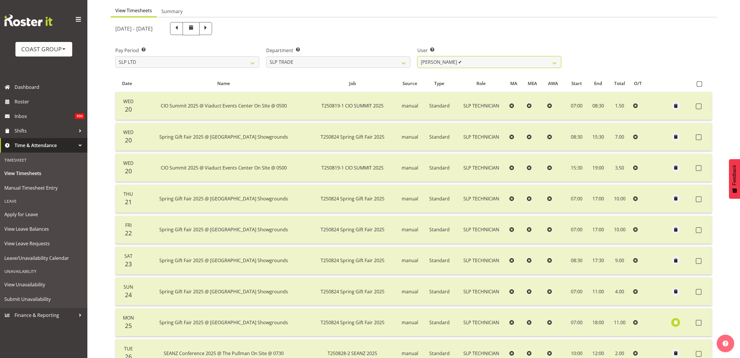
click at [498, 61] on select "[PERSON_NAME] ✔ [PERSON_NAME] ✔ [PERSON_NAME] ✔ [PERSON_NAME] ✔ [PERSON_NAME] ✔…" at bounding box center [489, 62] width 144 height 12
click at [417, 56] on select "[PERSON_NAME] ✔ [PERSON_NAME] ✔ [PERSON_NAME] ✔ [PERSON_NAME] ✔ [PERSON_NAME] ✔…" at bounding box center [489, 62] width 144 height 12
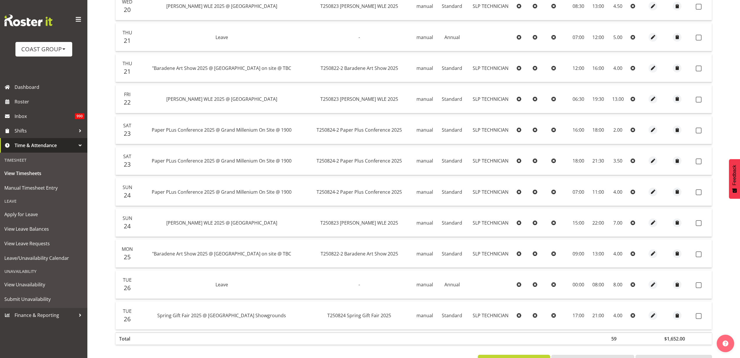
scroll to position [106, 0]
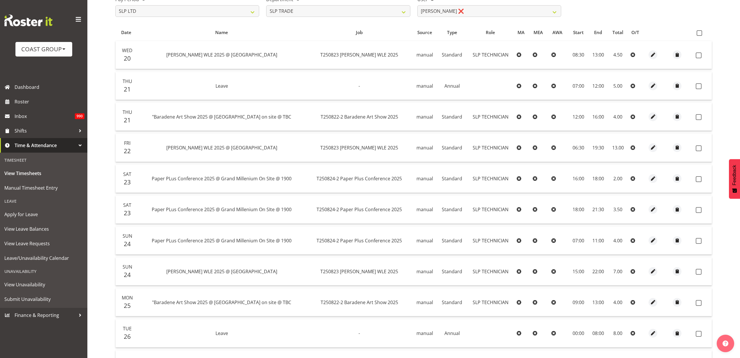
click at [699, 31] on span at bounding box center [700, 33] width 6 height 6
click at [699, 31] on input "checkbox" at bounding box center [699, 33] width 4 height 4
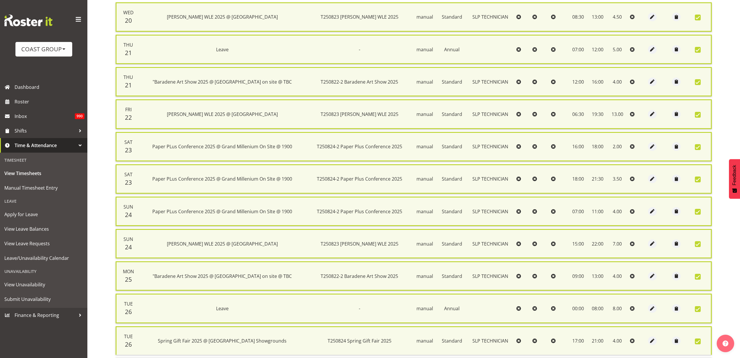
scroll to position [194, 0]
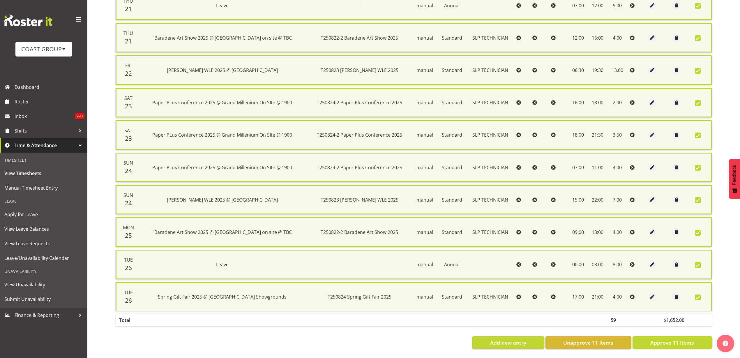
click at [679, 339] on span "Approve 11 Items" at bounding box center [672, 343] width 44 height 8
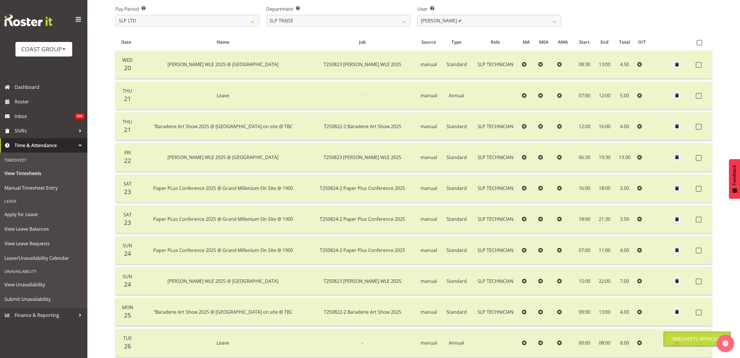
scroll to position [0, 0]
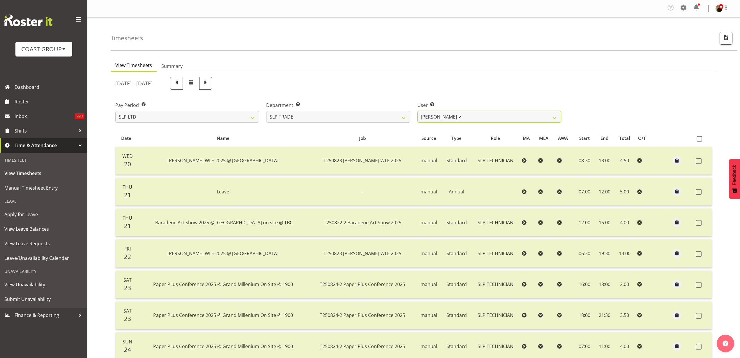
click at [493, 115] on select "[PERSON_NAME] ✔ [PERSON_NAME] ✔ [PERSON_NAME] ✔ [PERSON_NAME] ✔ [PERSON_NAME] ✔…" at bounding box center [489, 117] width 144 height 12
click at [417, 111] on select "[PERSON_NAME] ✔ [PERSON_NAME] ✔ [PERSON_NAME] ✔ [PERSON_NAME] ✔ [PERSON_NAME] ✔…" at bounding box center [489, 117] width 144 height 12
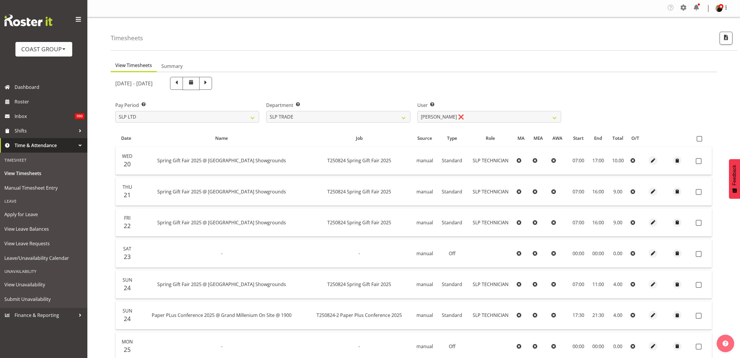
click at [699, 139] on span at bounding box center [700, 139] width 6 height 6
click at [699, 139] on input "checkbox" at bounding box center [699, 139] width 4 height 4
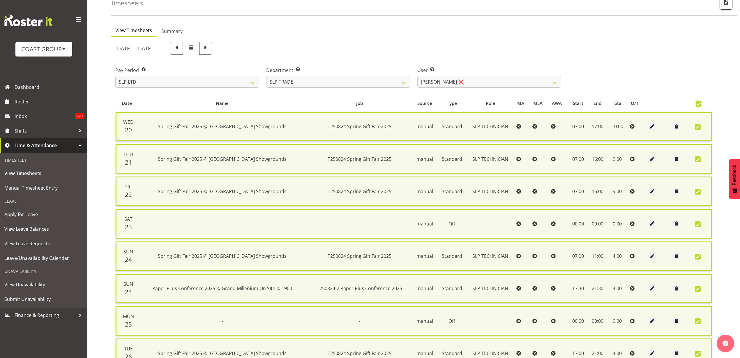
scroll to position [97, 0]
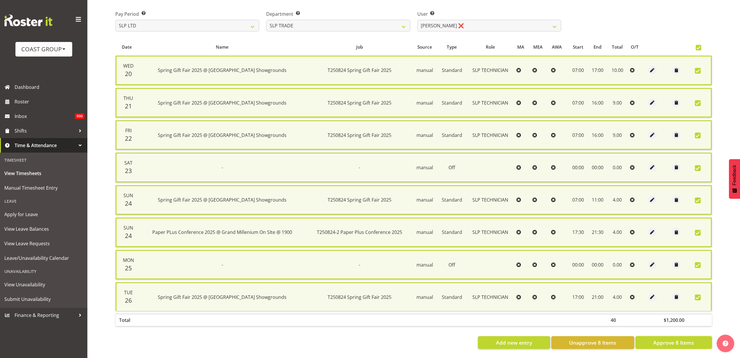
click at [661, 339] on span "Approve 8 Items" at bounding box center [673, 343] width 41 height 8
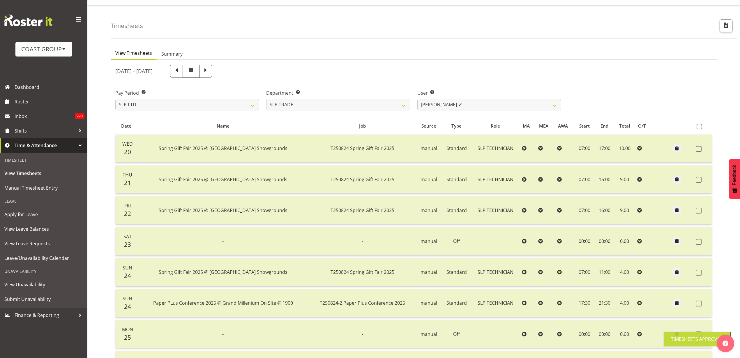
scroll to position [0, 0]
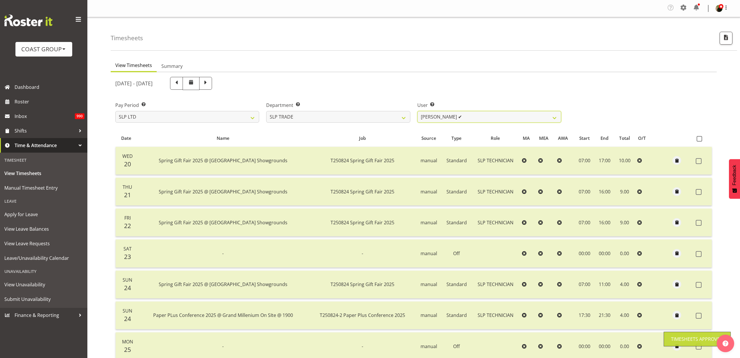
click at [482, 116] on select "[PERSON_NAME] ✔ [PERSON_NAME] ✔ [PERSON_NAME] ✔ [PERSON_NAME] ✔ [PERSON_NAME] ✔…" at bounding box center [489, 117] width 144 height 12
click at [417, 111] on select "[PERSON_NAME] ✔ [PERSON_NAME] ✔ [PERSON_NAME] ✔ [PERSON_NAME] ✔ [PERSON_NAME] ✔…" at bounding box center [489, 117] width 144 height 12
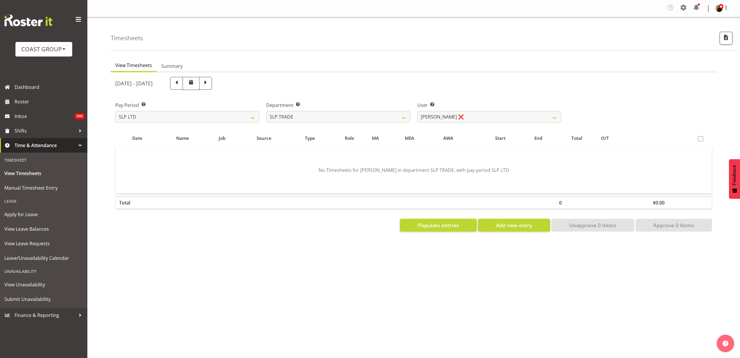
click at [425, 231] on section "[DATE] - [DATE] Pay Period Select which pay period you would like to view. SLP …" at bounding box center [414, 154] width 606 height 164
click at [425, 226] on span "Populate entries" at bounding box center [438, 225] width 41 height 8
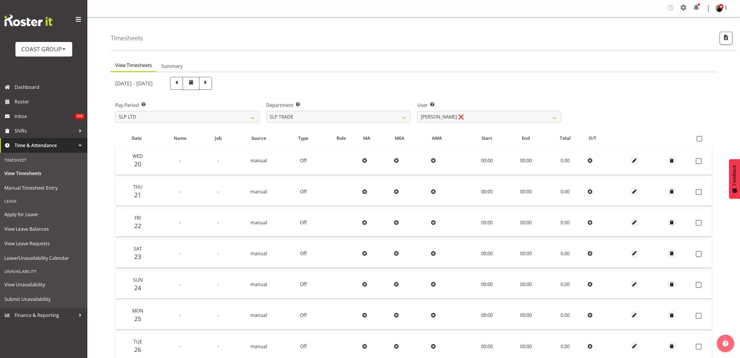
click at [705, 138] on label at bounding box center [701, 139] width 8 height 6
click at [700, 138] on input "checkbox" at bounding box center [699, 139] width 4 height 4
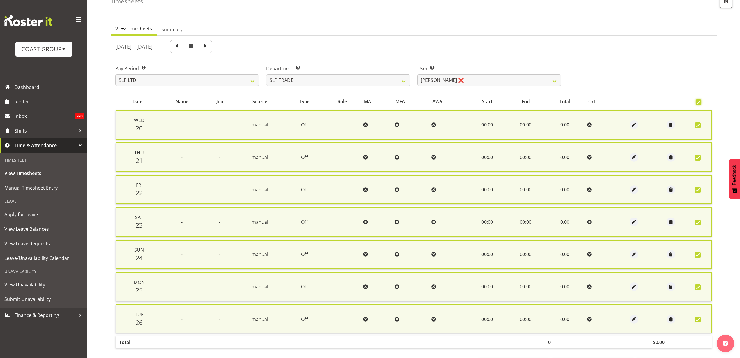
scroll to position [64, 0]
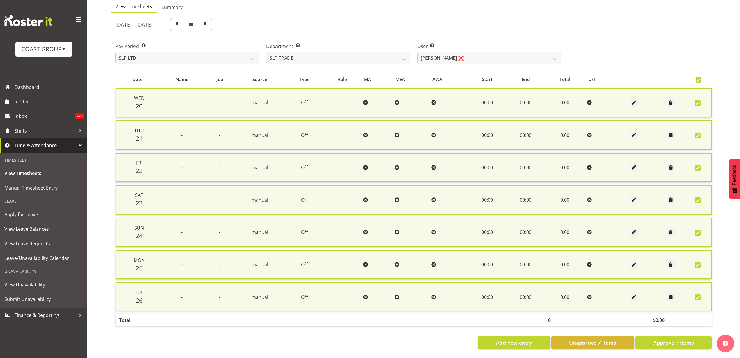
click at [671, 329] on div "Date Name Job Source Type Role MA MEA AWA Start End Total O/T Wed 20 - - manual…" at bounding box center [413, 210] width 597 height 278
click at [675, 339] on span "Approve 7 Items" at bounding box center [673, 343] width 41 height 8
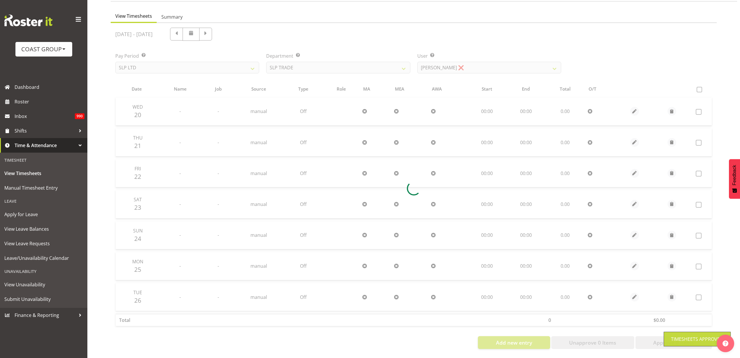
scroll to position [55, 0]
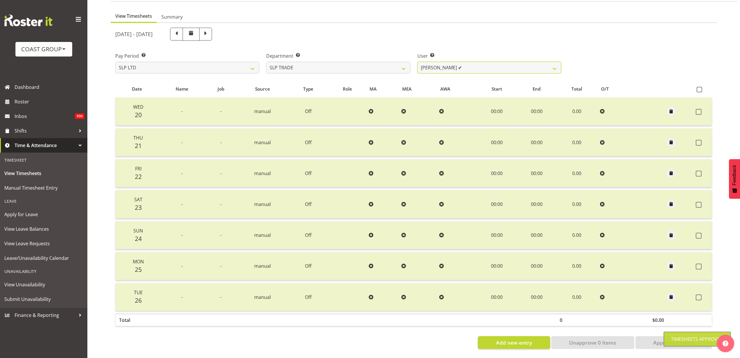
click at [466, 63] on select "[PERSON_NAME] ✔ [PERSON_NAME] ✔ [PERSON_NAME] ✔ [PERSON_NAME] ✔ [PERSON_NAME] ✔…" at bounding box center [489, 68] width 144 height 12
click at [417, 62] on select "[PERSON_NAME] ✔ [PERSON_NAME] ✔ [PERSON_NAME] ✔ [PERSON_NAME] ✔ [PERSON_NAME] ✔…" at bounding box center [489, 68] width 144 height 12
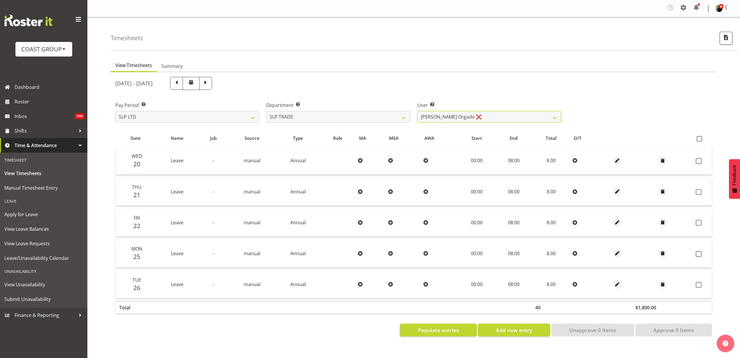
scroll to position [0, 0]
click at [617, 160] on span "button" at bounding box center [617, 160] width 7 height 7
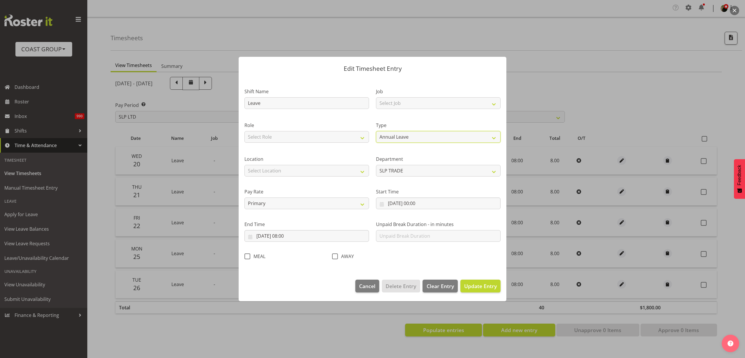
click at [439, 137] on select "Off Standard Public Holiday Public Holiday (Worked) Day In Lieu Annual Leave Si…" at bounding box center [438, 137] width 125 height 12
click at [376, 131] on select "Off Standard Public Holiday Public Holiday (Worked) Day In Lieu Annual Leave Si…" at bounding box center [438, 137] width 125 height 12
click at [487, 291] on button "Update Entry" at bounding box center [481, 286] width 40 height 13
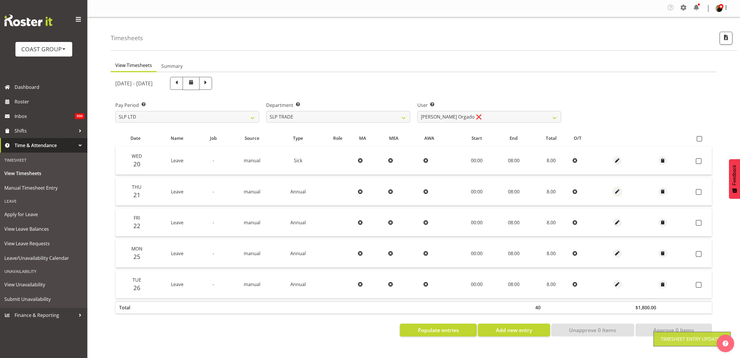
click at [616, 190] on span "button" at bounding box center [617, 191] width 7 height 7
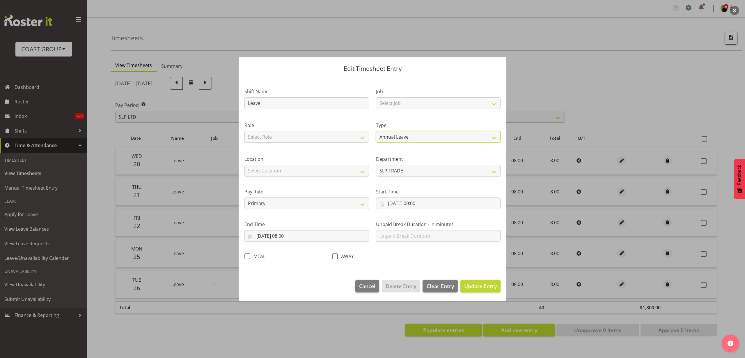
click at [429, 135] on select "Off Standard Public Holiday Public Holiday (Worked) Day In Lieu Annual Leave Si…" at bounding box center [438, 137] width 125 height 12
click at [376, 131] on select "Off Standard Public Holiday Public Holiday (Worked) Day In Lieu Annual Leave Si…" at bounding box center [438, 137] width 125 height 12
click at [485, 284] on span "Update Entry" at bounding box center [480, 285] width 33 height 7
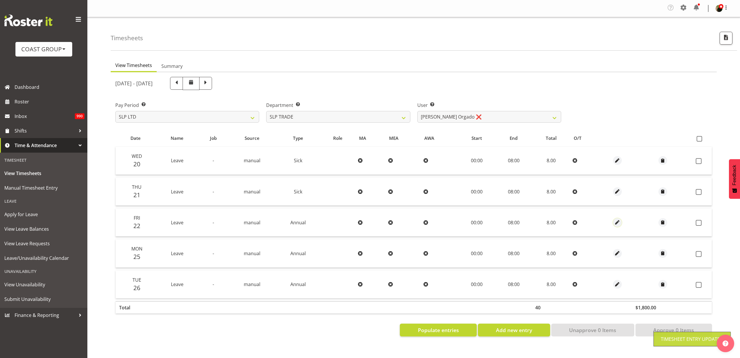
click at [615, 222] on span "button" at bounding box center [617, 222] width 7 height 7
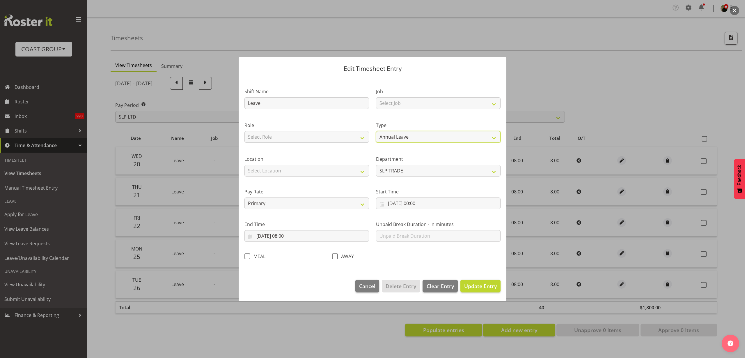
click at [428, 139] on select "Off Standard Public Holiday Public Holiday (Worked) Day In Lieu Annual Leave Si…" at bounding box center [438, 137] width 125 height 12
click at [376, 131] on select "Off Standard Public Holiday Public Holiday (Worked) Day In Lieu Annual Leave Si…" at bounding box center [438, 137] width 125 height 12
click at [476, 286] on span "Update Entry" at bounding box center [480, 285] width 33 height 7
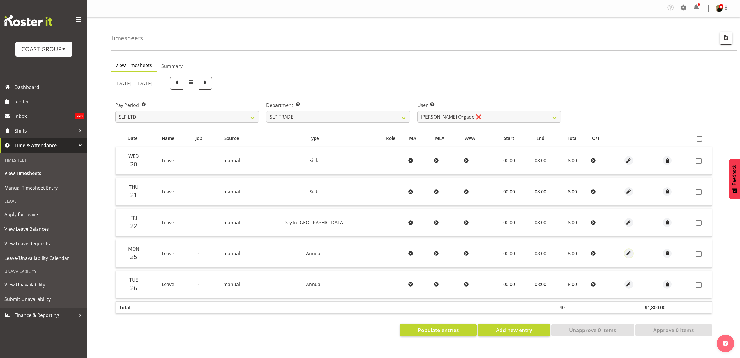
click at [625, 253] on span "button" at bounding box center [628, 253] width 7 height 7
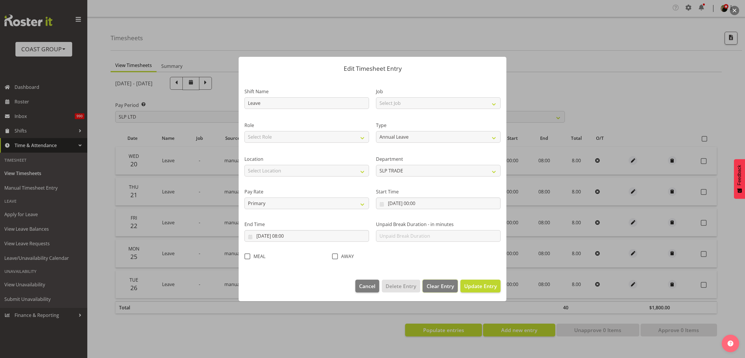
click at [441, 284] on span "Clear Entry" at bounding box center [440, 286] width 27 height 8
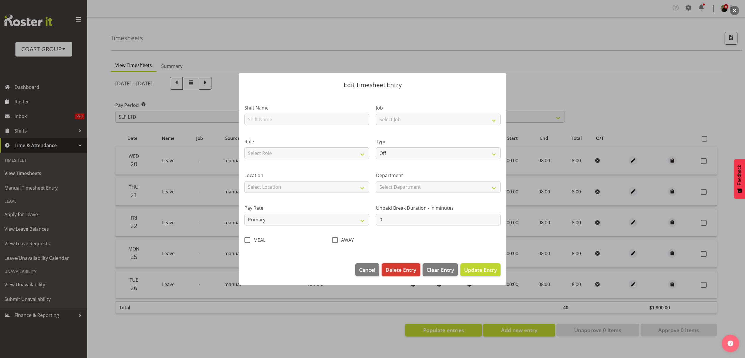
click at [402, 271] on span "Delete Entry" at bounding box center [401, 270] width 31 height 8
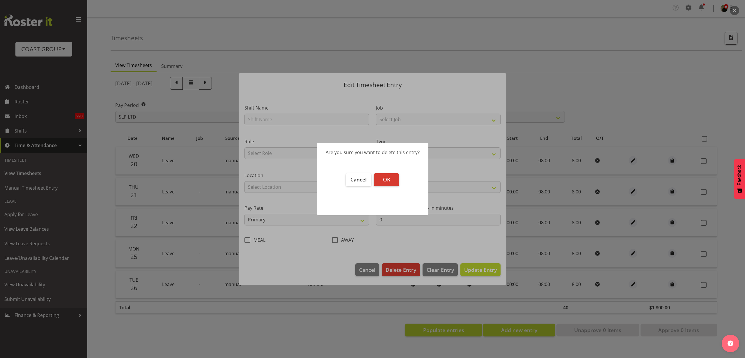
click at [383, 174] on button "OK" at bounding box center [387, 179] width 26 height 13
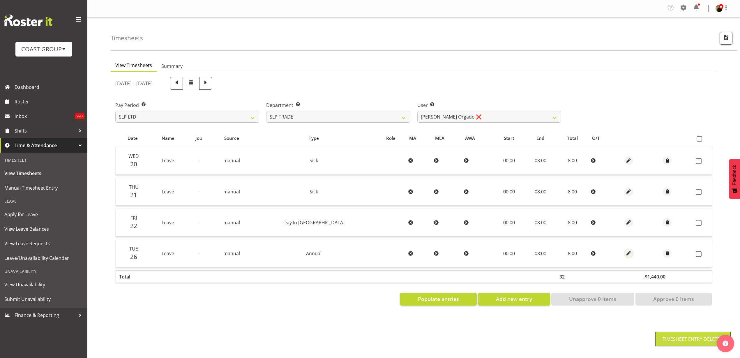
click at [625, 252] on span "button" at bounding box center [628, 253] width 7 height 7
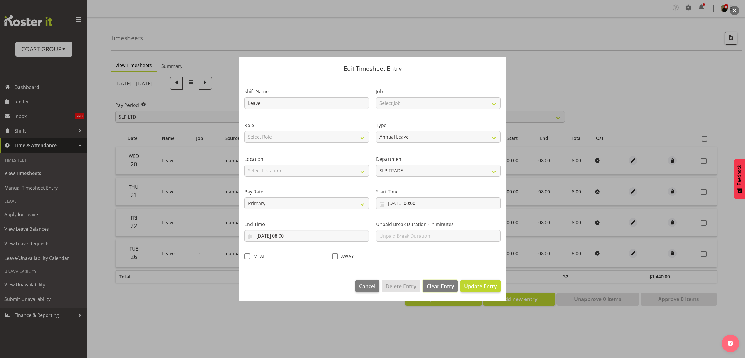
click at [443, 287] on span "Clear Entry" at bounding box center [440, 286] width 27 height 8
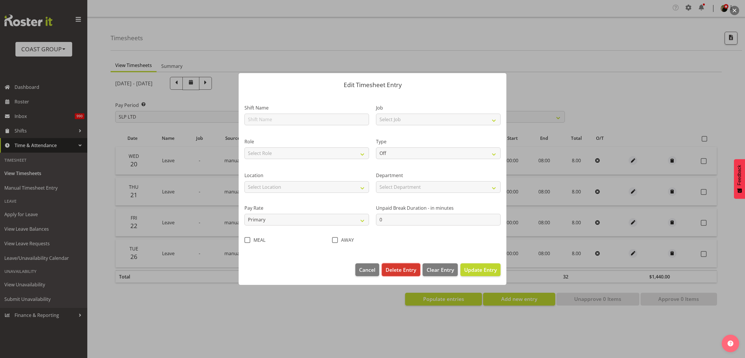
click at [404, 267] on span "Delete Entry" at bounding box center [401, 270] width 31 height 8
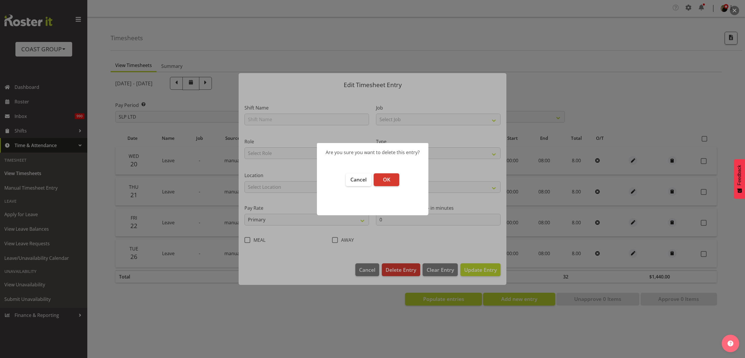
click at [390, 177] on button "OK" at bounding box center [387, 179] width 26 height 13
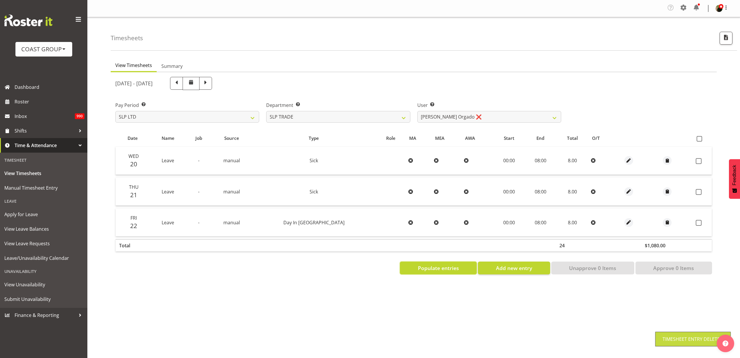
click at [447, 268] on span "Populate entries" at bounding box center [438, 268] width 41 height 8
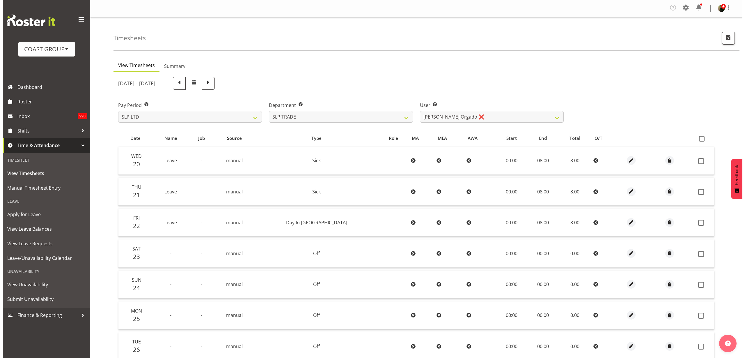
scroll to position [55, 0]
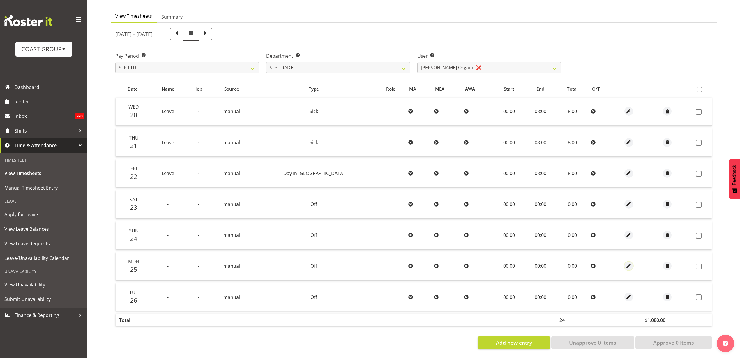
click at [625, 263] on span "button" at bounding box center [628, 266] width 7 height 7
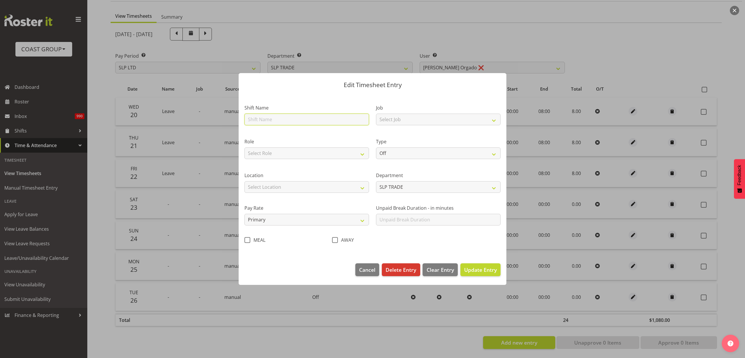
click at [302, 117] on input "text" at bounding box center [307, 120] width 125 height 12
click at [412, 155] on select "Off Standard Public Holiday Public Holiday (Worked) Day In Lieu Annual Leave Si…" at bounding box center [438, 153] width 125 height 12
click at [376, 147] on select "Off Standard Public Holiday Public Holiday (Worked) Day In Lieu Annual Leave Si…" at bounding box center [438, 153] width 125 height 12
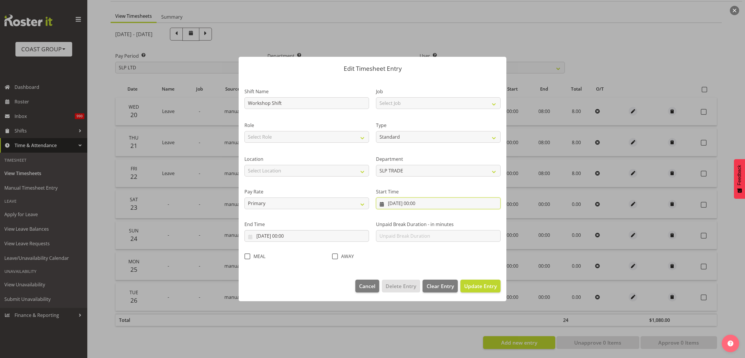
click at [414, 200] on input "[DATE] 00:00" at bounding box center [438, 203] width 125 height 12
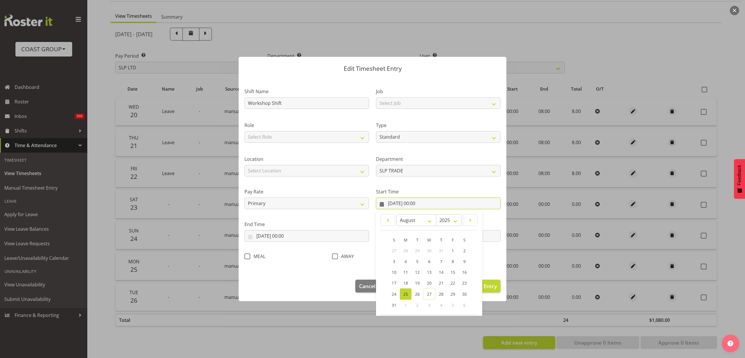
scroll to position [26, 0]
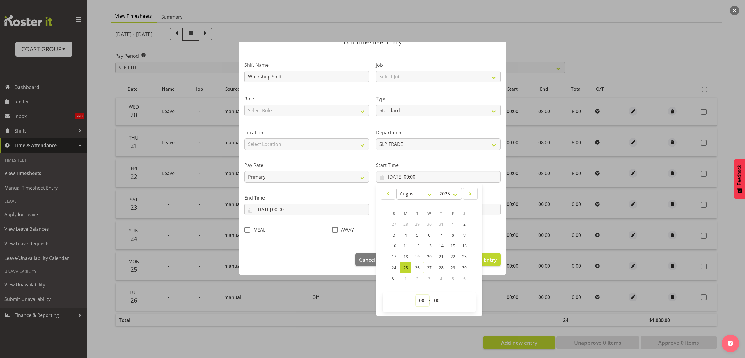
click at [419, 299] on select "00 01 02 03 04 05 06 07 08 09 10 11 12 13 14 15 16 17 18 19 20 21 22 23" at bounding box center [422, 301] width 13 height 12
click at [416, 295] on select "00 01 02 03 04 05 06 07 08 09 10 11 12 13 14 15 16 17 18 19 20 21 22 23" at bounding box center [422, 301] width 13 height 12
click at [278, 211] on input "[DATE] 00:00" at bounding box center [307, 210] width 125 height 12
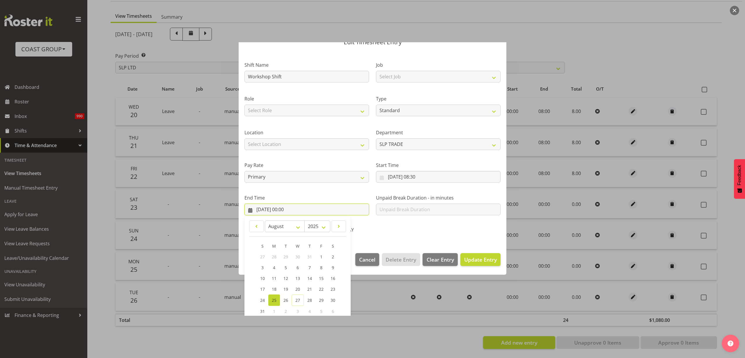
scroll to position [59, 0]
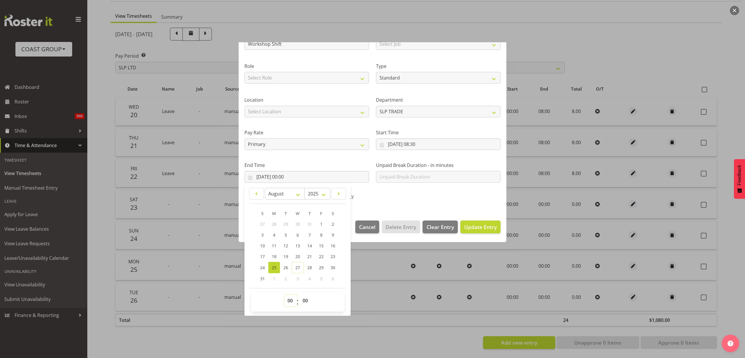
click at [291, 300] on select "00 01 02 03 04 05 06 07 08 09 10 11 12 13 14 15 16 17 18 19 20 21 22 23" at bounding box center [290, 301] width 13 height 12
click at [284, 295] on select "00 01 02 03 04 05 06 07 08 09 10 11 12 13 14 15 16 17 18 19 20 21 22 23" at bounding box center [290, 301] width 13 height 12
click at [472, 227] on span "Update Entry" at bounding box center [480, 226] width 33 height 7
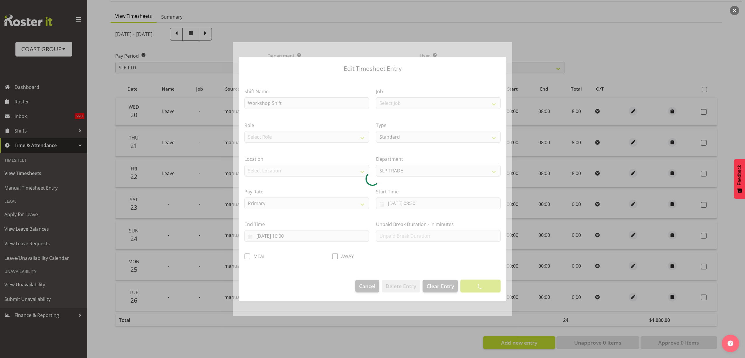
scroll to position [0, 0]
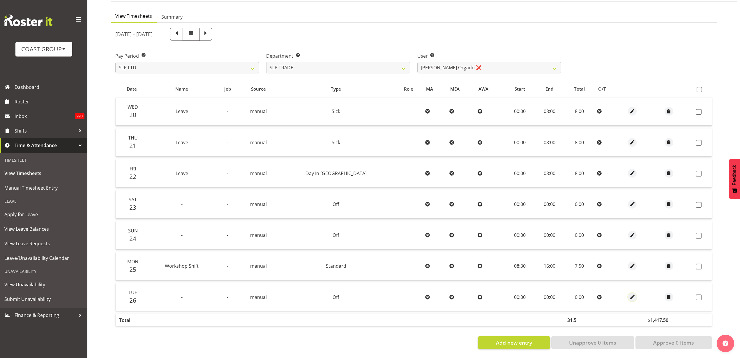
click at [629, 294] on span "button" at bounding box center [632, 297] width 7 height 7
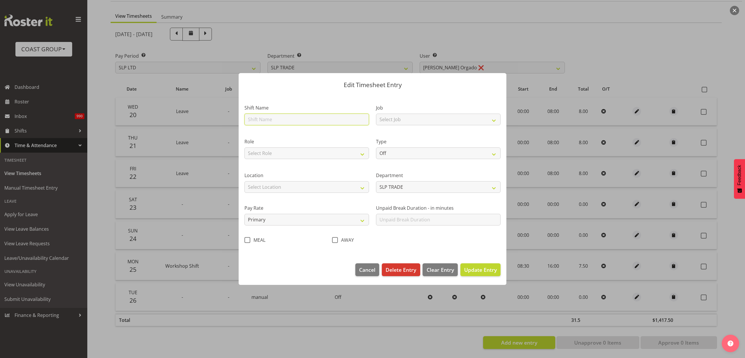
click at [273, 120] on input "text" at bounding box center [307, 120] width 125 height 12
click at [423, 120] on select "Select Job 1 Carlton Events 1 [PERSON_NAME][GEOGRAPHIC_DATA] 1 [PERSON_NAME][GE…" at bounding box center [438, 120] width 125 height 12
click at [376, 114] on select "Select Job 1 Carlton Events 1 [PERSON_NAME][GEOGRAPHIC_DATA] 1 [PERSON_NAME][GE…" at bounding box center [438, 120] width 125 height 12
click at [295, 153] on select "Select Role SLP TECHNICIAN" at bounding box center [307, 153] width 125 height 12
click at [245, 147] on select "Select Role SLP TECHNICIAN" at bounding box center [307, 153] width 125 height 12
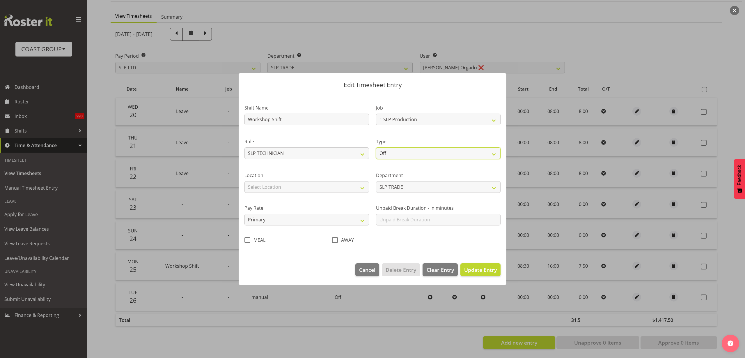
click at [408, 154] on select "Off Standard Public Holiday Public Holiday (Worked) Day In Lieu Annual Leave Si…" at bounding box center [438, 153] width 125 height 12
click at [376, 147] on select "Off Standard Public Holiday Public Holiday (Worked) Day In Lieu Annual Leave Si…" at bounding box center [438, 153] width 125 height 12
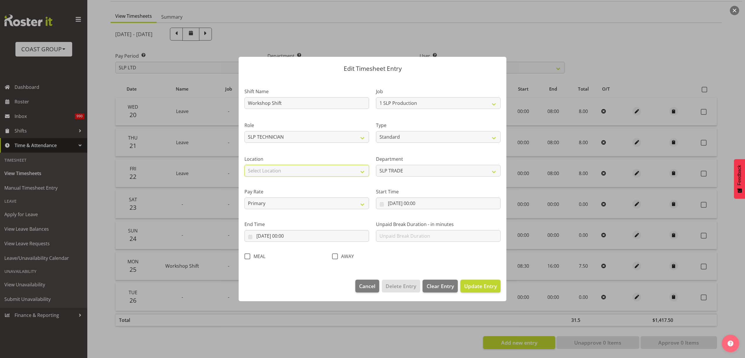
click at [322, 168] on select "Select Location [GEOGRAPHIC_DATA] EVENTS [PERSON_NAME][GEOGRAPHIC_DATA] [GEOGRA…" at bounding box center [307, 171] width 125 height 12
click at [245, 165] on select "Select Location [GEOGRAPHIC_DATA] EVENTS [PERSON_NAME][GEOGRAPHIC_DATA] [GEOGRA…" at bounding box center [307, 171] width 125 height 12
click at [403, 203] on input "[DATE] 00:00" at bounding box center [438, 203] width 125 height 12
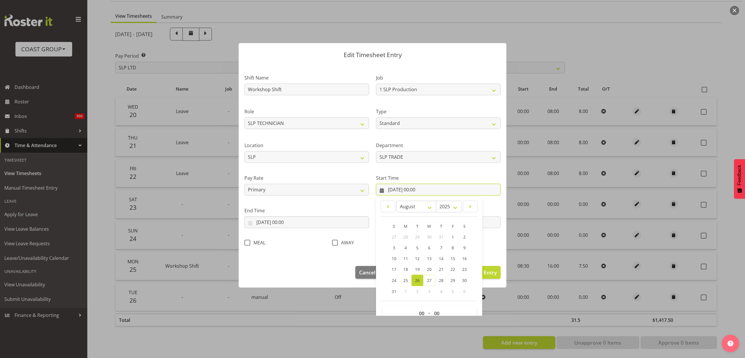
scroll to position [26, 0]
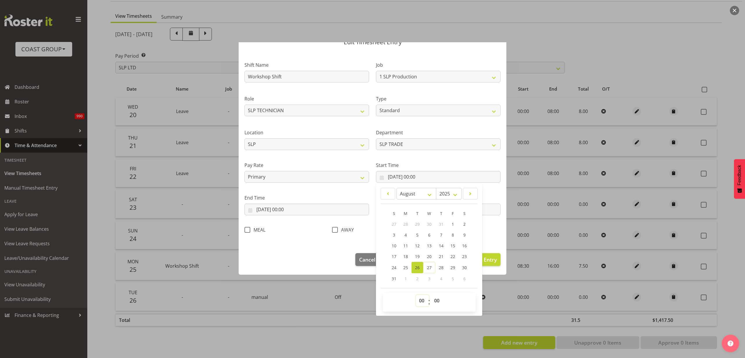
click at [420, 299] on select "00 01 02 03 04 05 06 07 08 09 10 11 12 13 14 15 16 17 18 19 20 21 22 23" at bounding box center [422, 301] width 13 height 12
click at [416, 295] on select "00 01 02 03 04 05 06 07 08 09 10 11 12 13 14 15 16 17 18 19 20 21 22 23" at bounding box center [422, 301] width 13 height 12
click at [287, 209] on input "[DATE] 00:00" at bounding box center [307, 210] width 125 height 12
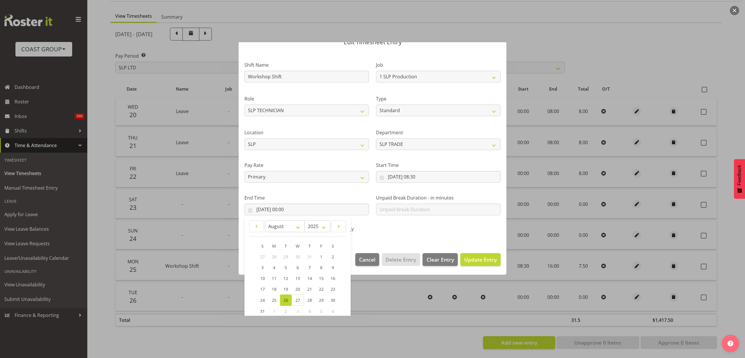
scroll to position [57, 0]
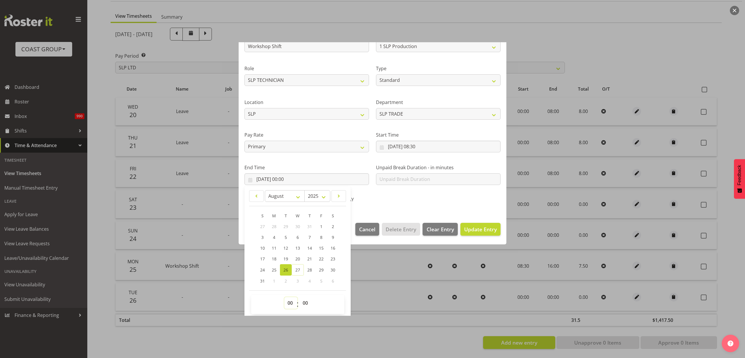
click at [287, 305] on select "00 01 02 03 04 05 06 07 08 09 10 11 12 13 14 15 16 17 18 19 20 21 22 23" at bounding box center [290, 303] width 13 height 12
click at [284, 297] on select "00 01 02 03 04 05 06 07 08 09 10 11 12 13 14 15 16 17 18 19 20 21 22 23" at bounding box center [290, 303] width 13 height 12
click at [464, 231] on span "Update Entry" at bounding box center [480, 229] width 33 height 7
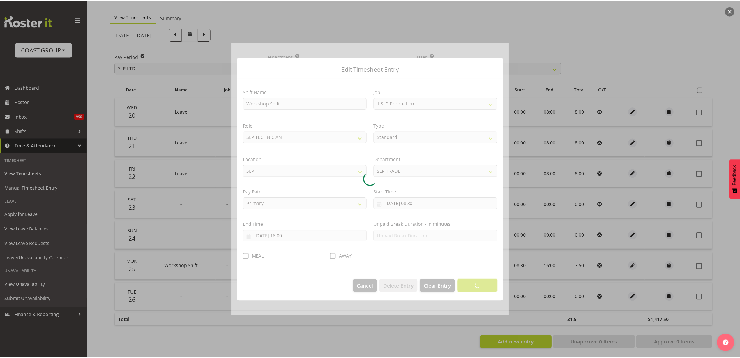
scroll to position [0, 0]
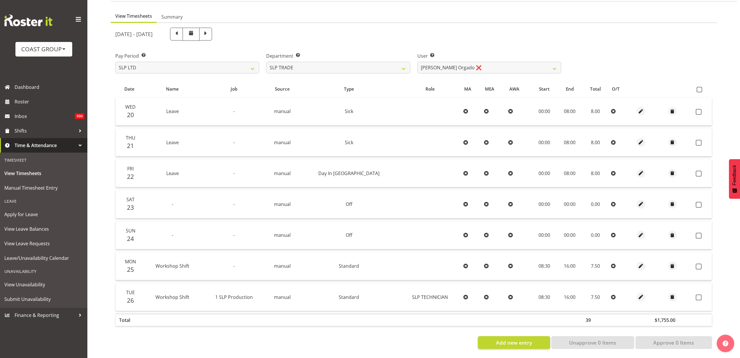
click at [700, 87] on span at bounding box center [700, 90] width 6 height 6
click at [700, 88] on input "checkbox" at bounding box center [699, 90] width 4 height 4
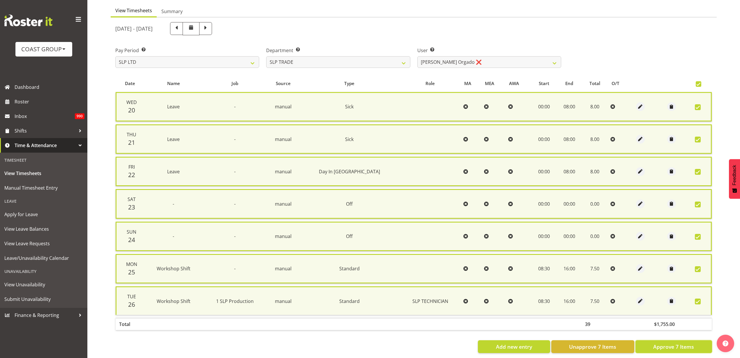
click at [677, 345] on span "Approve 7 Items" at bounding box center [673, 347] width 41 height 8
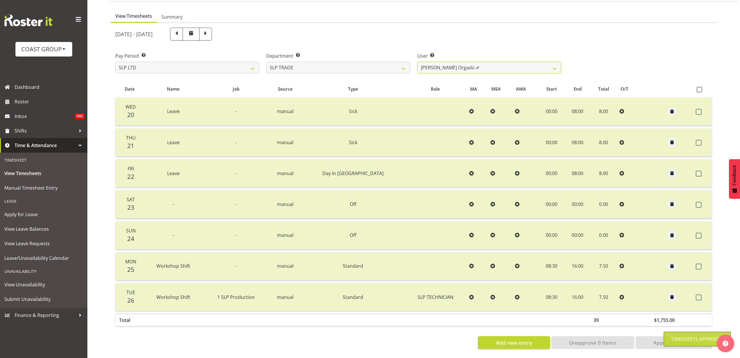
click at [485, 62] on select "[PERSON_NAME] ✔ [PERSON_NAME] ✔ [PERSON_NAME] ✔ [PERSON_NAME] ✔ [PERSON_NAME] ✔…" at bounding box center [489, 68] width 144 height 12
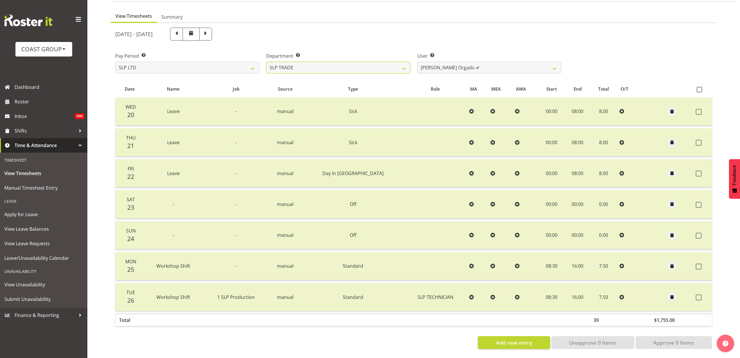
click at [345, 62] on select "SLP CHC SLP OFFICE SLP PRODUCTION SLP TRADE" at bounding box center [338, 68] width 144 height 12
click at [266, 62] on select "SLP CHC SLP OFFICE SLP PRODUCTION SLP TRADE" at bounding box center [338, 68] width 144 height 12
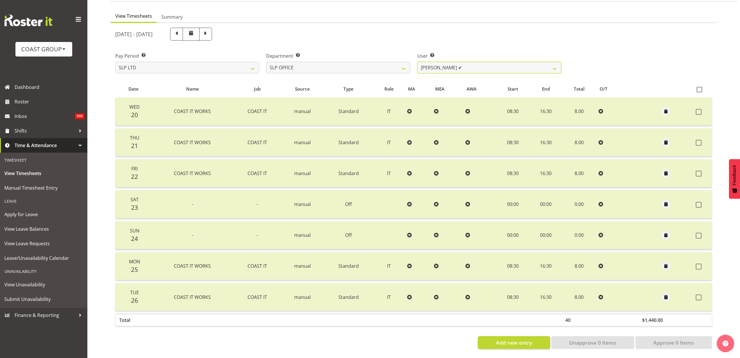
click at [528, 62] on select "[PERSON_NAME] ✔ [PERSON_NAME] ✔ [PERSON_NAME] ✔" at bounding box center [489, 68] width 144 height 12
click at [348, 63] on select "SLP CHC SLP OFFICE SLP PRODUCTION SLP TRADE" at bounding box center [338, 68] width 144 height 12
click at [266, 62] on select "SLP CHC SLP OFFICE SLP PRODUCTION SLP TRADE" at bounding box center [338, 68] width 144 height 12
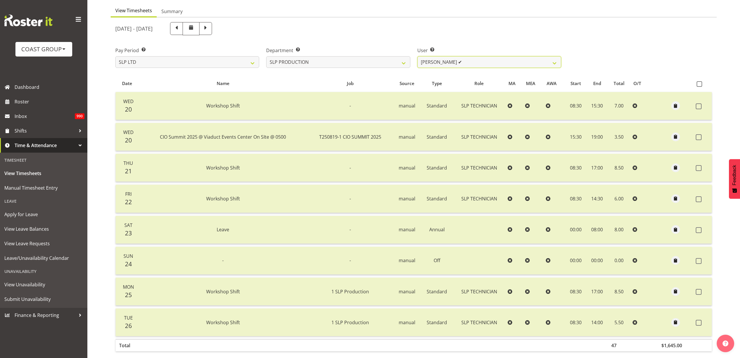
click at [481, 63] on select "[PERSON_NAME] ✔ [PERSON_NAME] ✔ [PERSON_NAME] ✔ [PERSON_NAME] ✔ [PERSON_NAME] ✔…" at bounding box center [489, 62] width 144 height 12
click at [367, 64] on select "SLP CHC SLP OFFICE SLP PRODUCTION SLP TRADE" at bounding box center [338, 62] width 144 height 12
click at [266, 56] on select "SLP CHC SLP OFFICE SLP PRODUCTION SLP TRADE" at bounding box center [338, 62] width 144 height 12
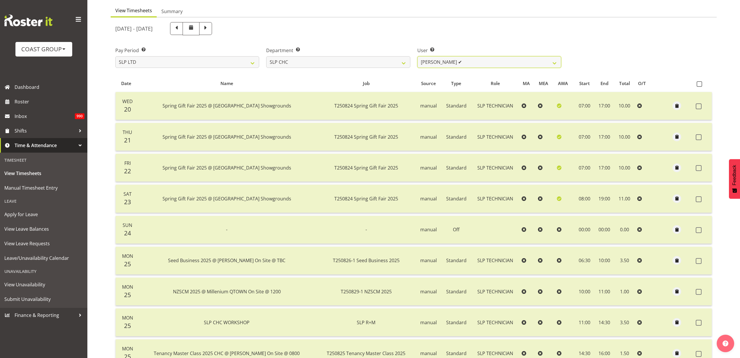
click at [482, 59] on select "[PERSON_NAME] ✔ [PERSON_NAME] ✔ [PERSON_NAME] ✔" at bounding box center [489, 62] width 144 height 12
click at [480, 44] on div "User Select user. Note: This is filtered down by the previous two drop-down ite…" at bounding box center [489, 55] width 151 height 33
